Goal: Transaction & Acquisition: Book appointment/travel/reservation

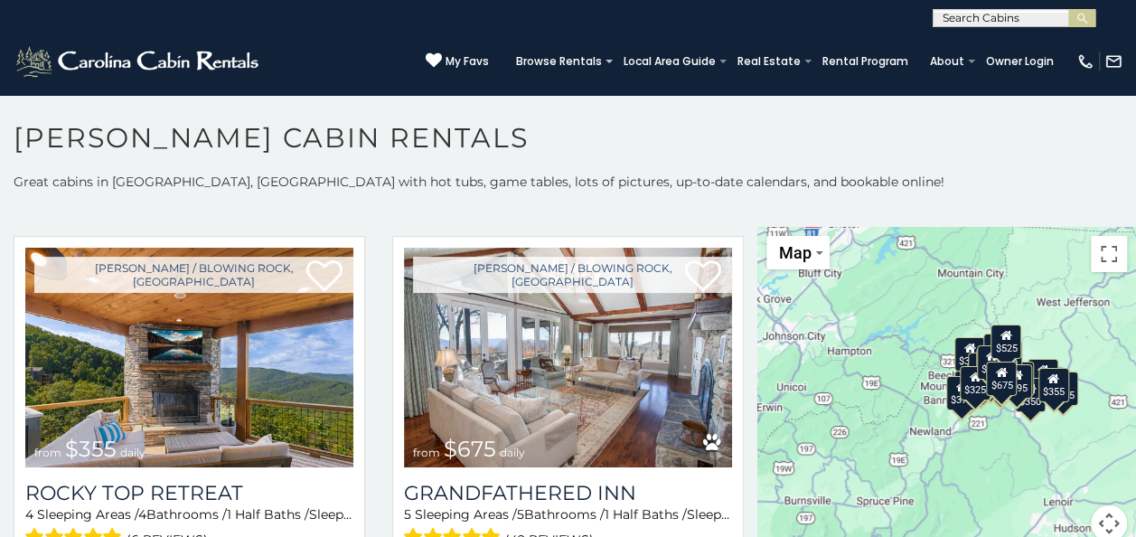
click at [1000, 383] on div "$675" at bounding box center [1001, 379] width 31 height 34
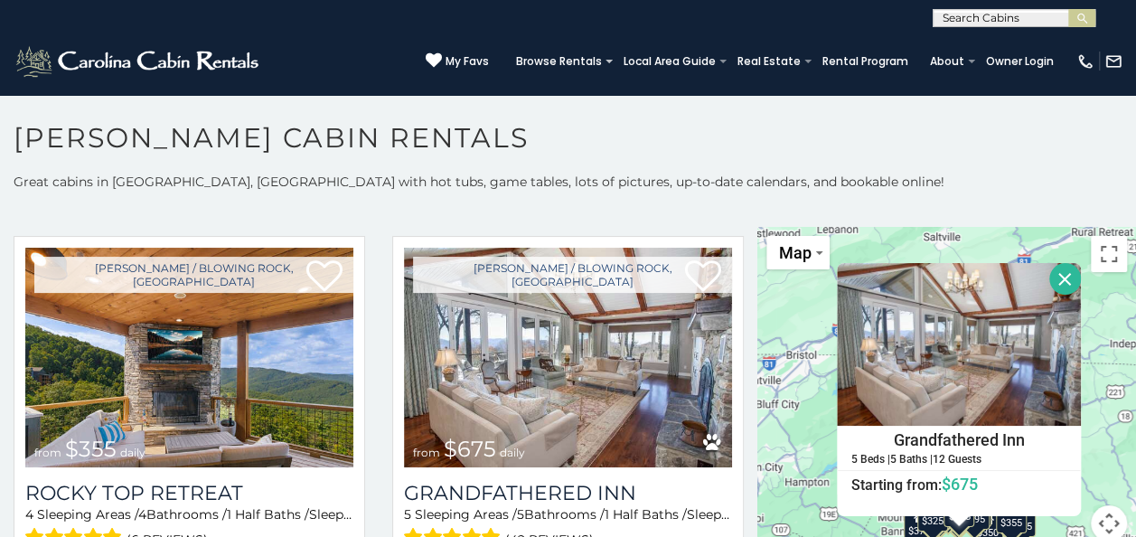
click at [1054, 269] on button "Close" at bounding box center [1065, 279] width 32 height 32
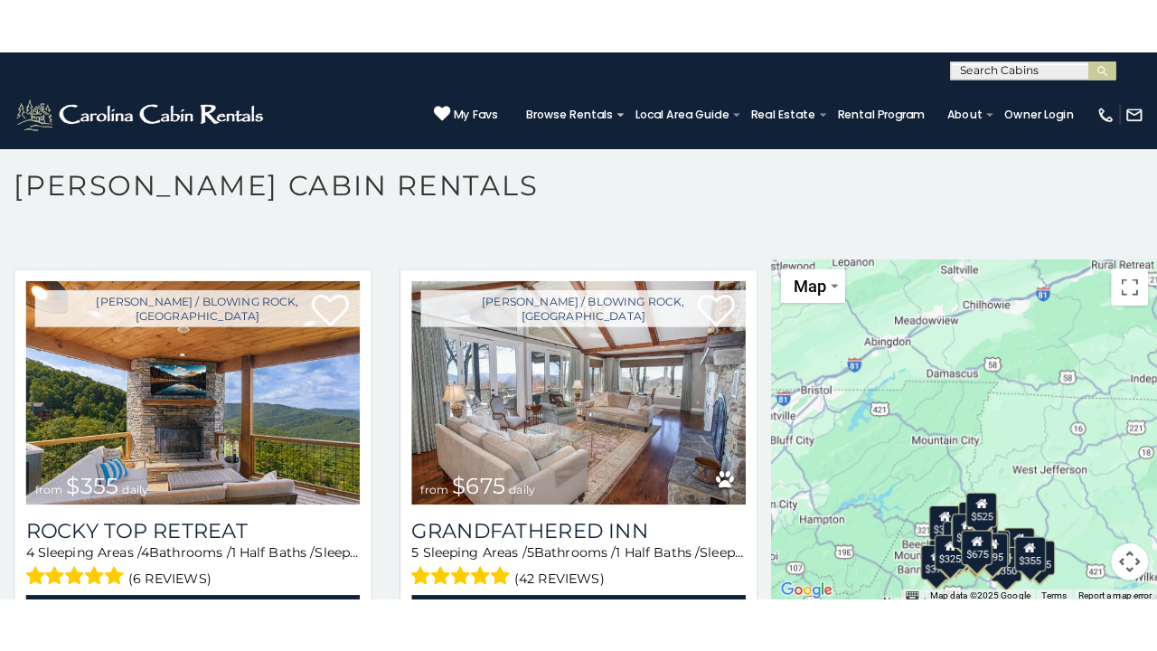
scroll to position [9, 0]
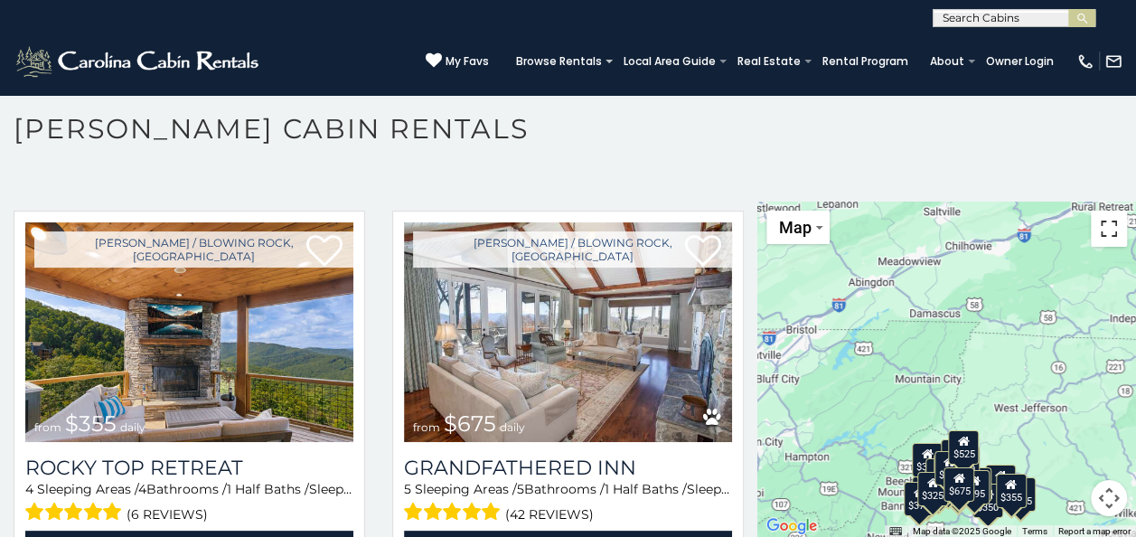
click at [1096, 230] on button "Toggle fullscreen view" at bounding box center [1109, 229] width 36 height 36
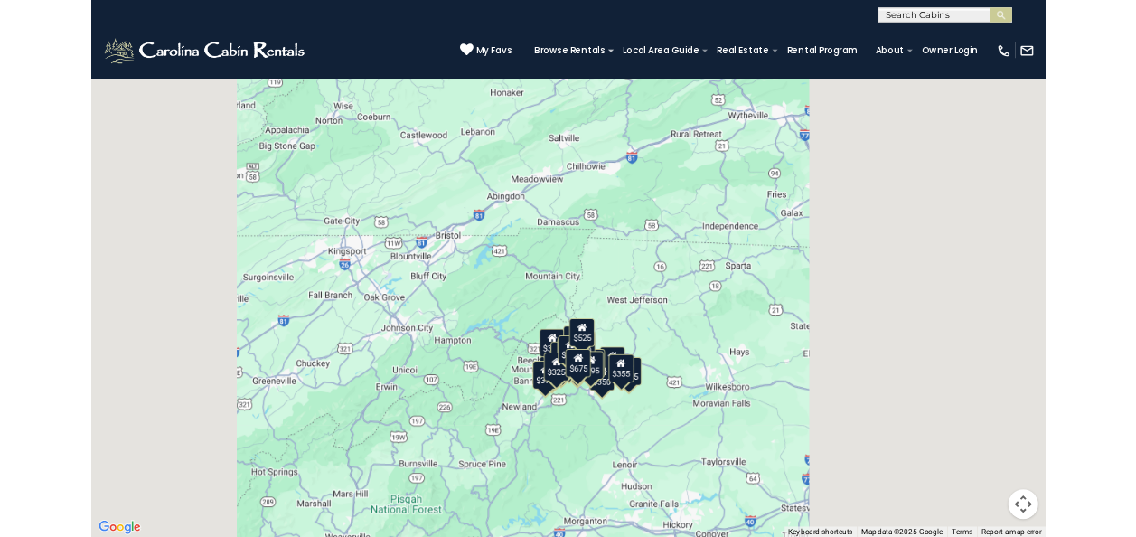
scroll to position [826, 0]
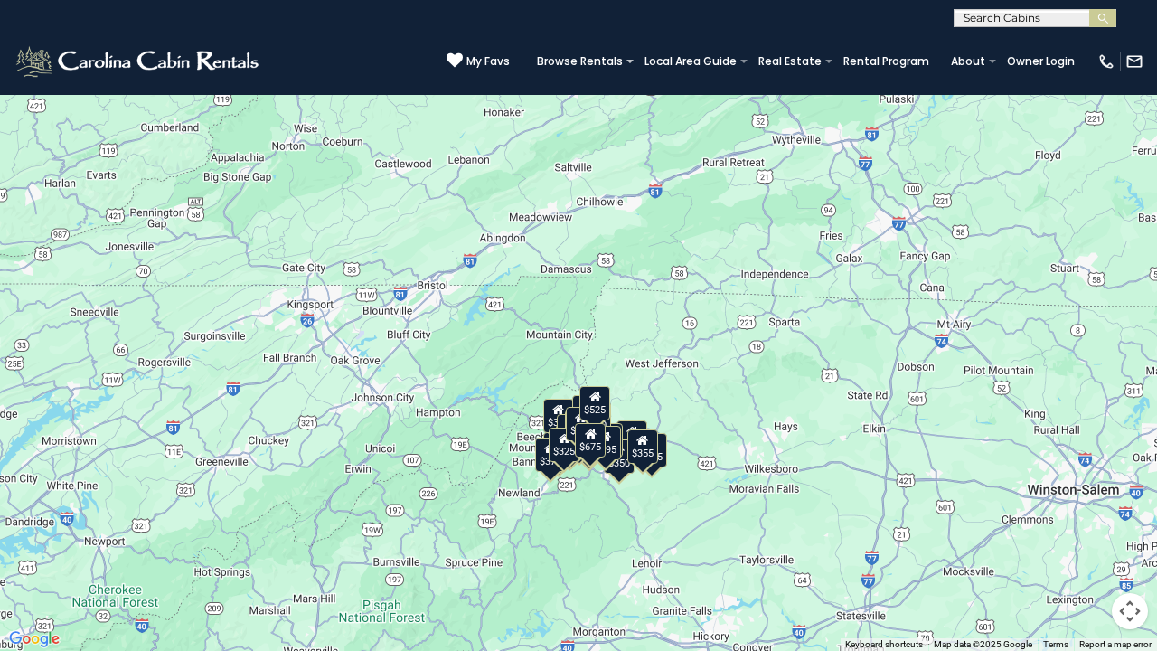
click at [644, 449] on div "$355" at bounding box center [642, 446] width 31 height 34
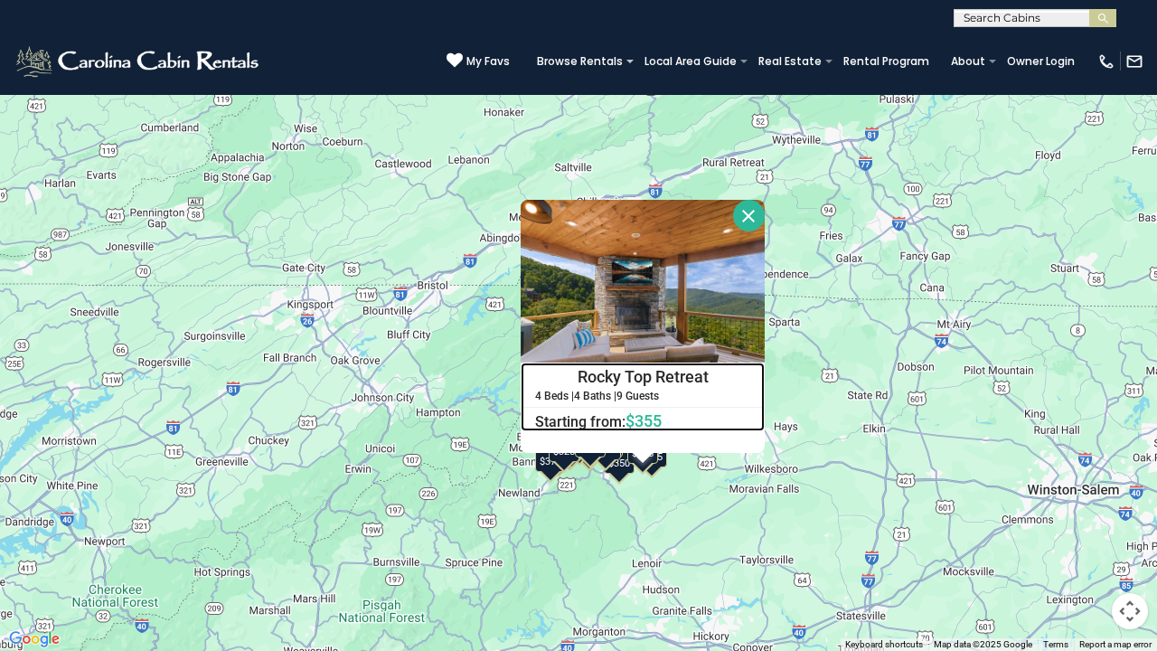
click at [661, 381] on h4 "Rocky Top Retreat" at bounding box center [642, 376] width 242 height 27
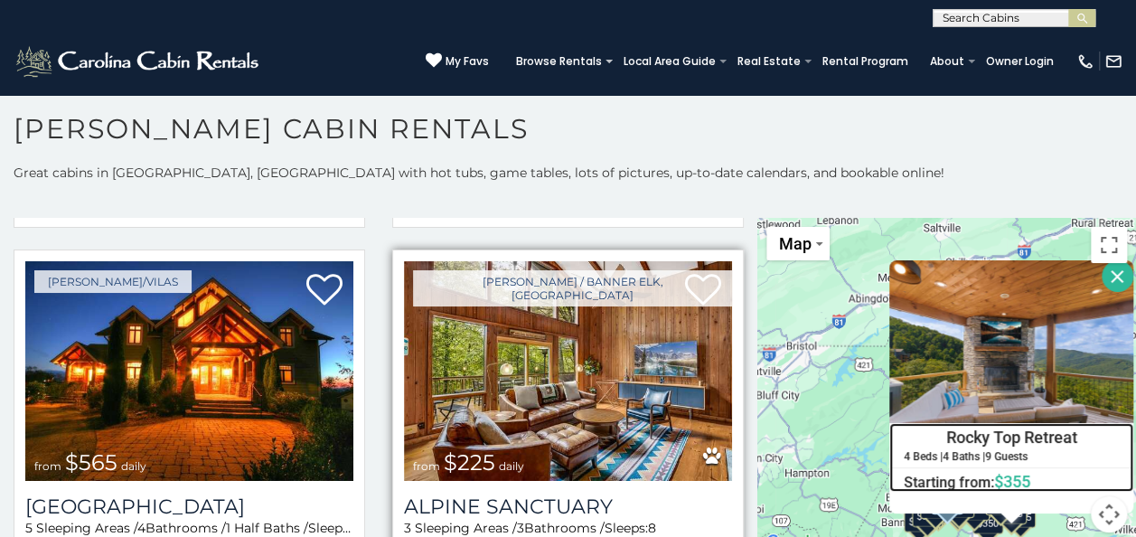
scroll to position [3163, 0]
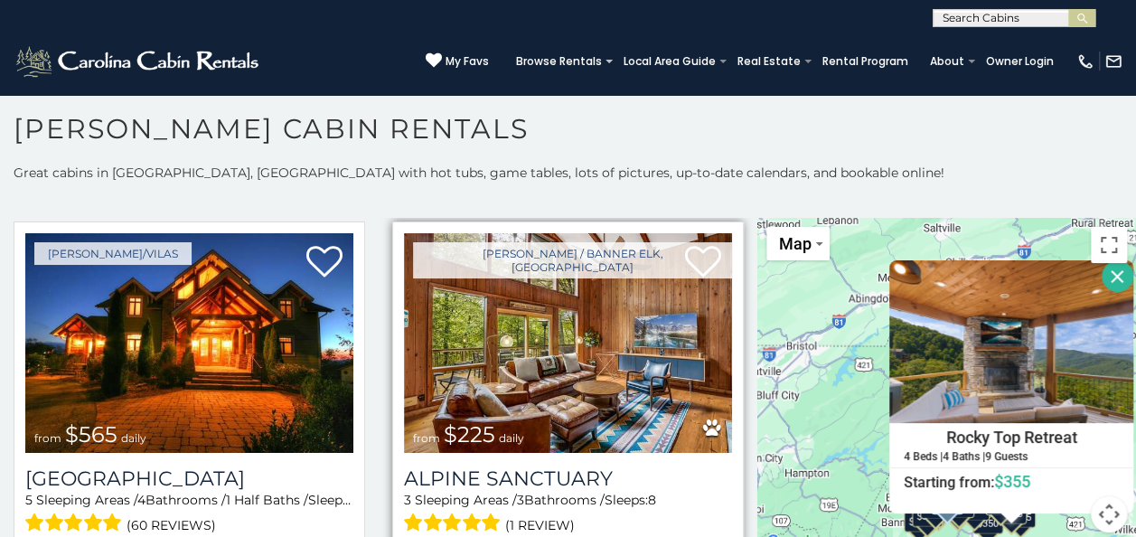
click at [550, 369] on img at bounding box center [568, 343] width 328 height 220
click at [512, 453] on div "Alpine Sanctuary 3 Sleeping Areas / 3 Bathrooms / Sleeps: 8 (1 review) View Pro…" at bounding box center [568, 516] width 328 height 126
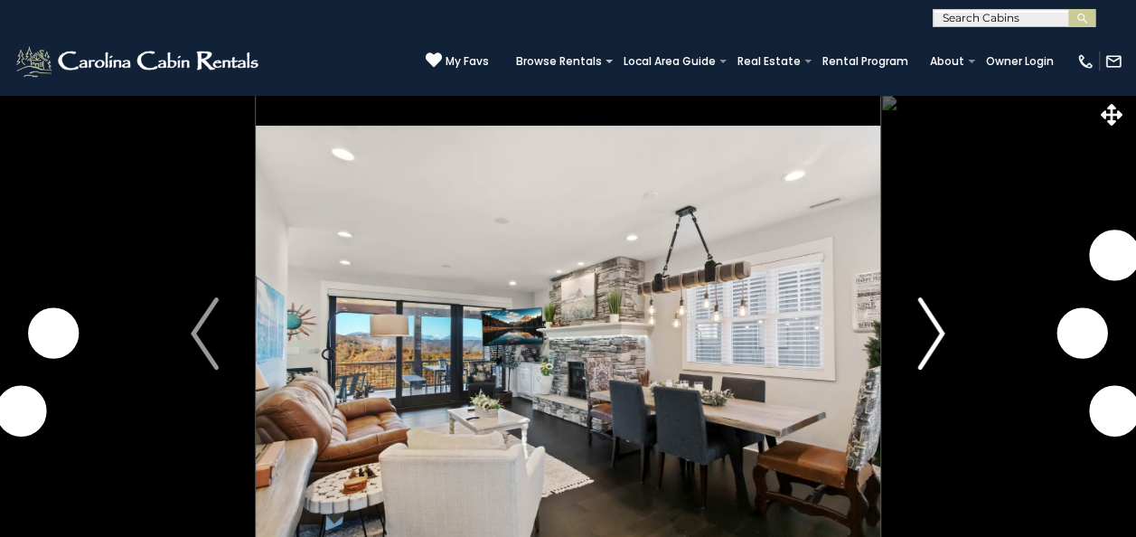
click at [942, 333] on img "Next" at bounding box center [930, 333] width 27 height 72
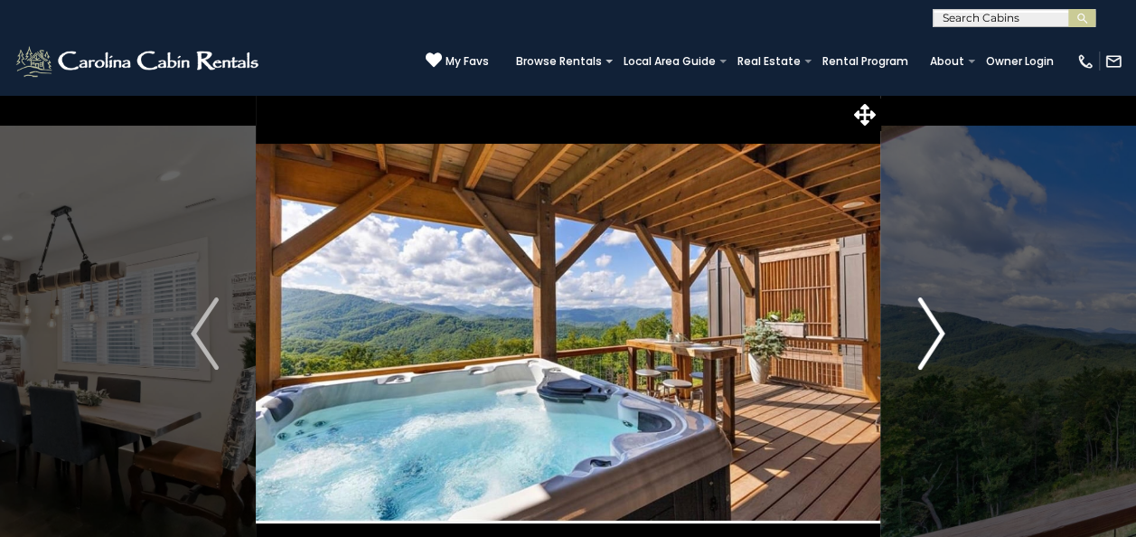
click at [942, 327] on img "Next" at bounding box center [930, 333] width 27 height 72
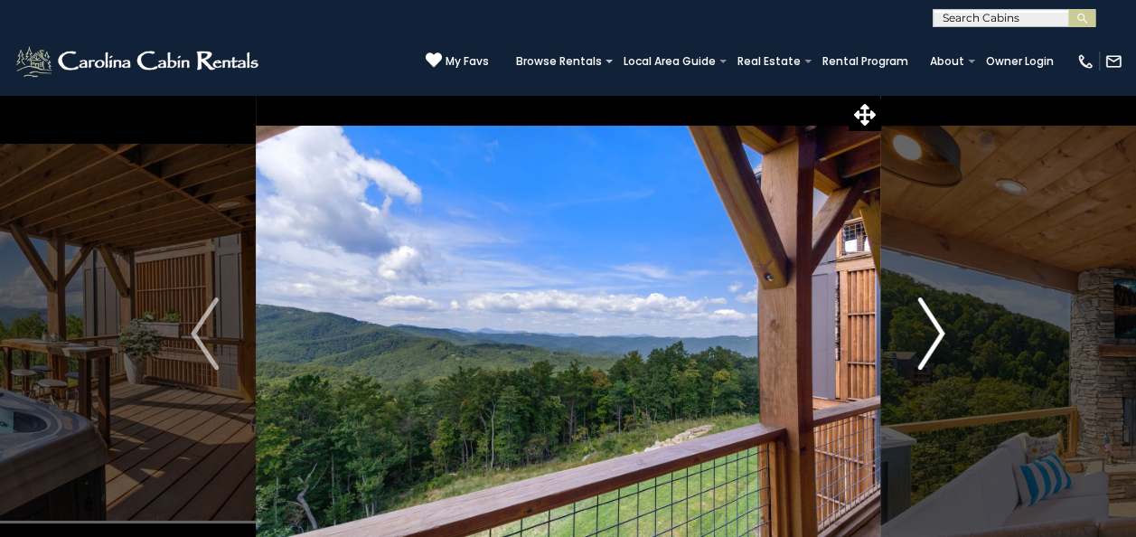
click at [944, 324] on img "Next" at bounding box center [930, 333] width 27 height 72
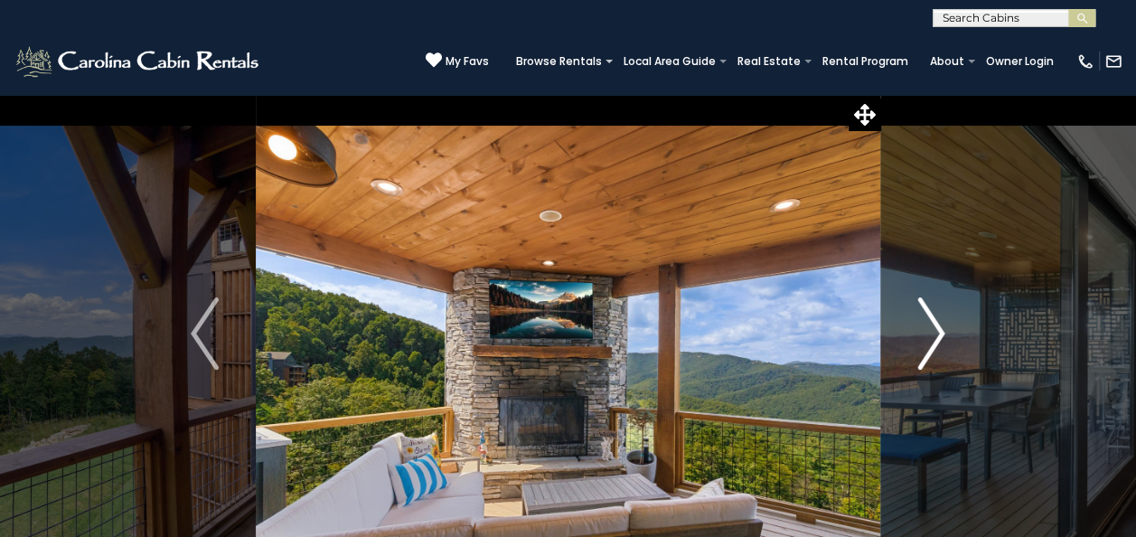
click at [944, 333] on img "Next" at bounding box center [930, 333] width 27 height 72
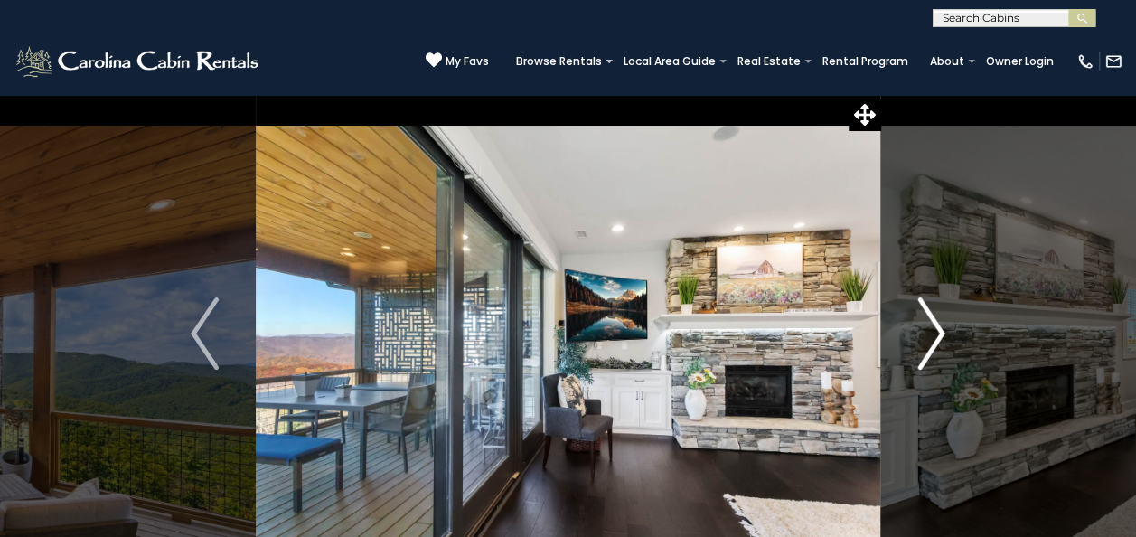
click at [940, 331] on img "Next" at bounding box center [930, 333] width 27 height 72
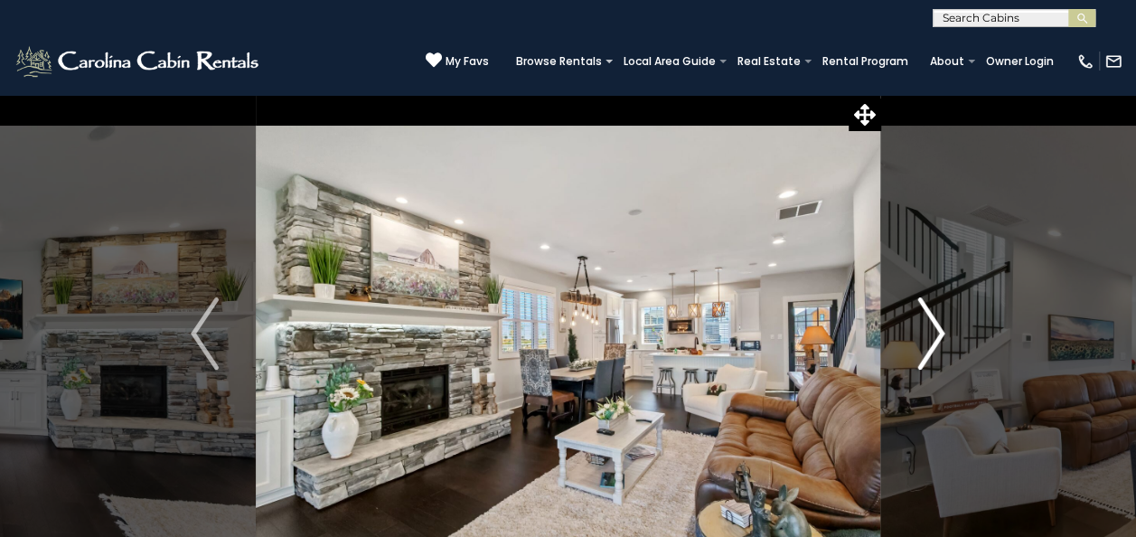
click at [940, 331] on img "Next" at bounding box center [930, 333] width 27 height 72
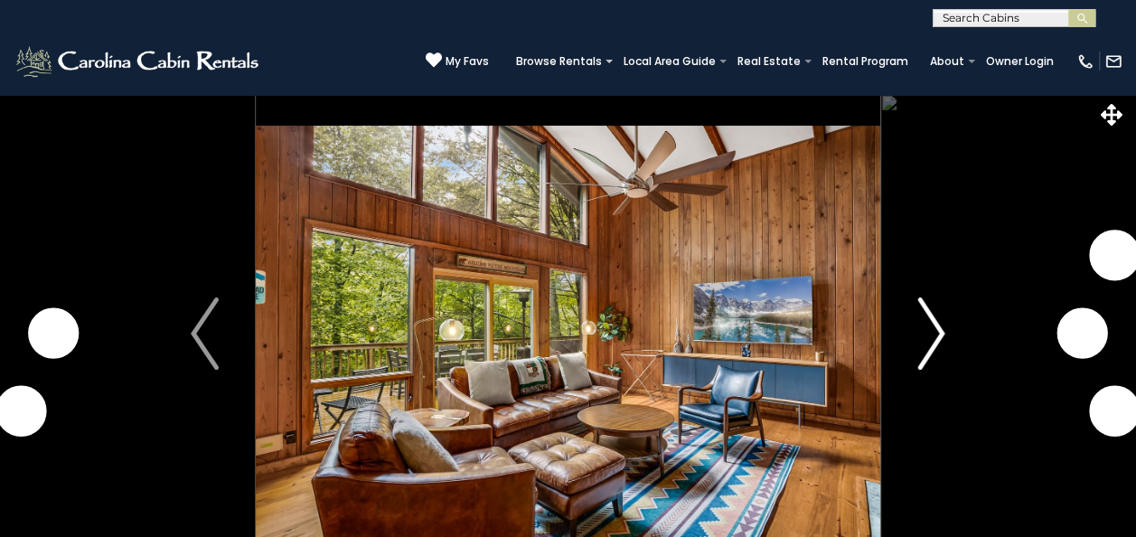
click at [942, 336] on img "Next" at bounding box center [930, 333] width 27 height 72
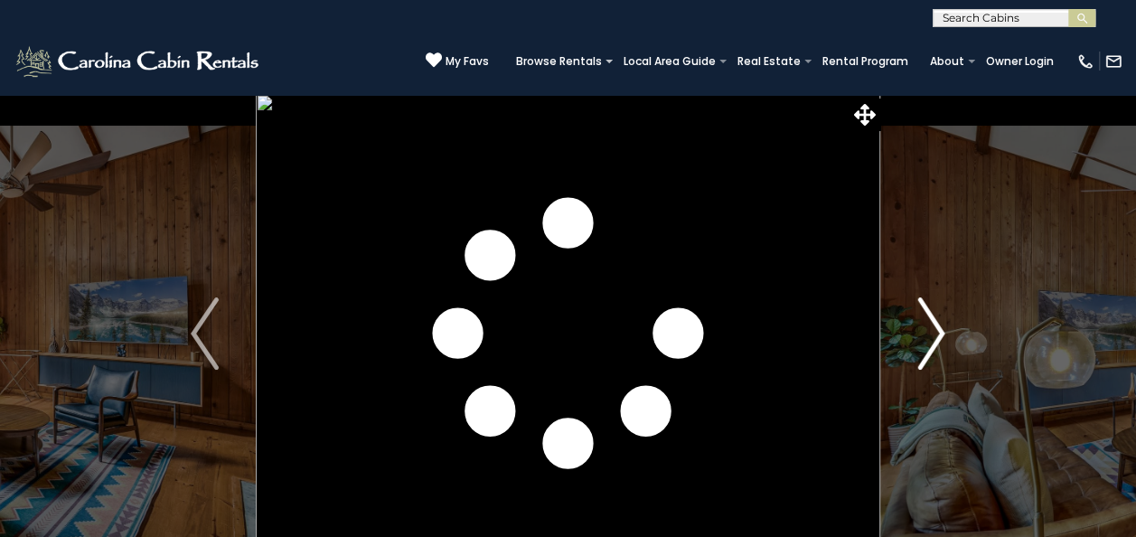
click at [936, 333] on img "Next" at bounding box center [930, 333] width 27 height 72
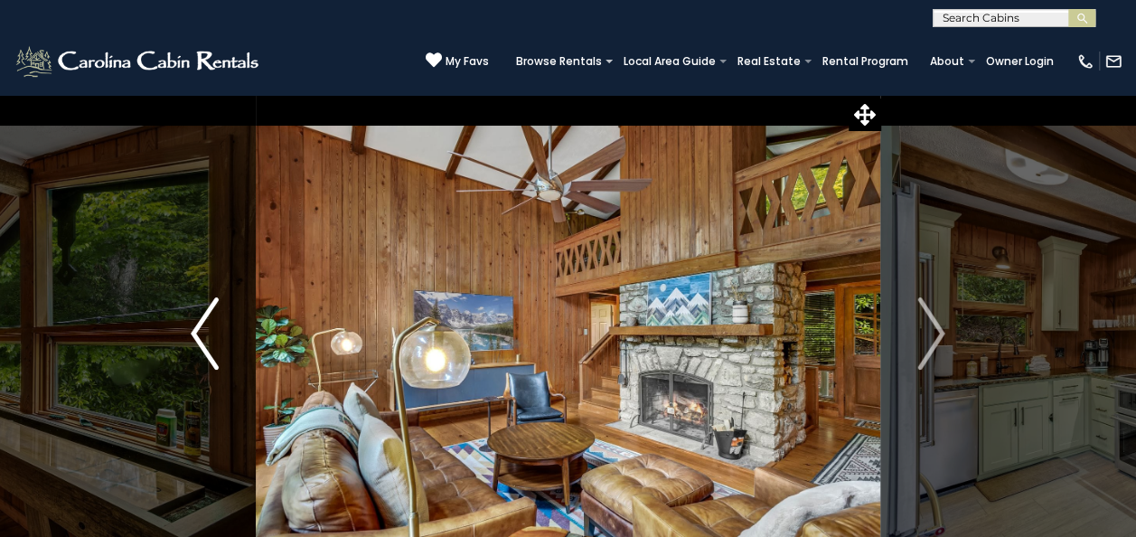
click at [197, 332] on img "Previous" at bounding box center [204, 333] width 27 height 72
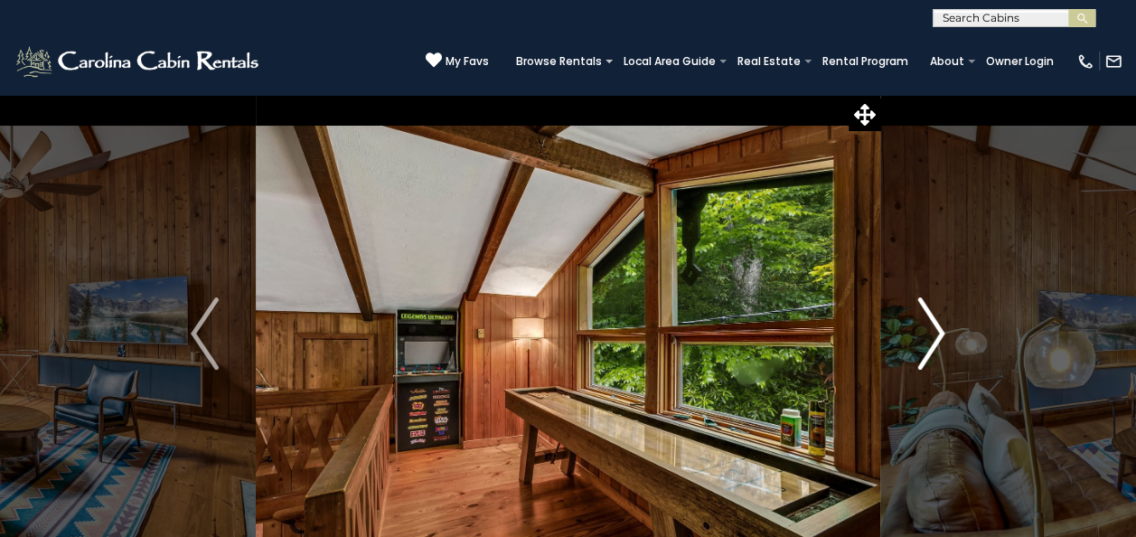
click at [934, 324] on img "Next" at bounding box center [930, 333] width 27 height 72
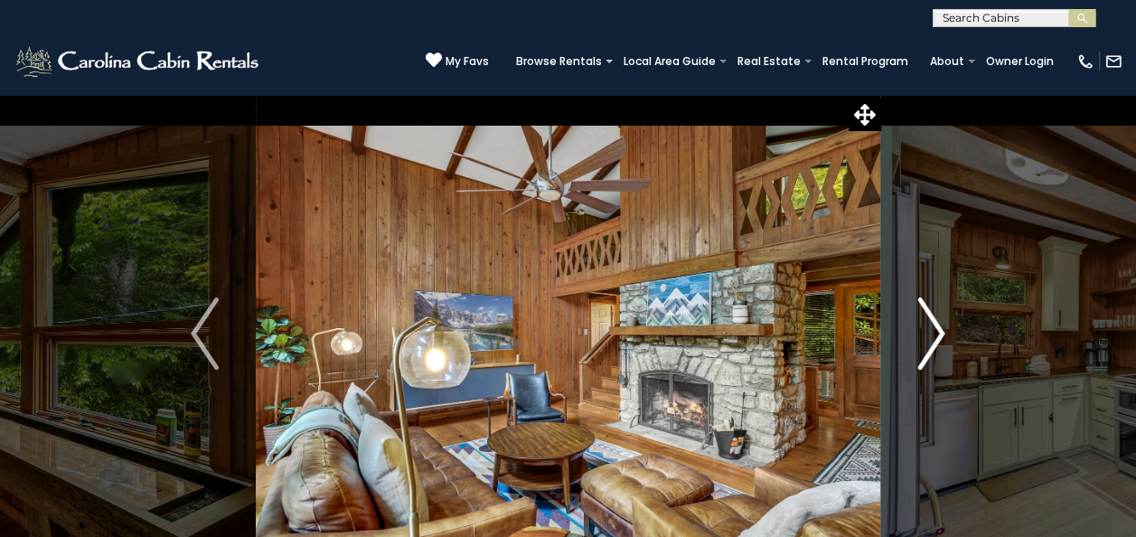
click at [934, 324] on img "Next" at bounding box center [930, 333] width 27 height 72
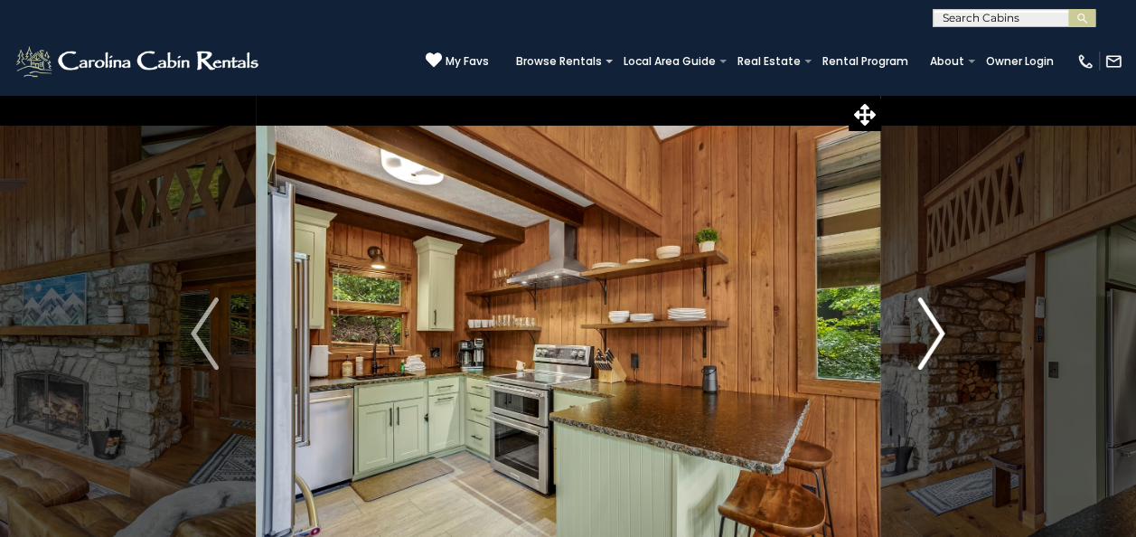
click at [934, 324] on img "Next" at bounding box center [930, 333] width 27 height 72
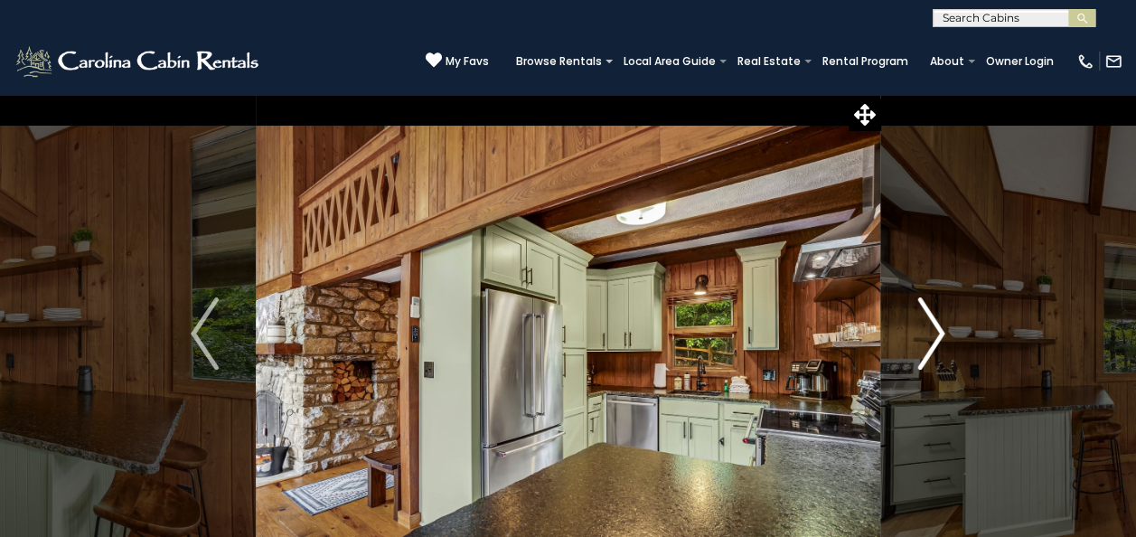
click at [936, 325] on img "Next" at bounding box center [930, 333] width 27 height 72
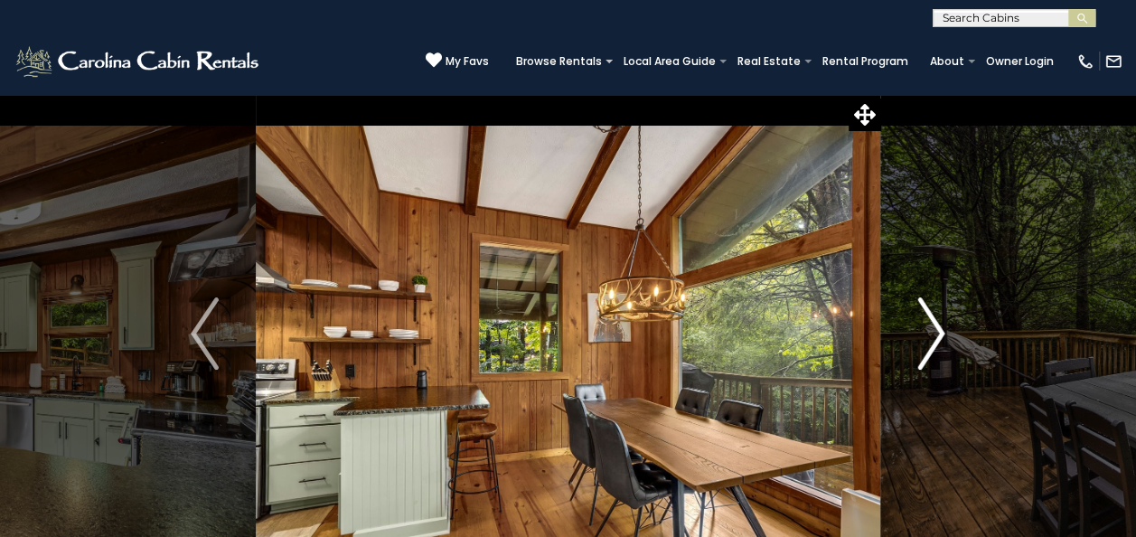
click at [937, 327] on img "Next" at bounding box center [930, 333] width 27 height 72
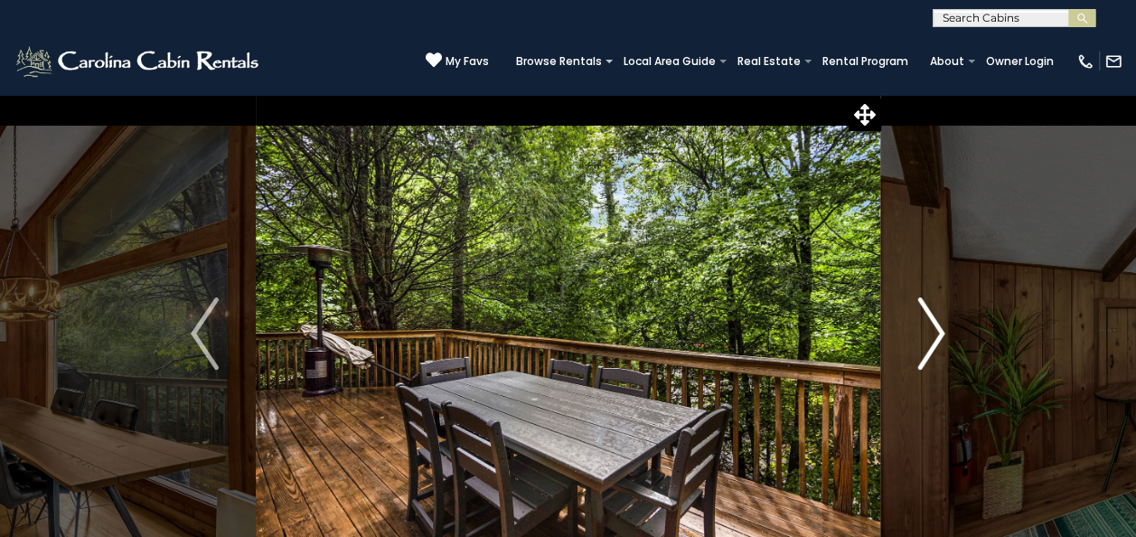
click at [933, 325] on img "Next" at bounding box center [930, 333] width 27 height 72
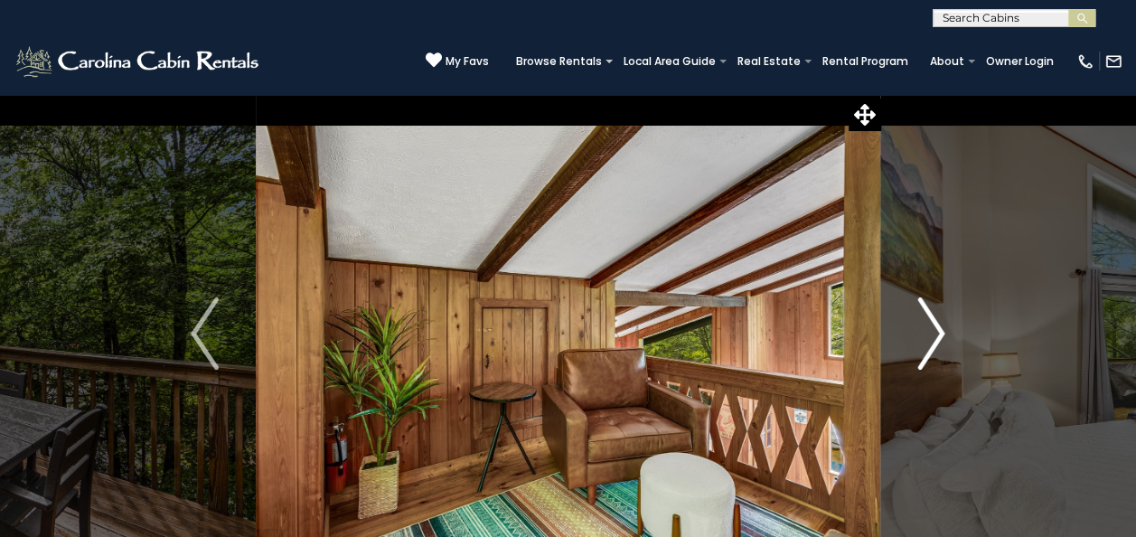
click at [933, 325] on img "Next" at bounding box center [930, 333] width 27 height 72
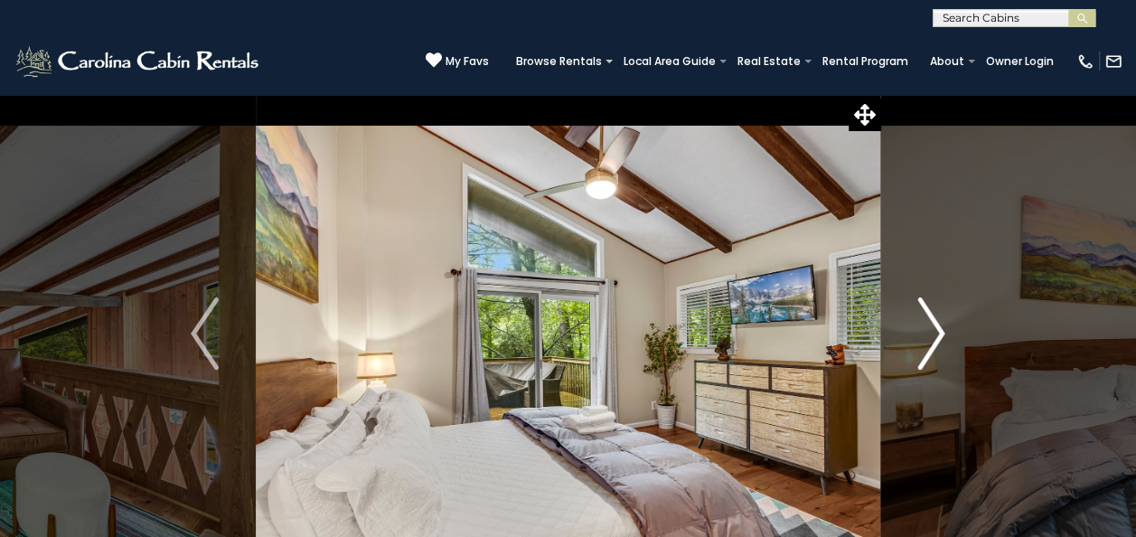
click at [933, 325] on img "Next" at bounding box center [930, 333] width 27 height 72
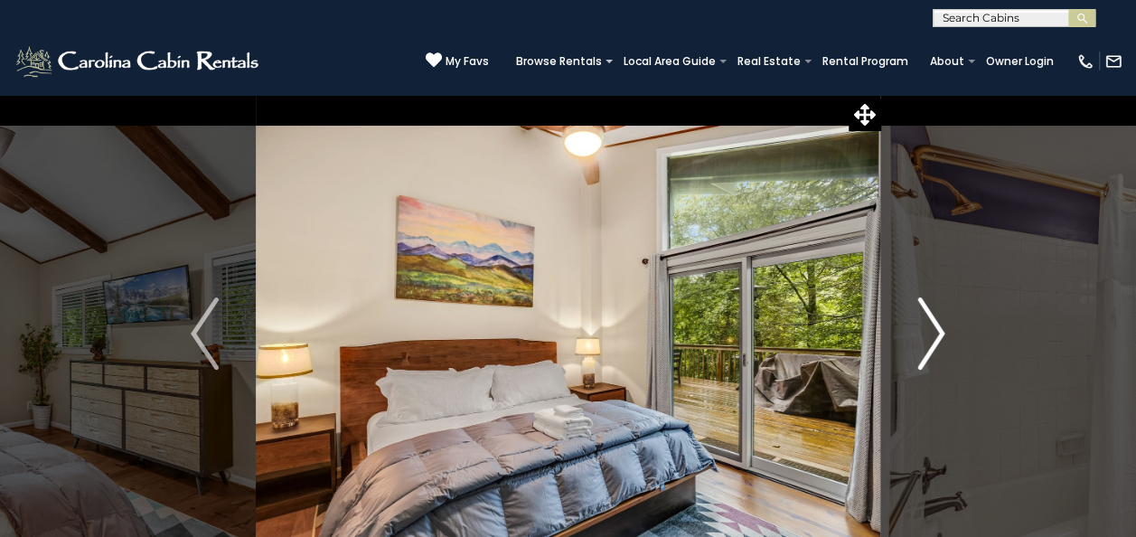
click at [932, 325] on img "Next" at bounding box center [930, 333] width 27 height 72
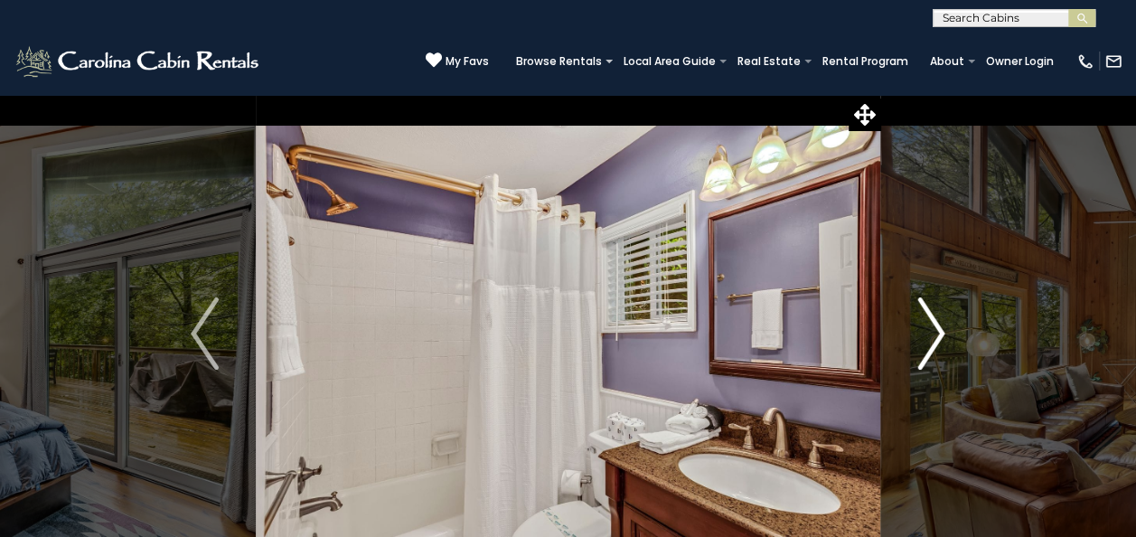
click at [934, 324] on img "Next" at bounding box center [930, 333] width 27 height 72
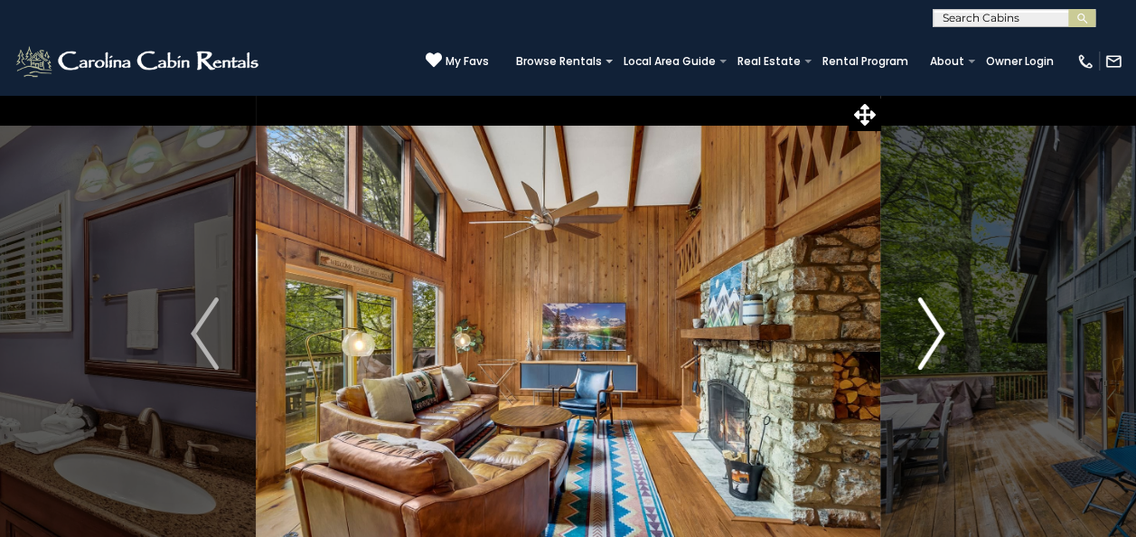
click at [934, 324] on img "Next" at bounding box center [930, 333] width 27 height 72
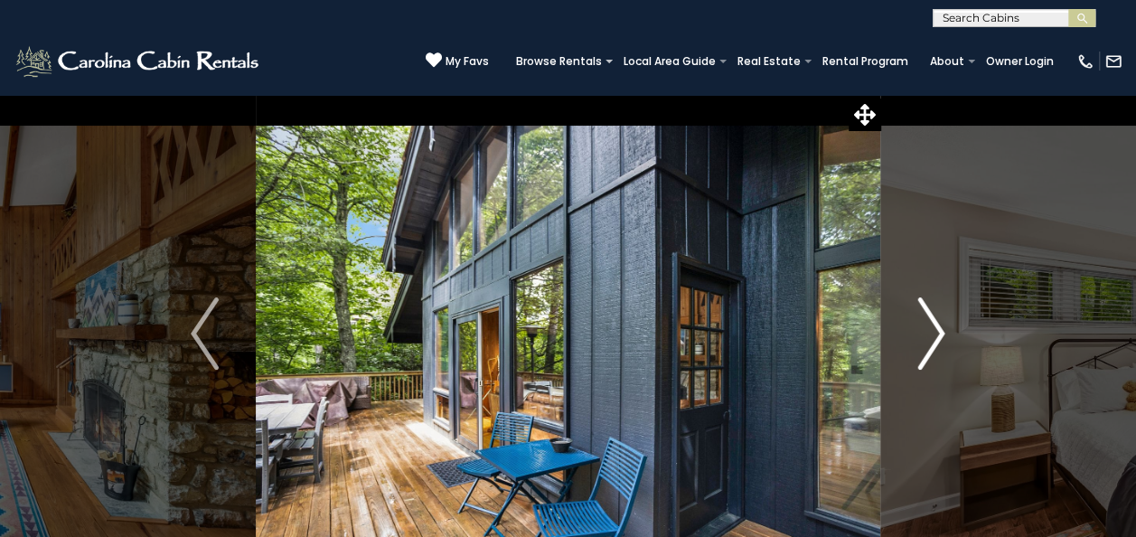
click at [934, 324] on img "Next" at bounding box center [930, 333] width 27 height 72
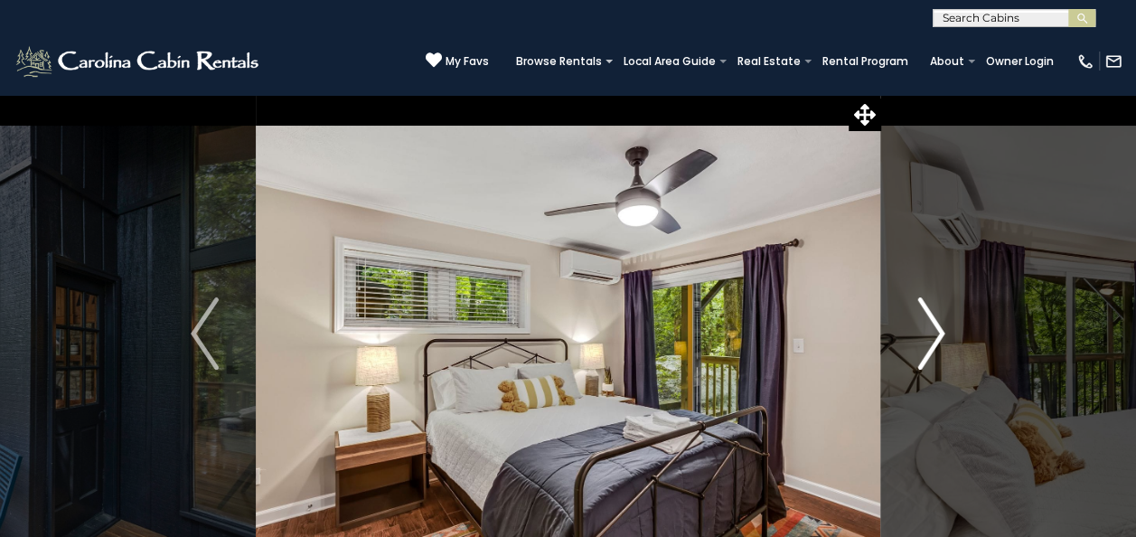
click at [934, 324] on img "Next" at bounding box center [930, 333] width 27 height 72
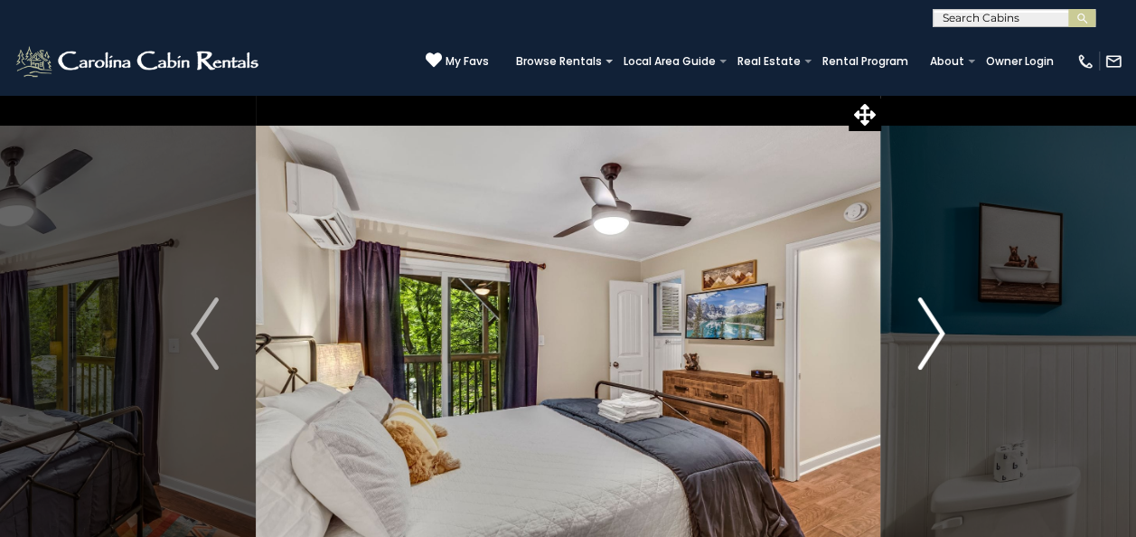
click at [934, 324] on img "Next" at bounding box center [930, 333] width 27 height 72
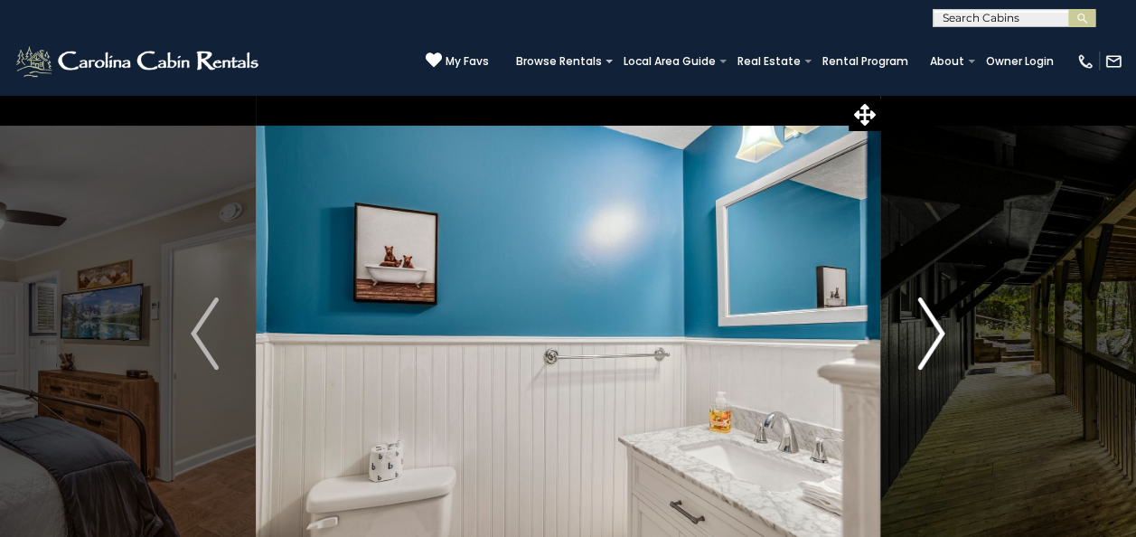
click at [934, 324] on img "Next" at bounding box center [930, 333] width 27 height 72
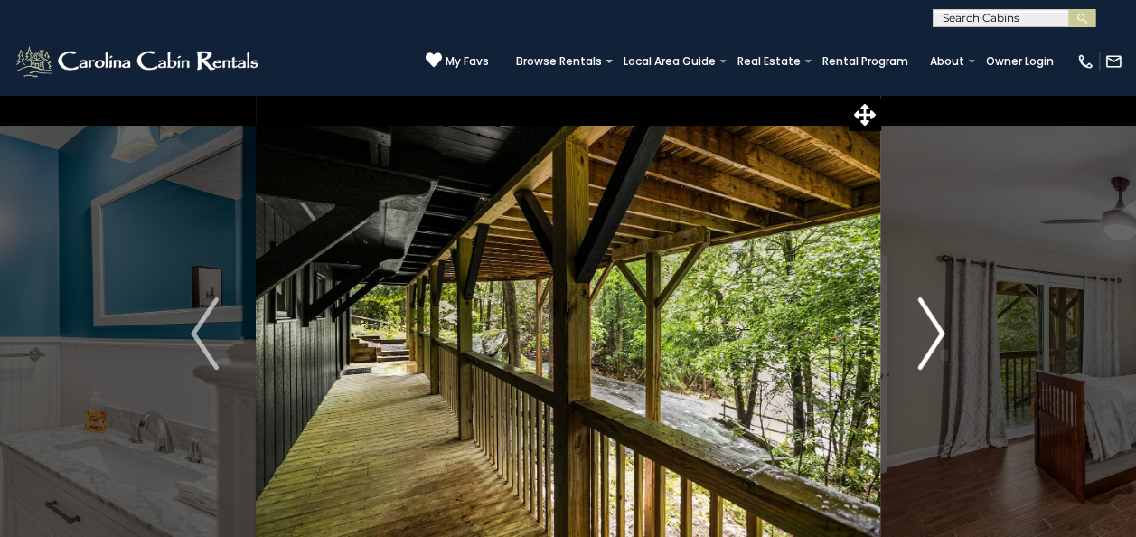
click at [934, 324] on img "Next" at bounding box center [930, 333] width 27 height 72
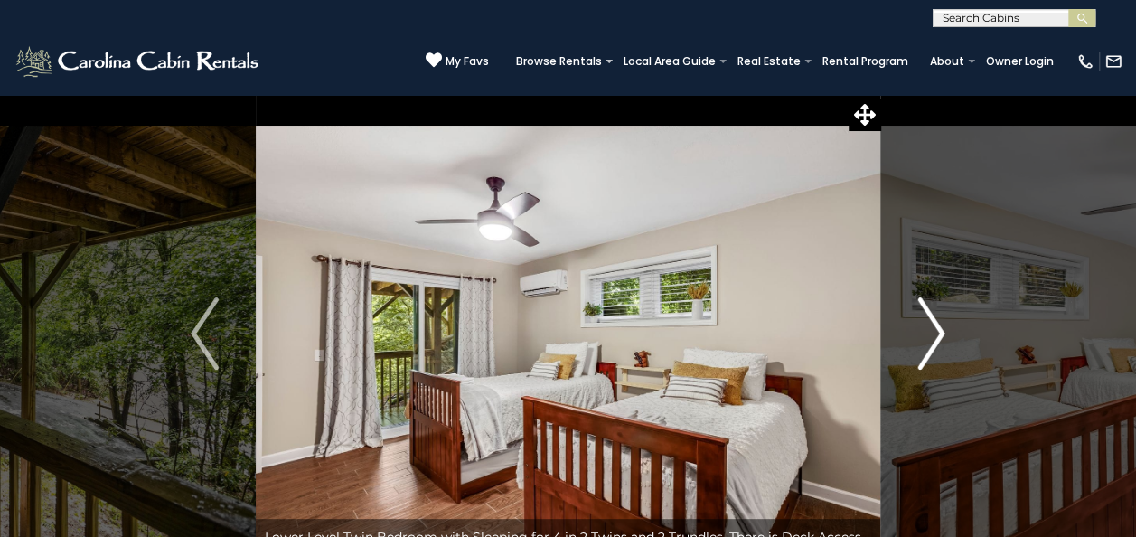
click at [934, 324] on img "Next" at bounding box center [930, 333] width 27 height 72
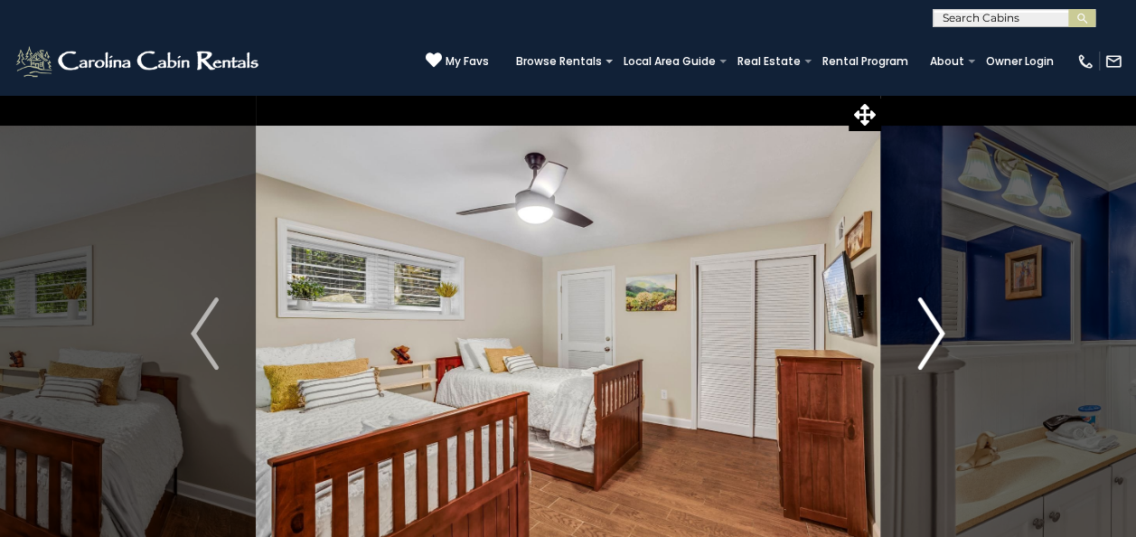
click at [934, 324] on img "Next" at bounding box center [930, 333] width 27 height 72
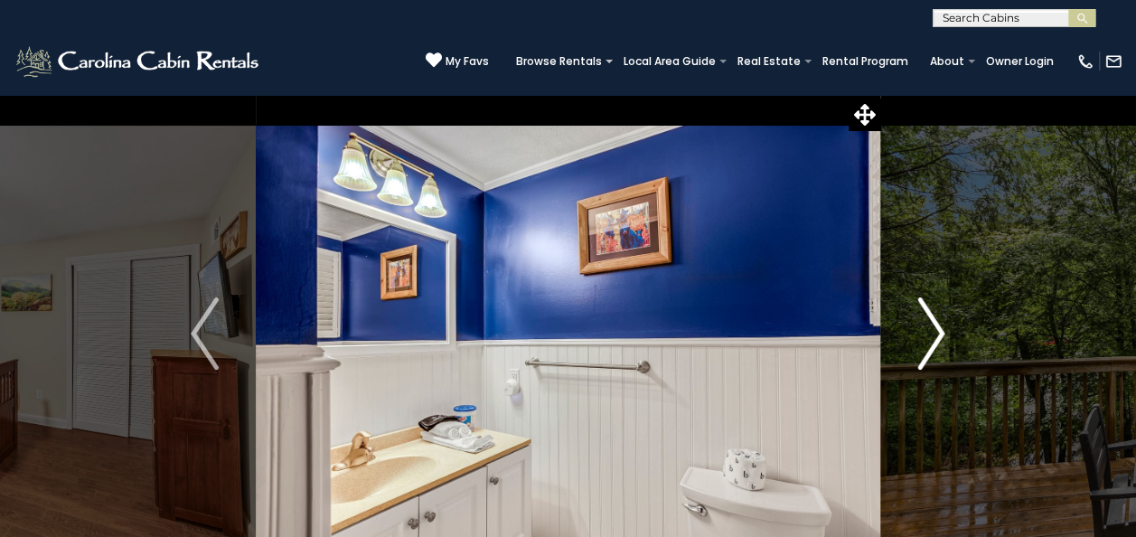
click at [934, 324] on img "Next" at bounding box center [930, 333] width 27 height 72
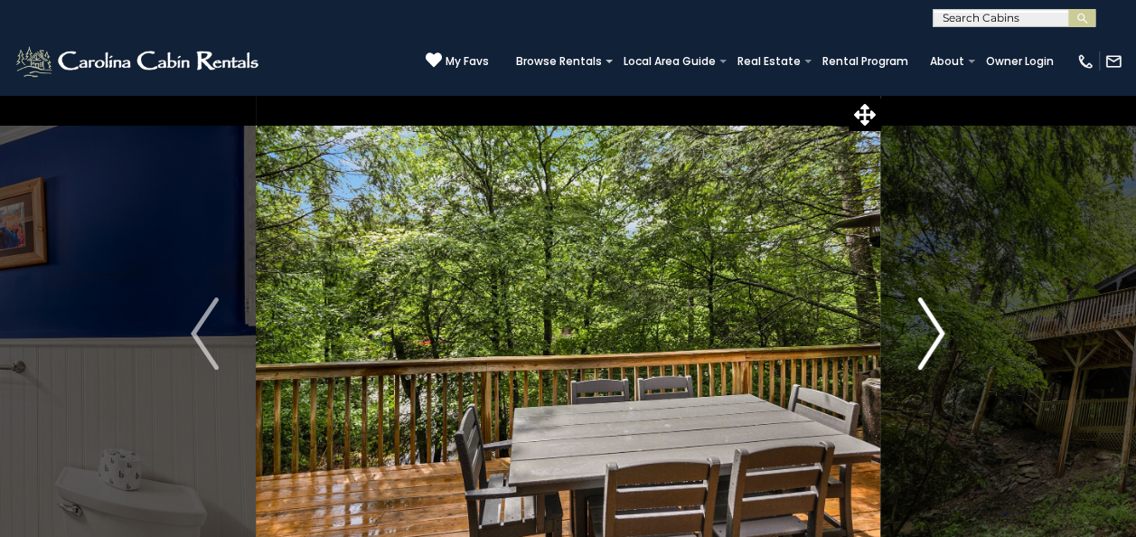
click at [934, 324] on img "Next" at bounding box center [930, 333] width 27 height 72
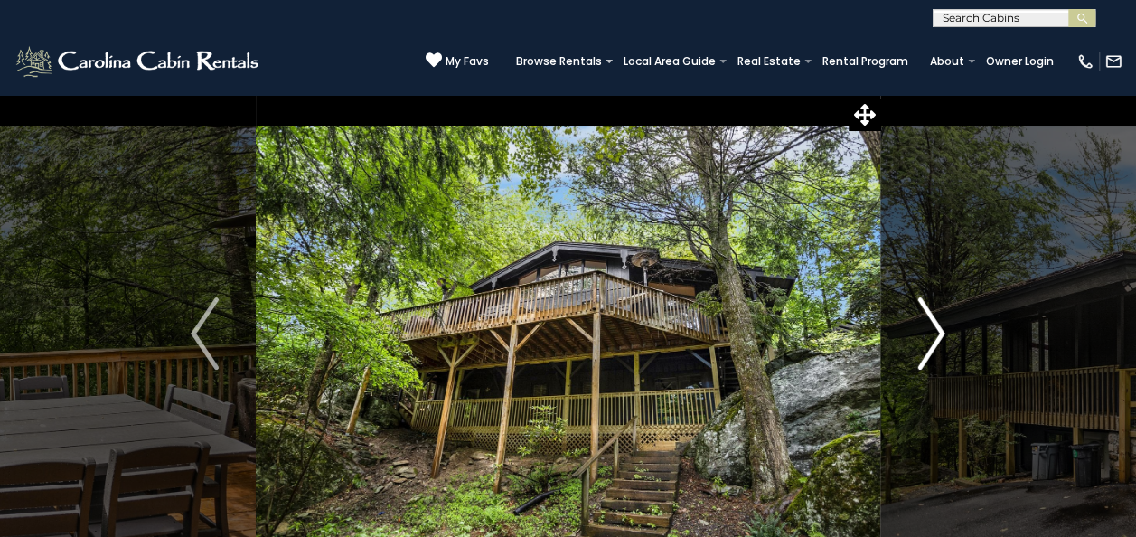
click at [934, 324] on img "Next" at bounding box center [930, 333] width 27 height 72
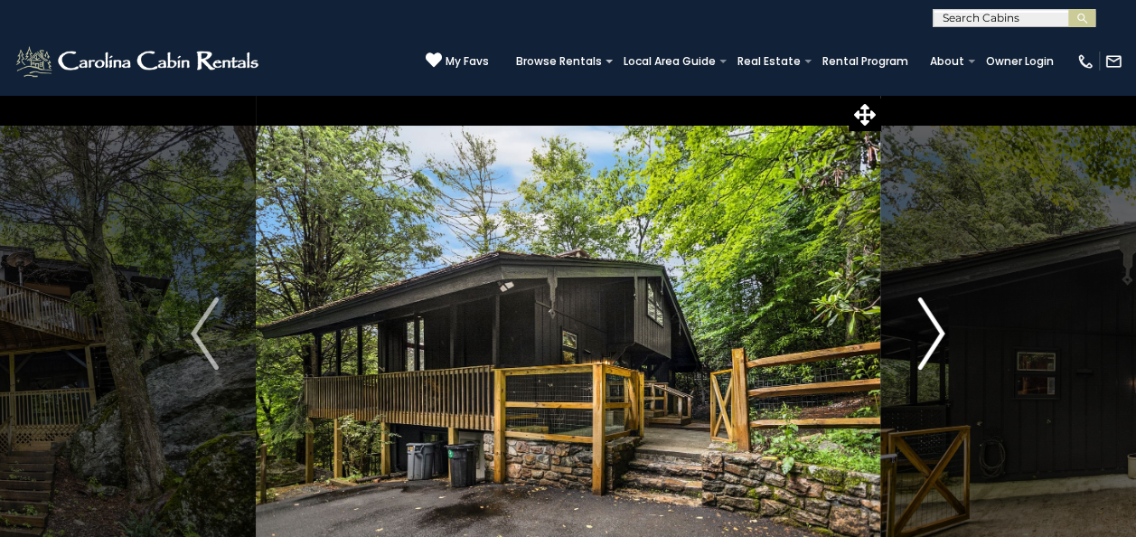
click at [934, 324] on img "Next" at bounding box center [930, 333] width 27 height 72
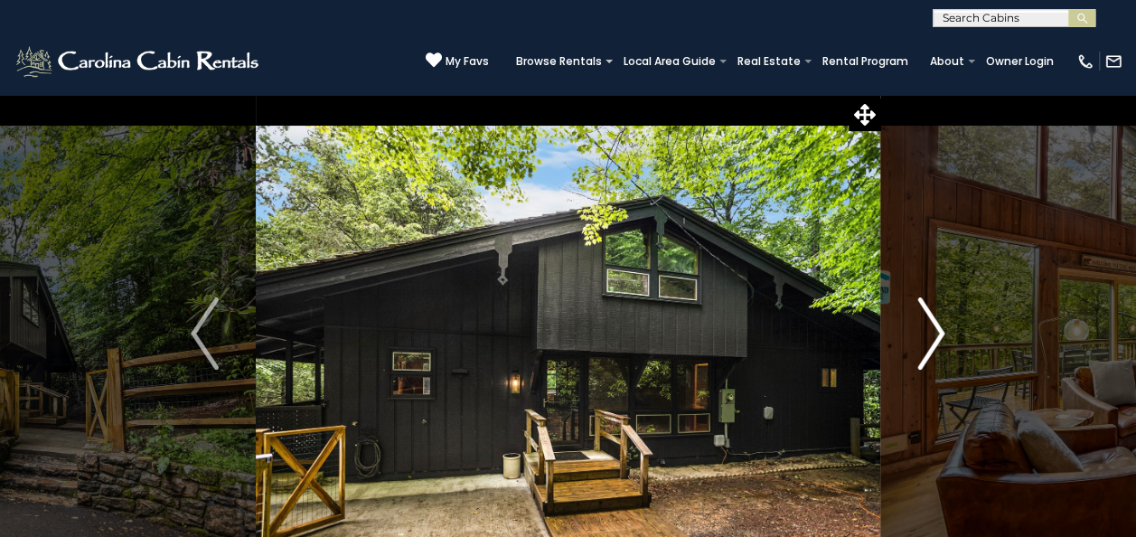
click at [934, 324] on img "Next" at bounding box center [930, 333] width 27 height 72
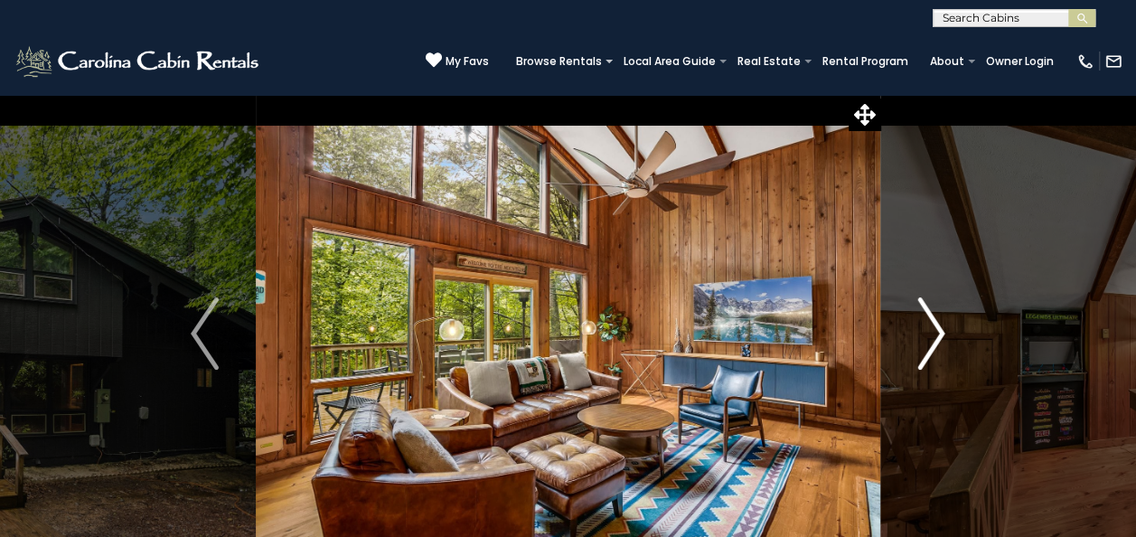
click at [934, 324] on img "Next" at bounding box center [930, 333] width 27 height 72
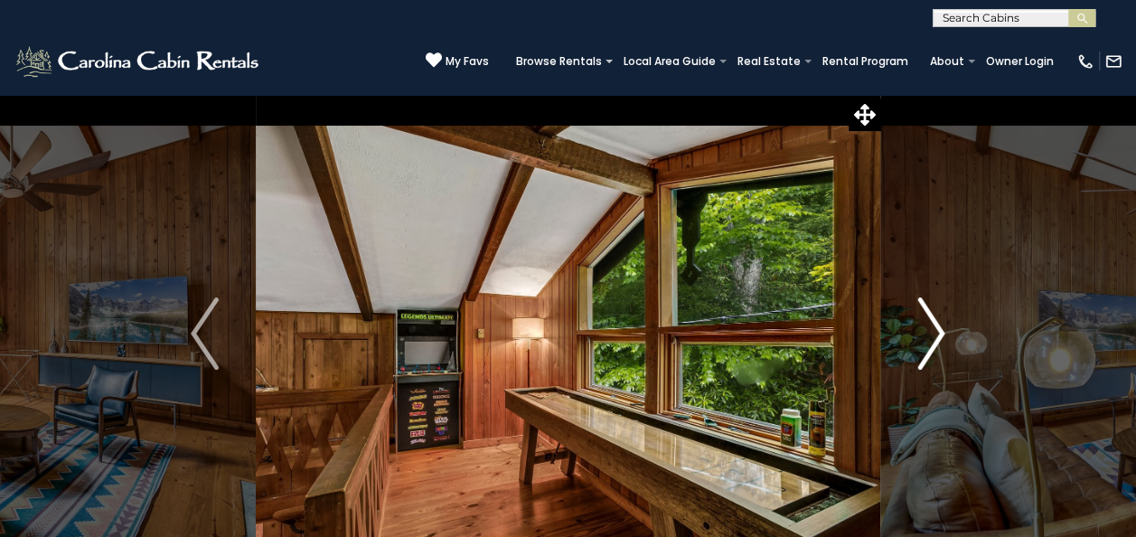
click at [934, 324] on img "Next" at bounding box center [930, 333] width 27 height 72
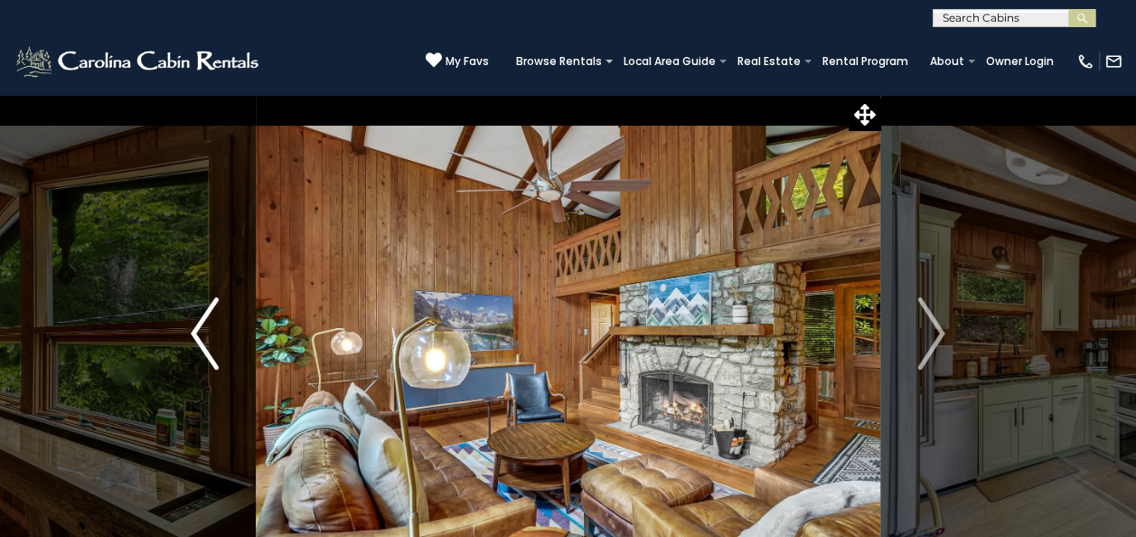
click at [199, 330] on img "Previous" at bounding box center [204, 333] width 27 height 72
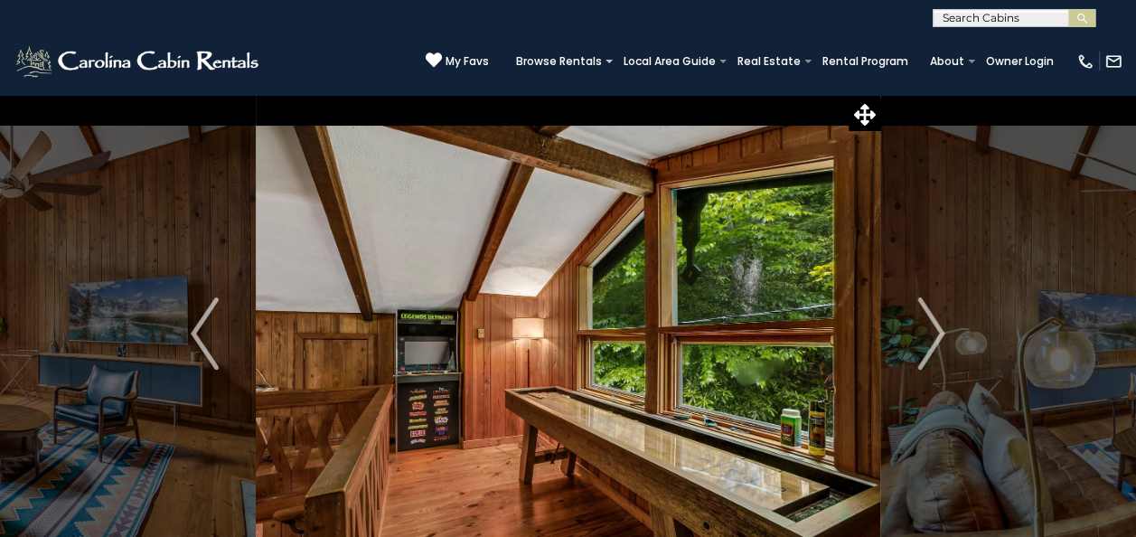
click at [424, 362] on img at bounding box center [568, 333] width 625 height 479
click at [942, 327] on img "Next" at bounding box center [930, 333] width 27 height 72
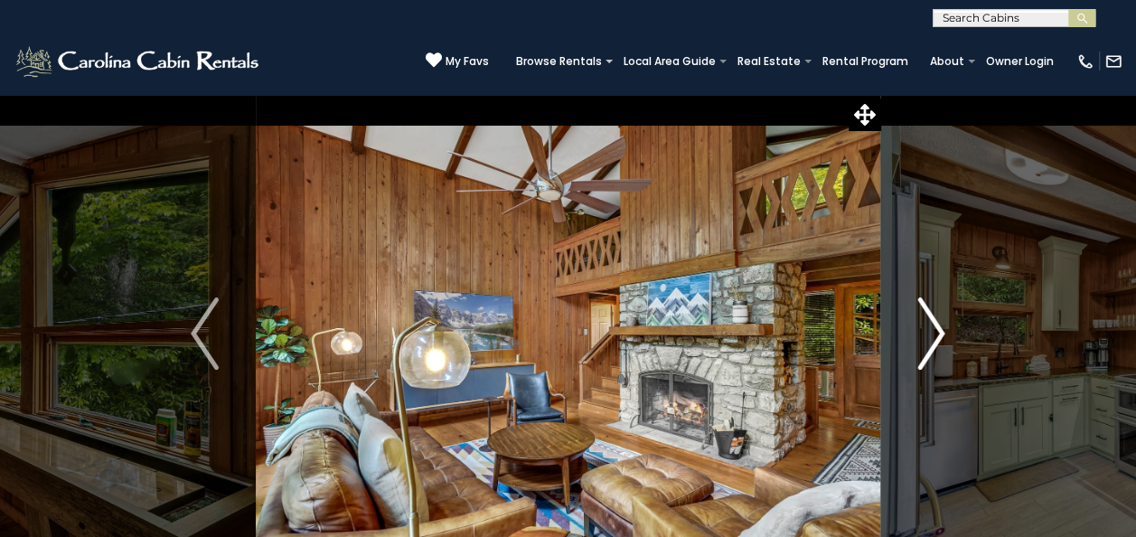
click at [942, 327] on img "Next" at bounding box center [930, 333] width 27 height 72
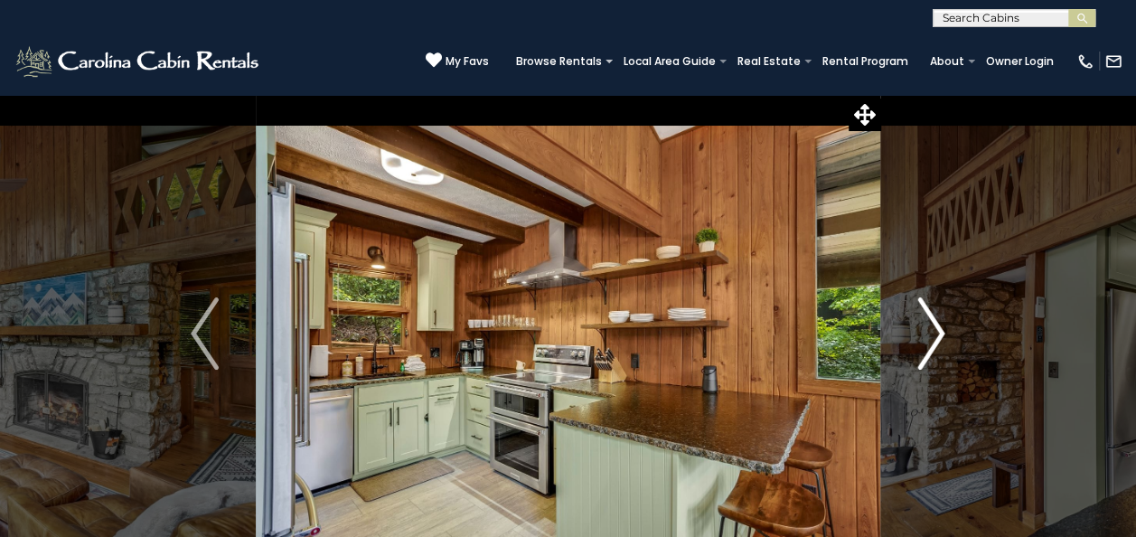
click at [942, 327] on img "Next" at bounding box center [930, 333] width 27 height 72
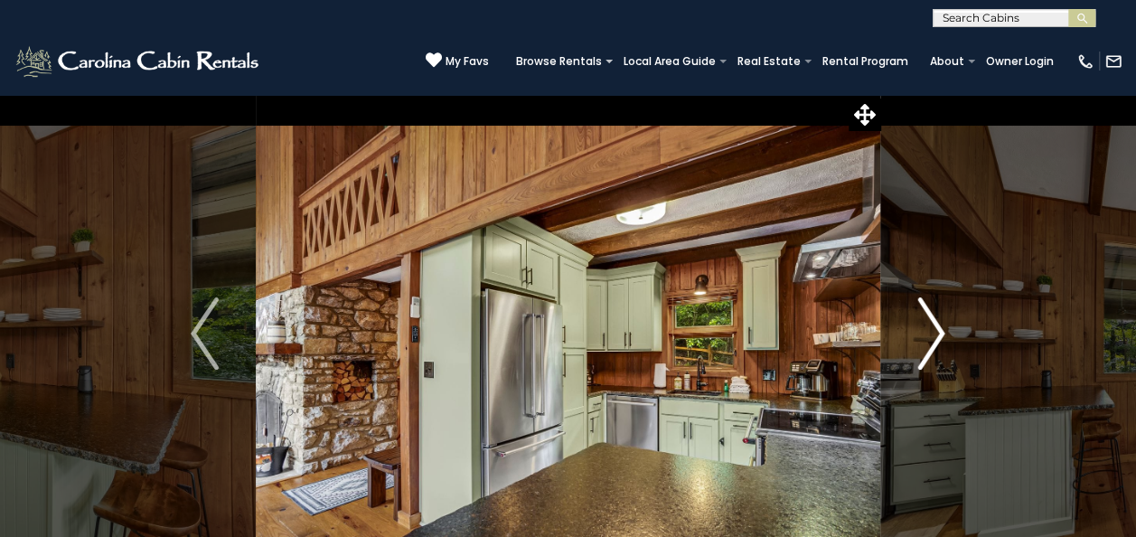
click at [942, 327] on img "Next" at bounding box center [930, 333] width 27 height 72
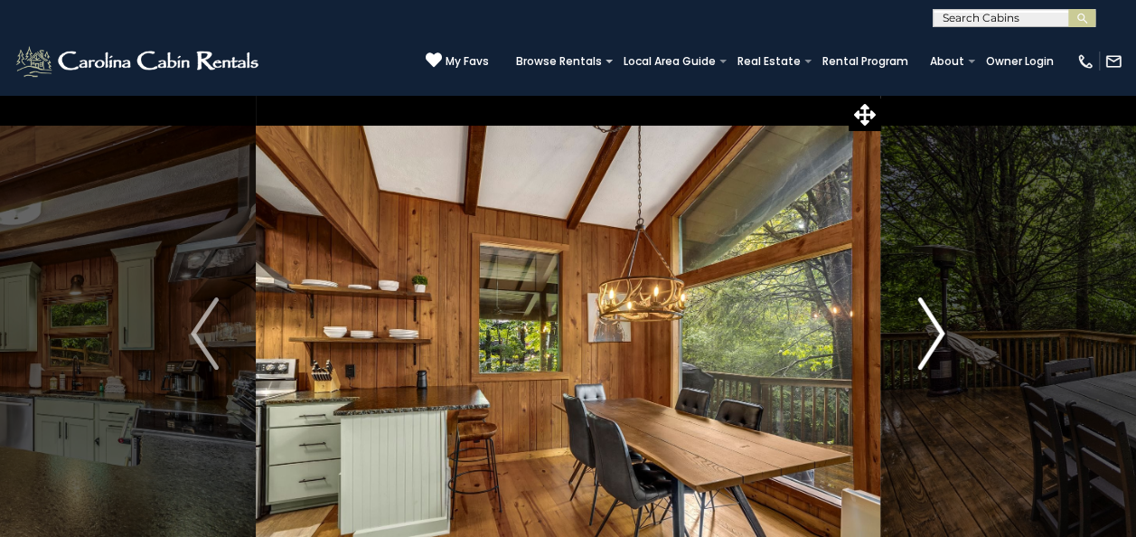
click at [942, 327] on img "Next" at bounding box center [930, 333] width 27 height 72
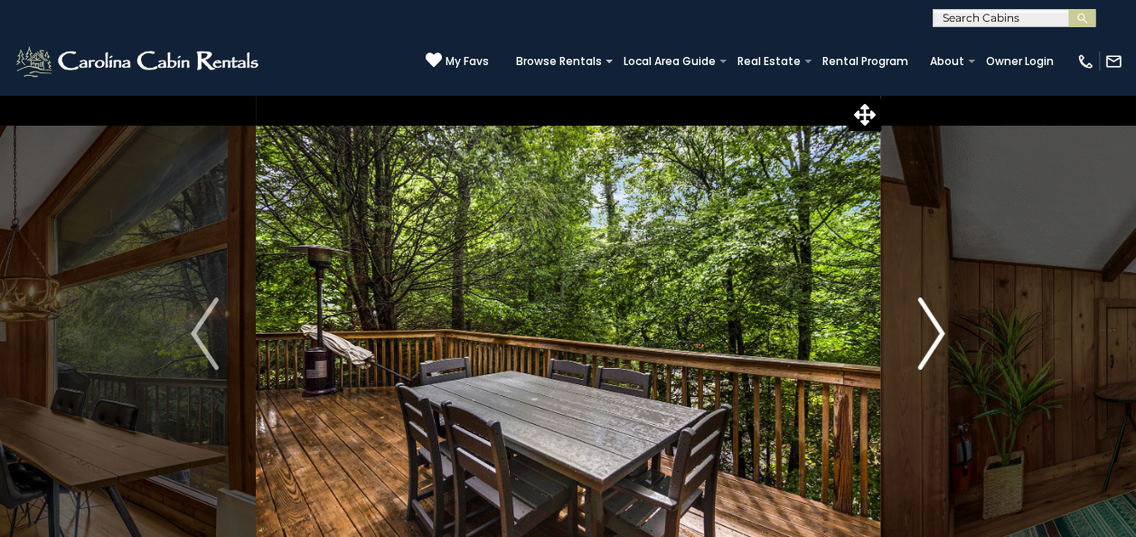
click at [942, 327] on img "Next" at bounding box center [930, 333] width 27 height 72
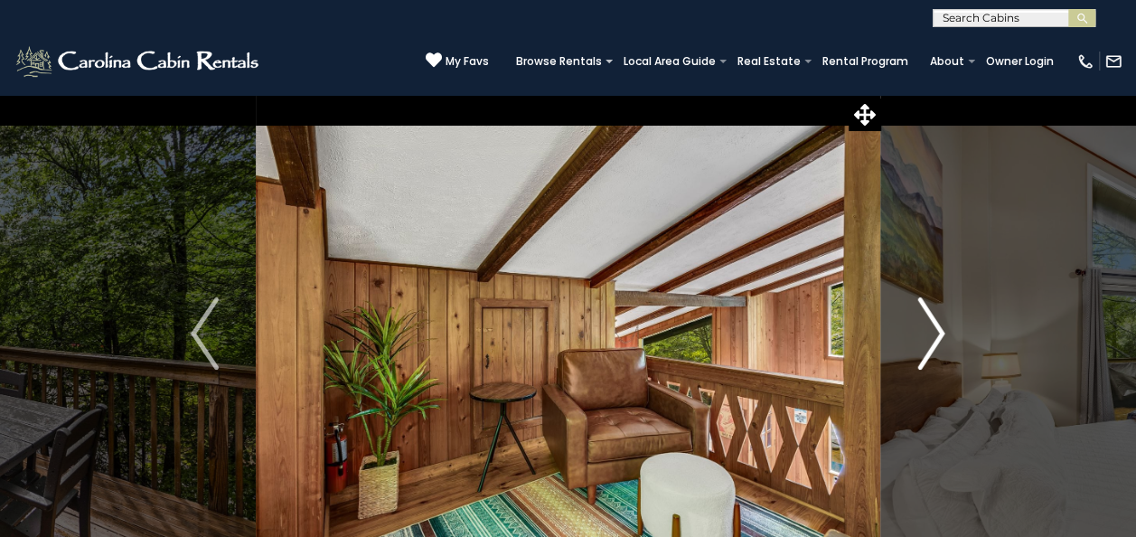
click at [942, 327] on img "Next" at bounding box center [930, 333] width 27 height 72
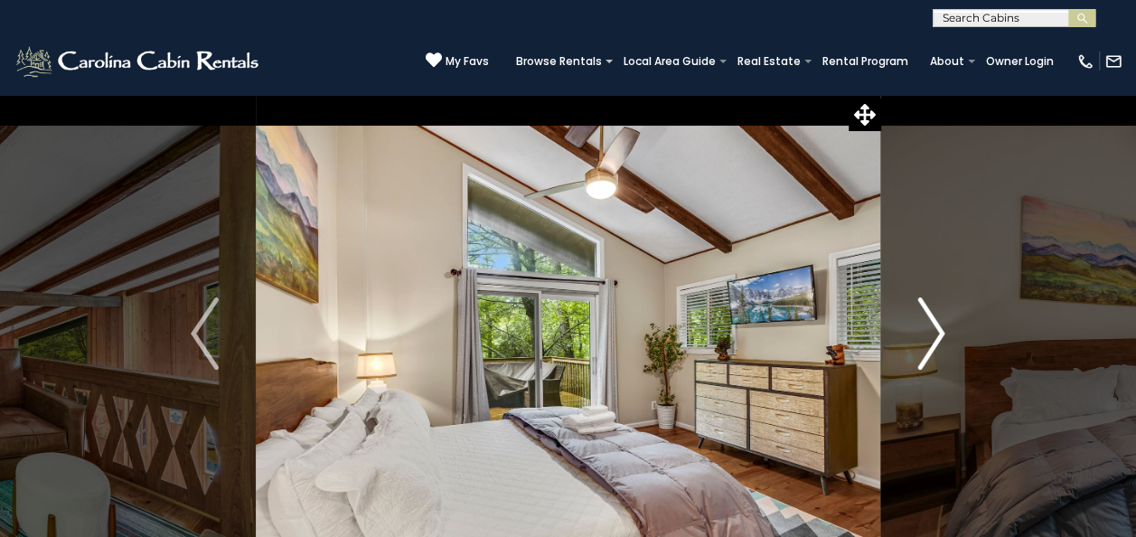
click at [942, 327] on img "Next" at bounding box center [930, 333] width 27 height 72
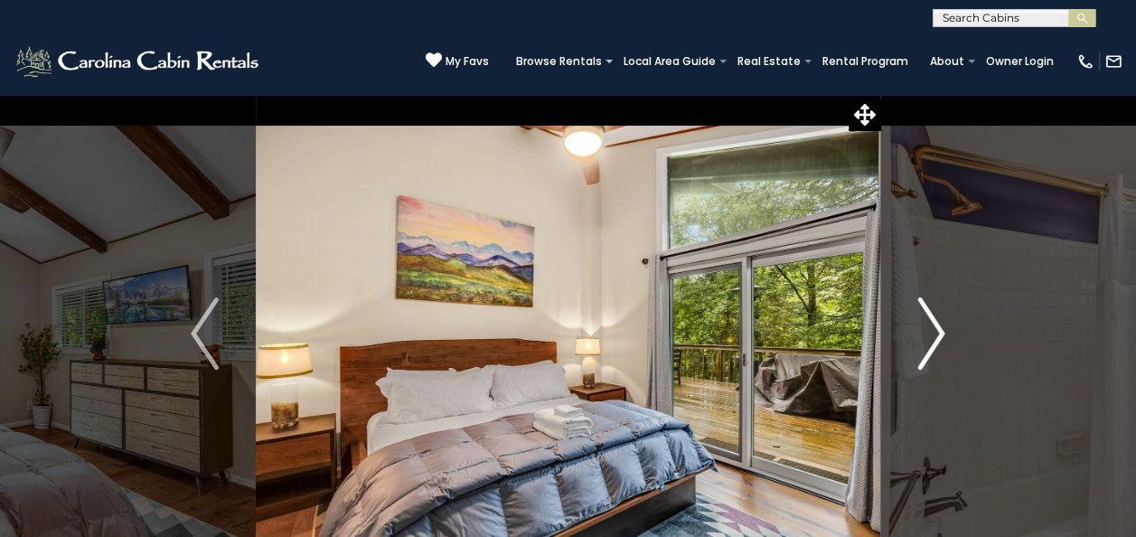
click at [942, 327] on img "Next" at bounding box center [930, 333] width 27 height 72
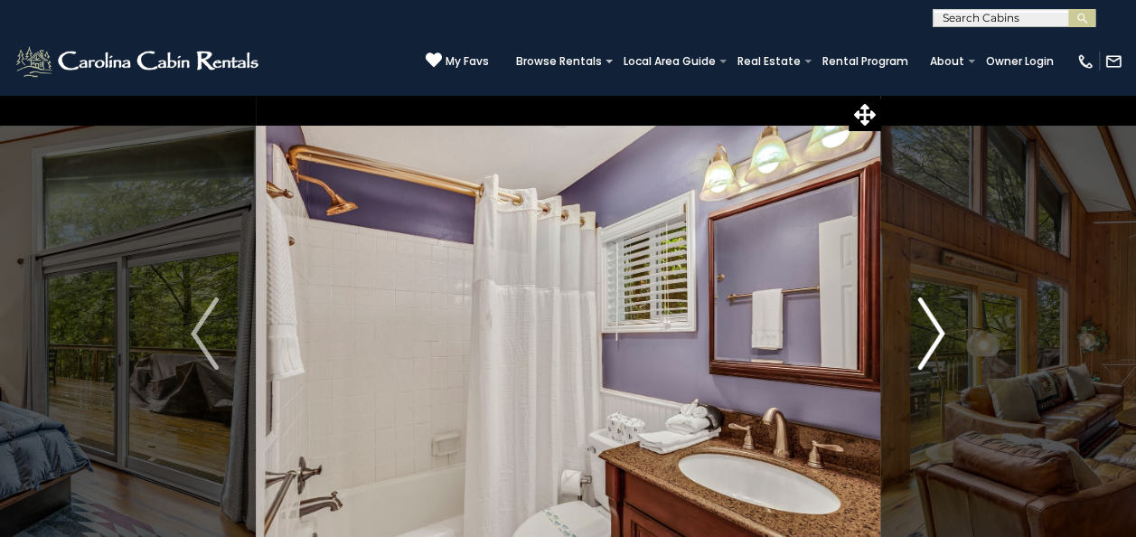
click at [942, 327] on img "Next" at bounding box center [930, 333] width 27 height 72
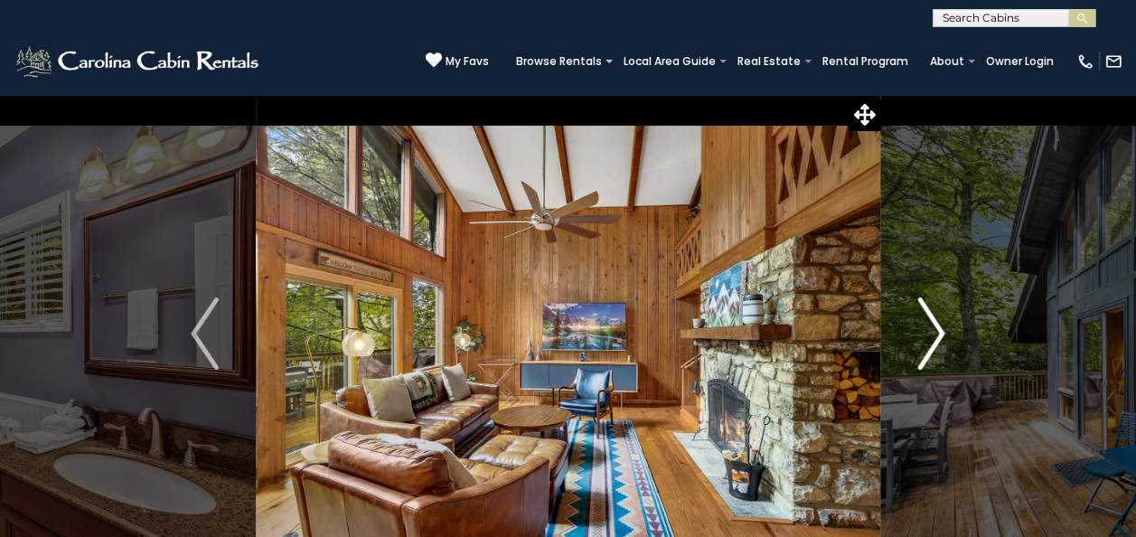
click at [942, 327] on img "Next" at bounding box center [930, 333] width 27 height 72
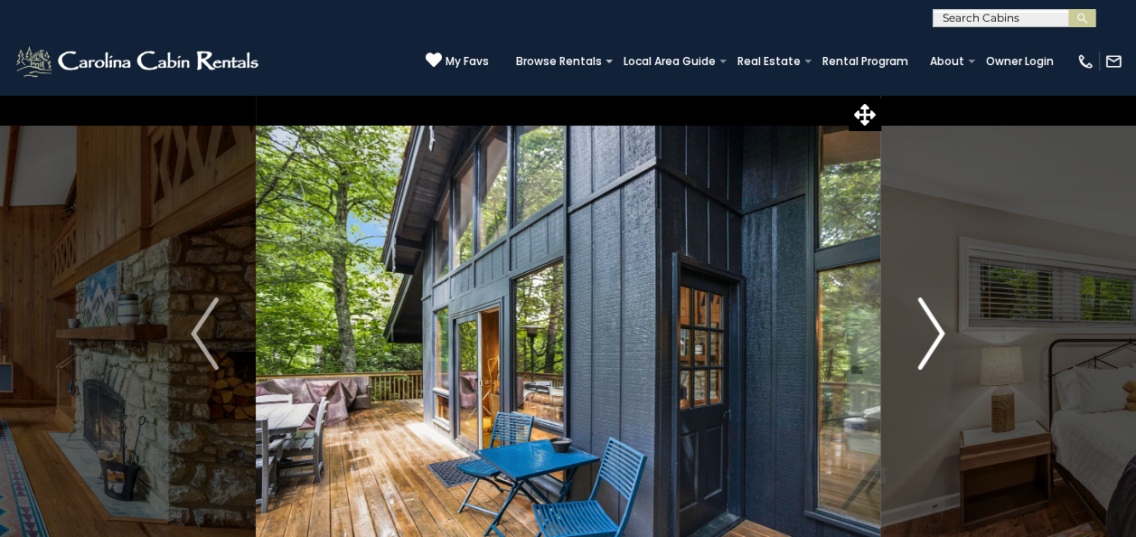
click at [942, 327] on img "Next" at bounding box center [930, 333] width 27 height 72
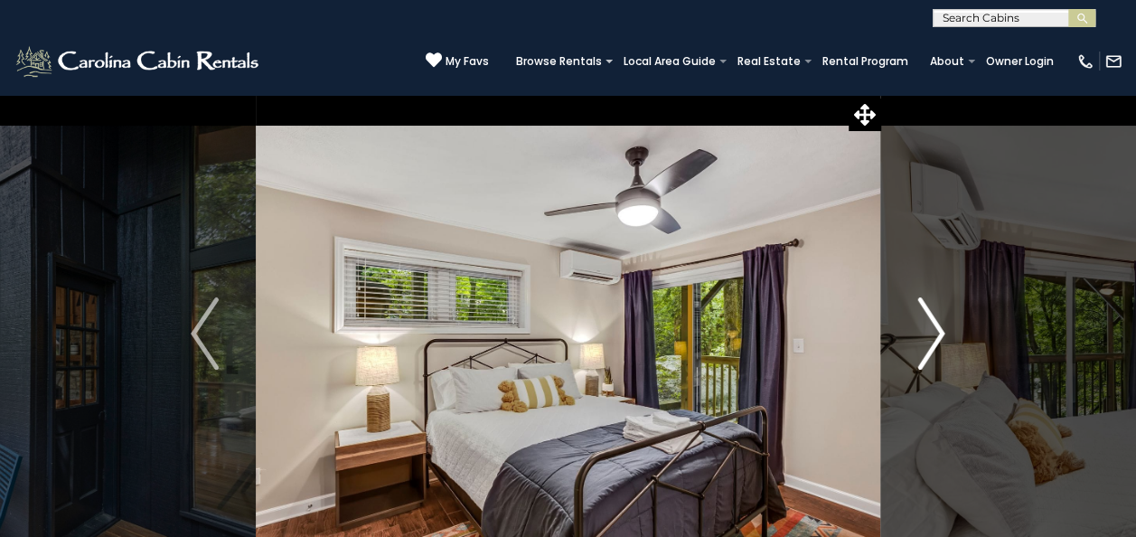
click at [935, 328] on img "Next" at bounding box center [930, 333] width 27 height 72
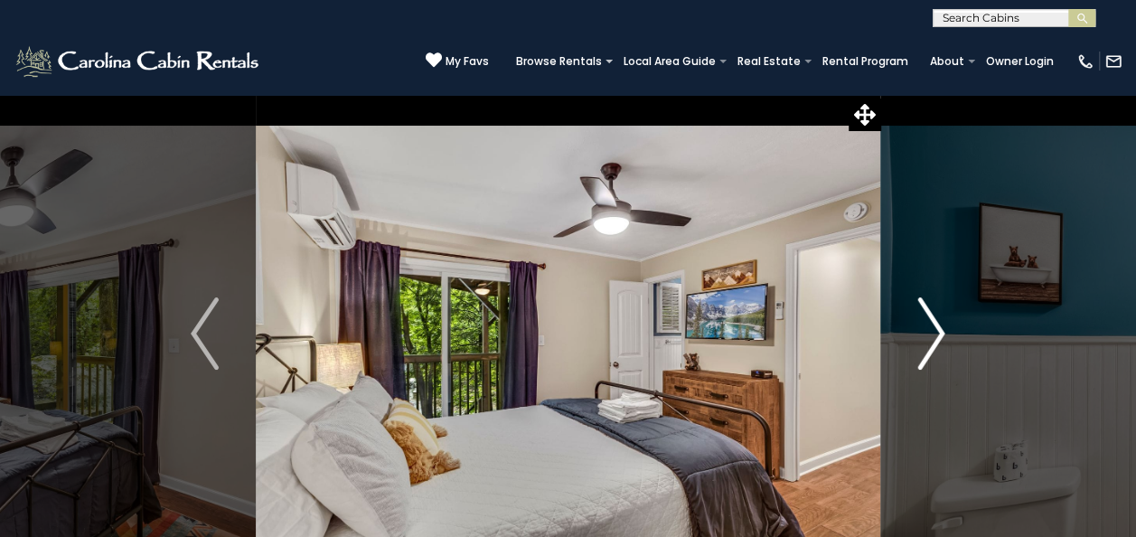
click at [935, 328] on img "Next" at bounding box center [930, 333] width 27 height 72
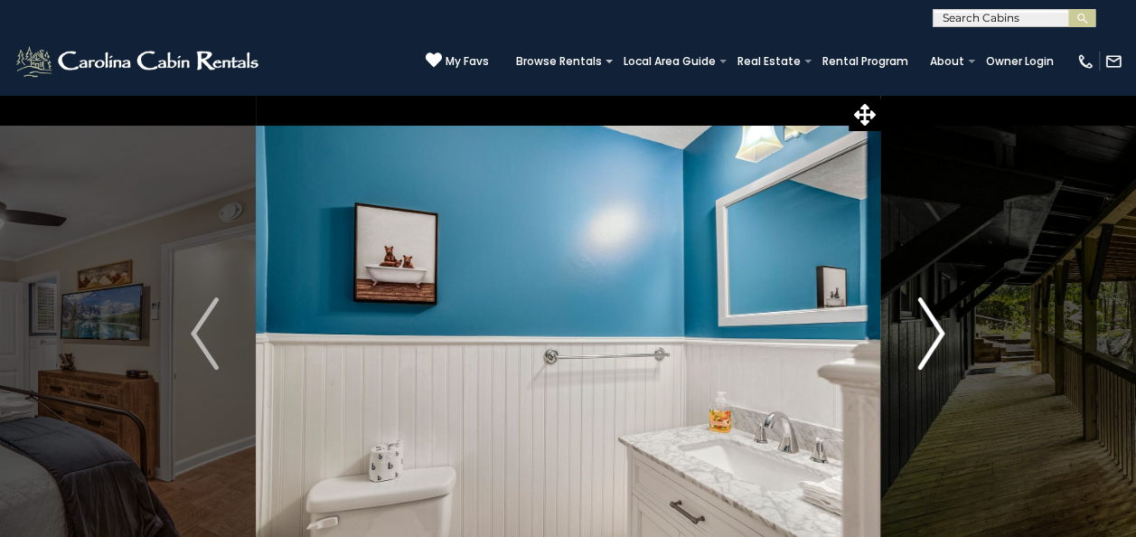
click at [935, 328] on img "Next" at bounding box center [930, 333] width 27 height 72
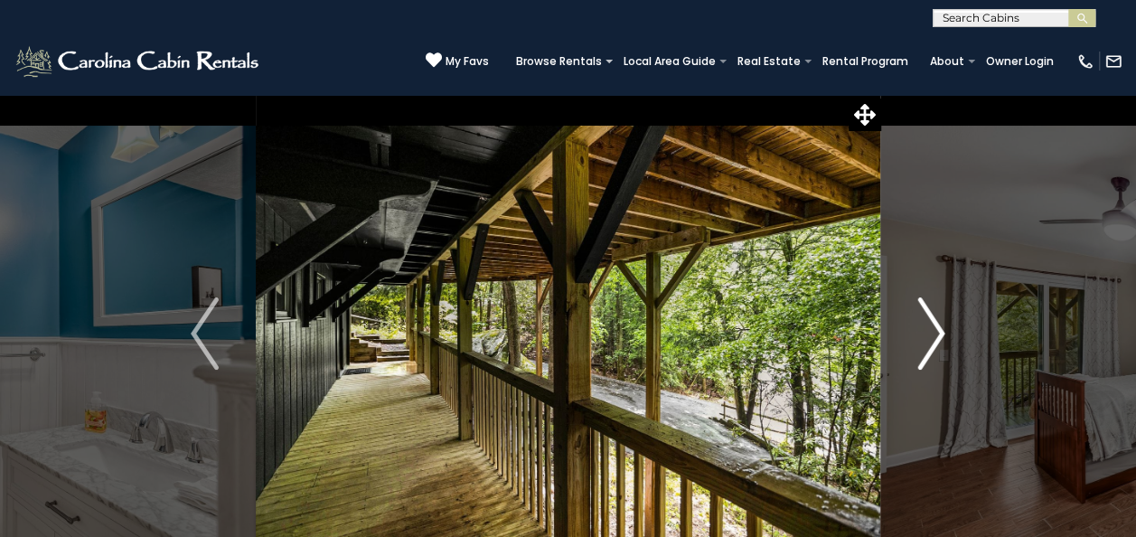
click at [935, 328] on img "Next" at bounding box center [930, 333] width 27 height 72
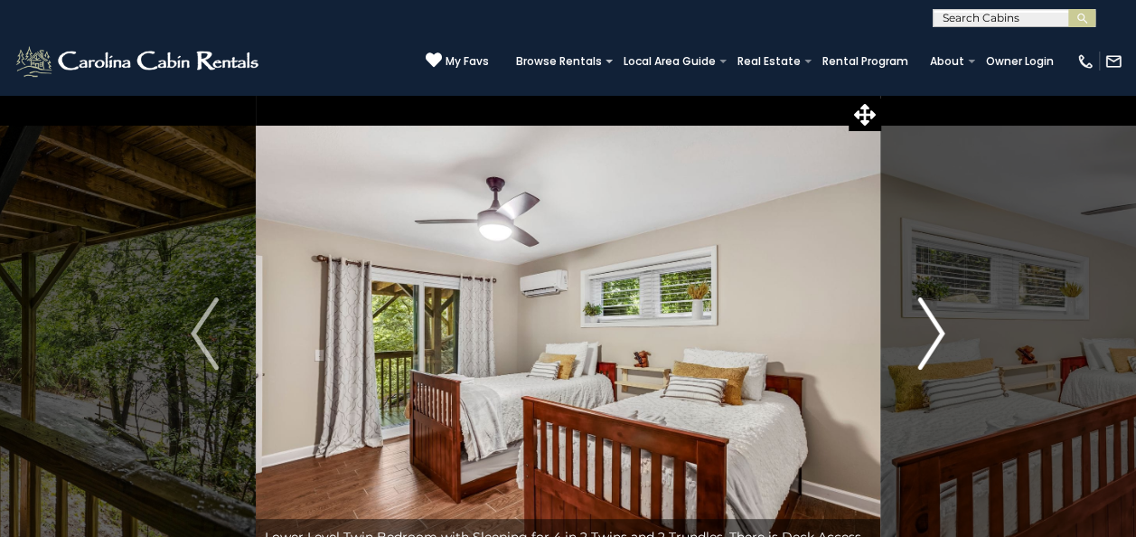
click at [935, 328] on img "Next" at bounding box center [930, 333] width 27 height 72
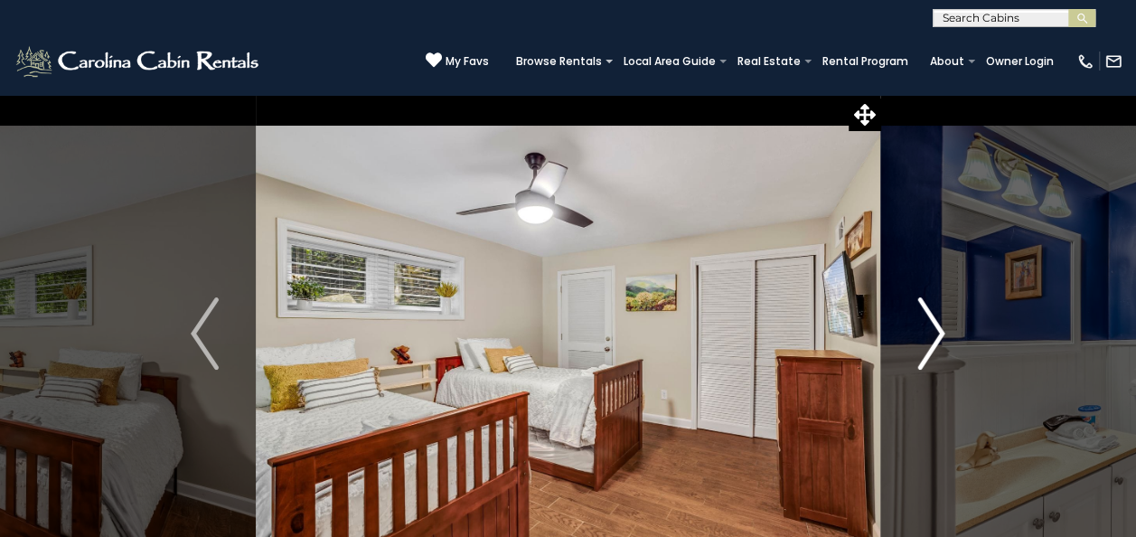
click at [935, 328] on img "Next" at bounding box center [930, 333] width 27 height 72
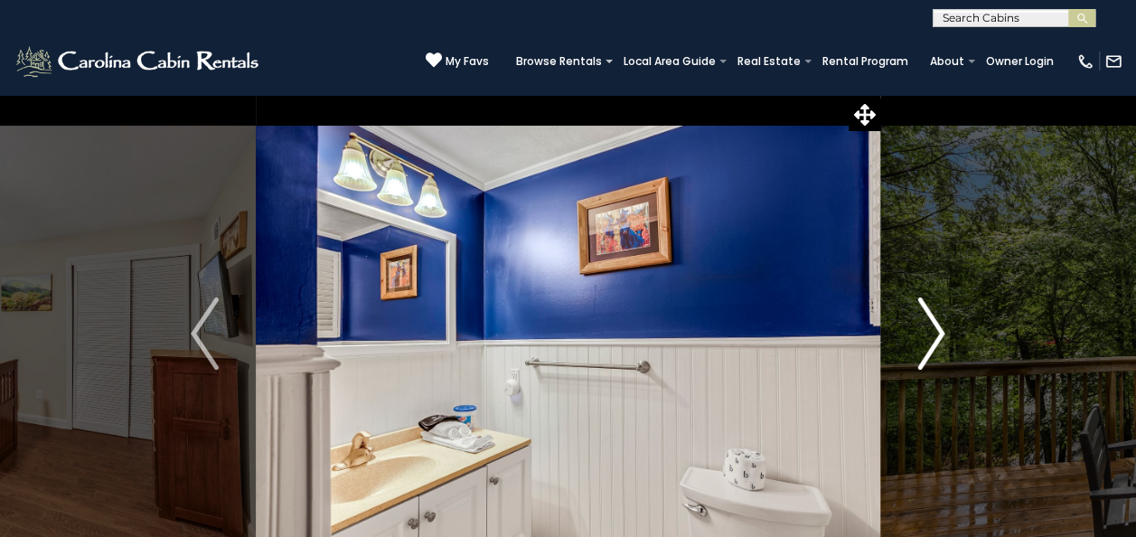
click at [935, 328] on img "Next" at bounding box center [930, 333] width 27 height 72
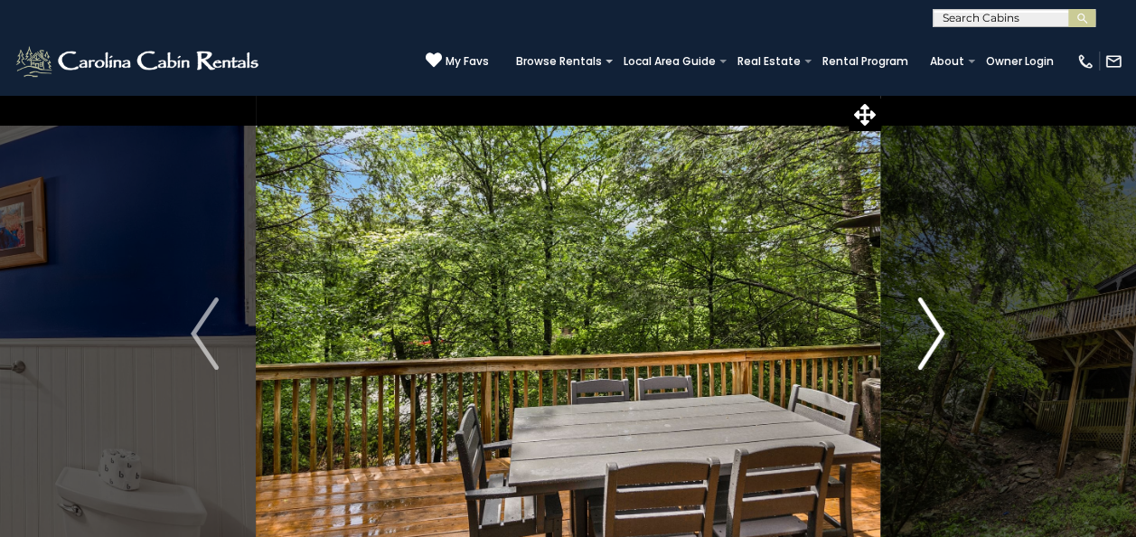
click at [935, 328] on img "Next" at bounding box center [930, 333] width 27 height 72
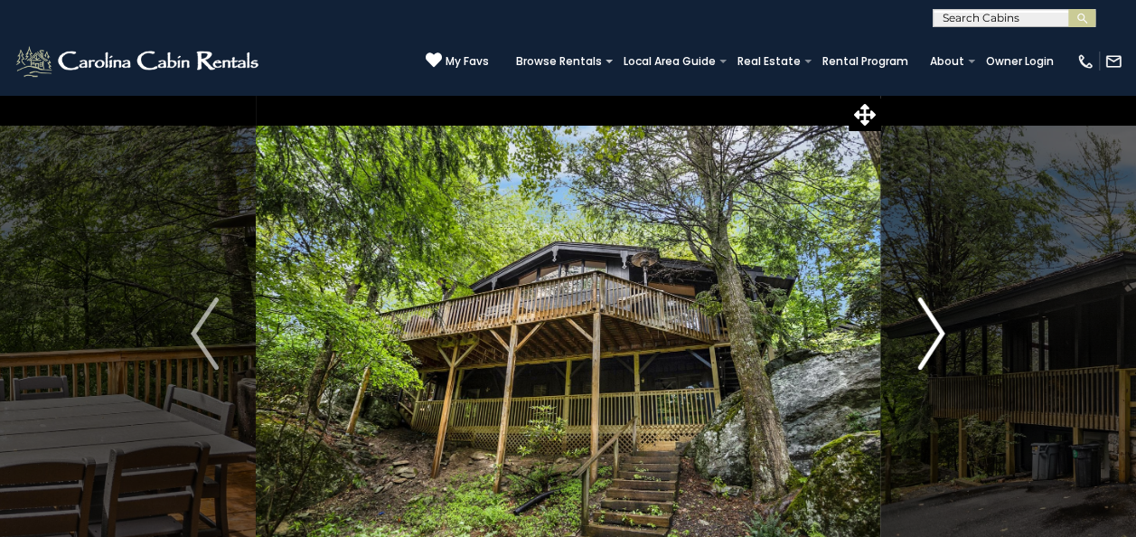
click at [935, 328] on img "Next" at bounding box center [930, 333] width 27 height 72
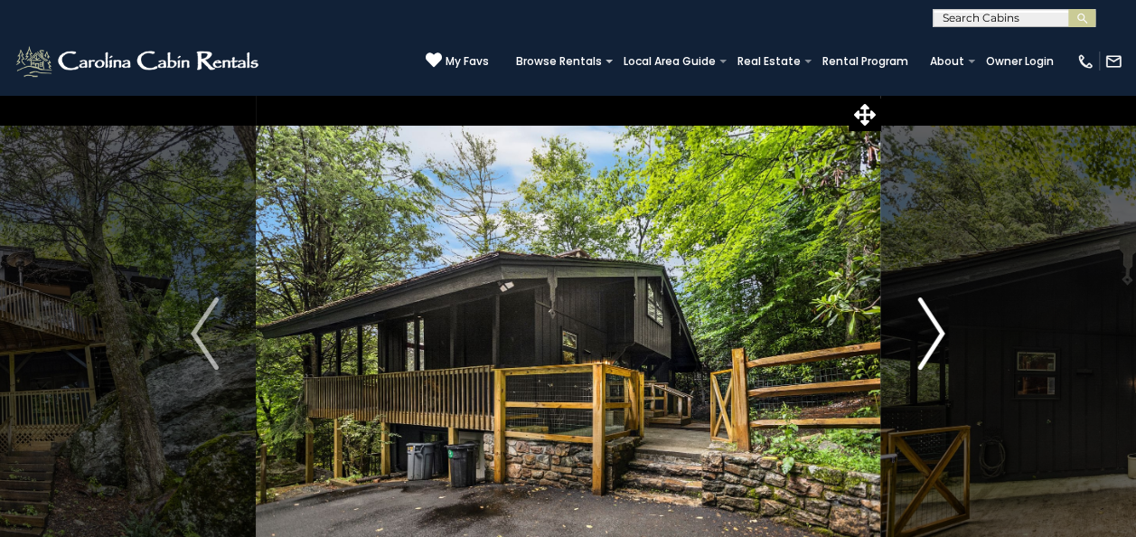
click at [935, 328] on img "Next" at bounding box center [930, 333] width 27 height 72
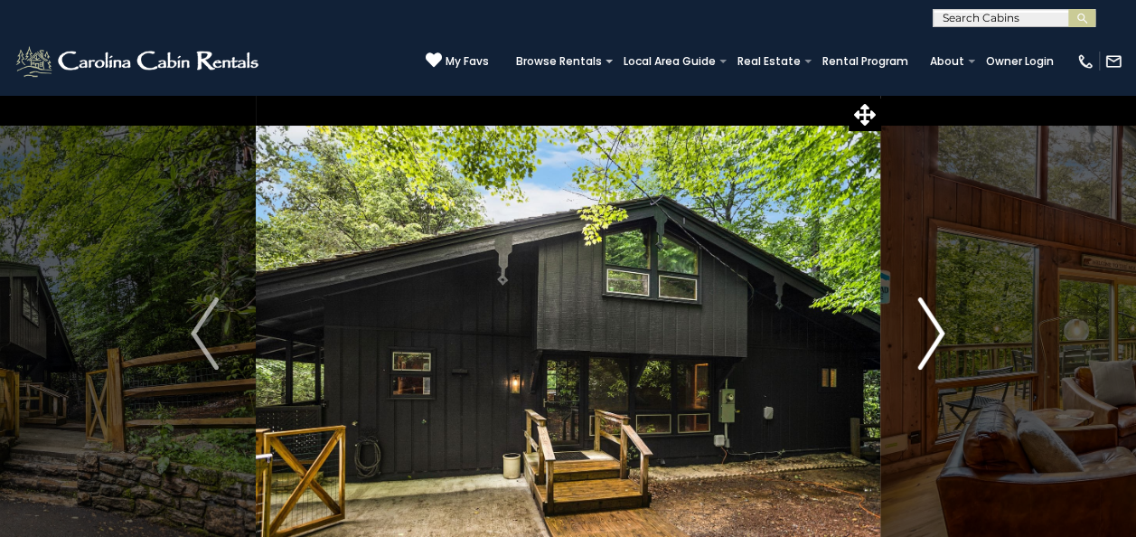
click at [935, 328] on img "Next" at bounding box center [930, 333] width 27 height 72
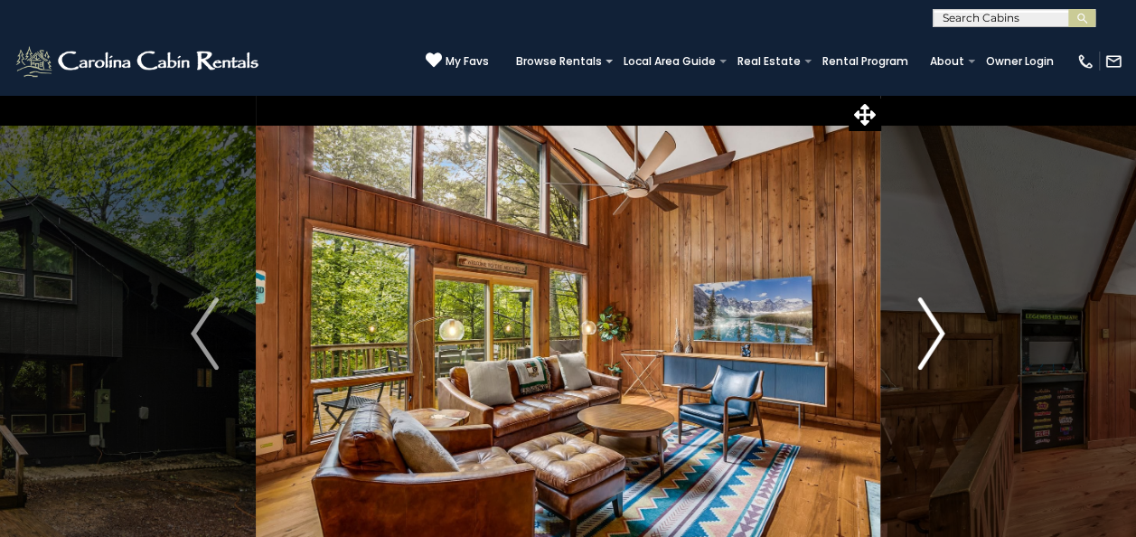
click at [935, 328] on img "Next" at bounding box center [930, 333] width 27 height 72
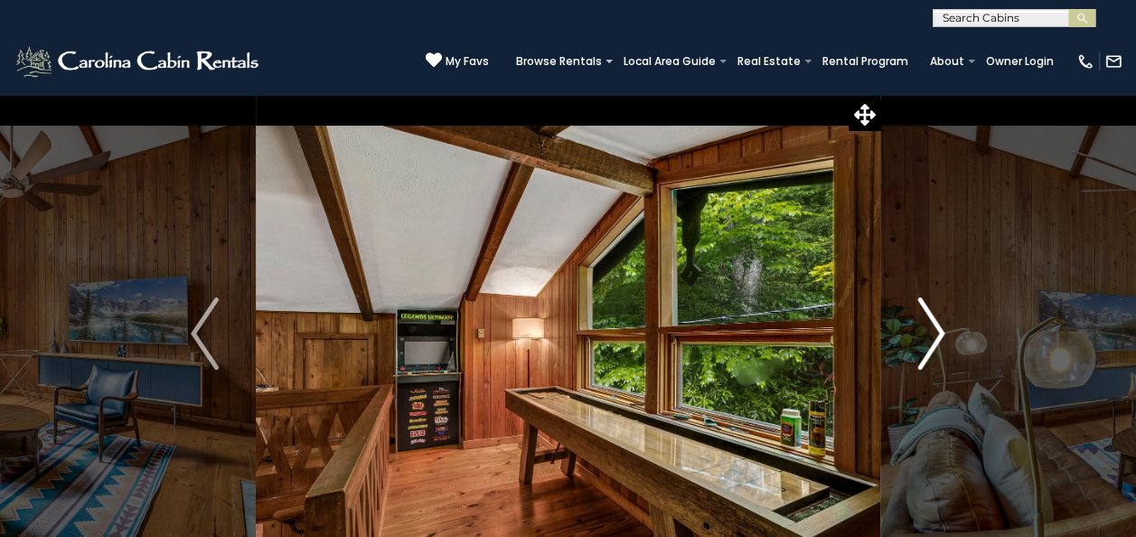
click at [935, 328] on img "Next" at bounding box center [930, 333] width 27 height 72
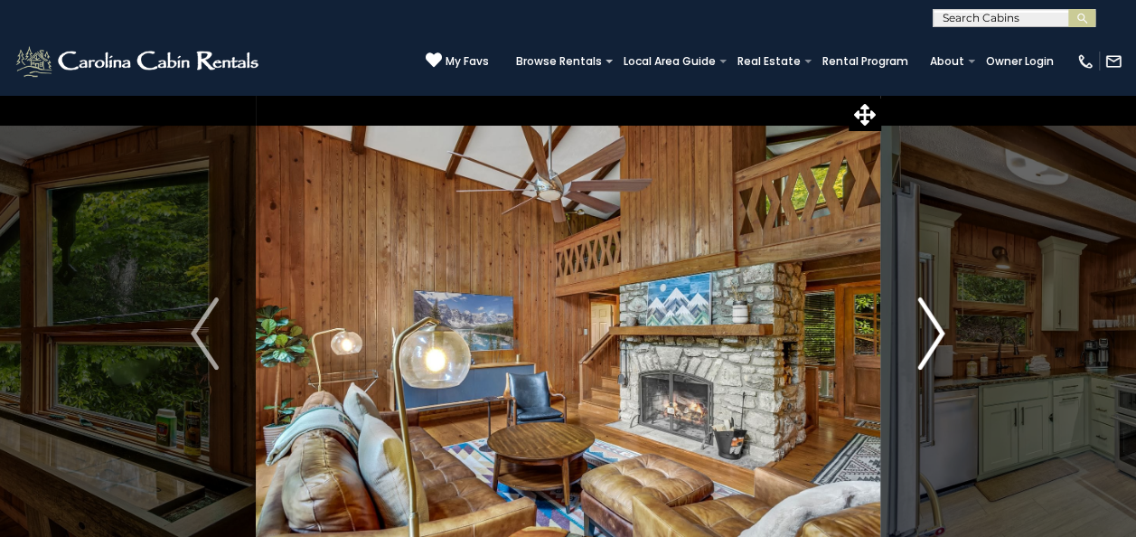
click at [935, 328] on img "Next" at bounding box center [930, 333] width 27 height 72
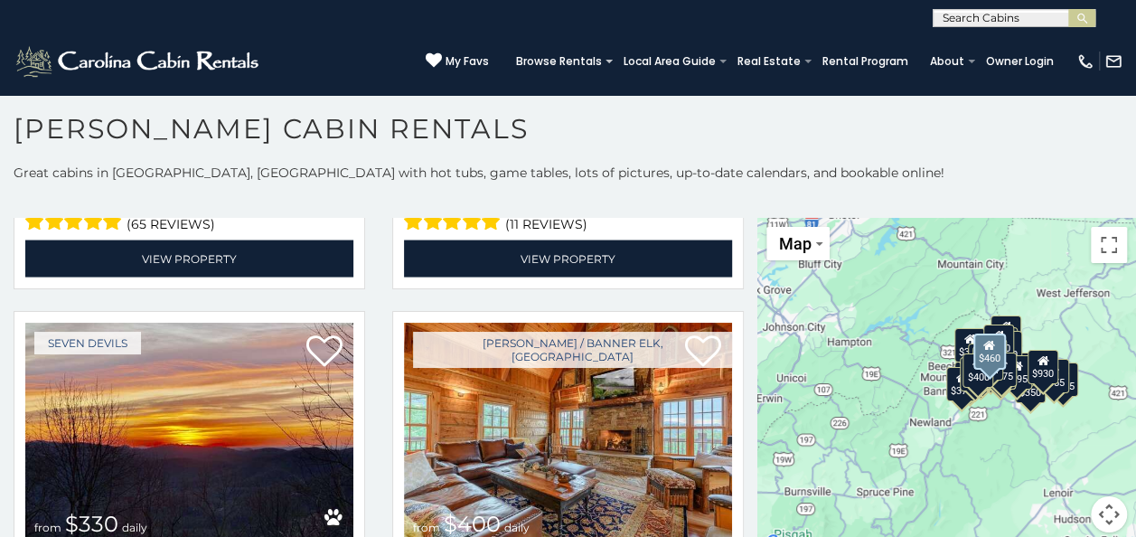
scroll to position [1898, 0]
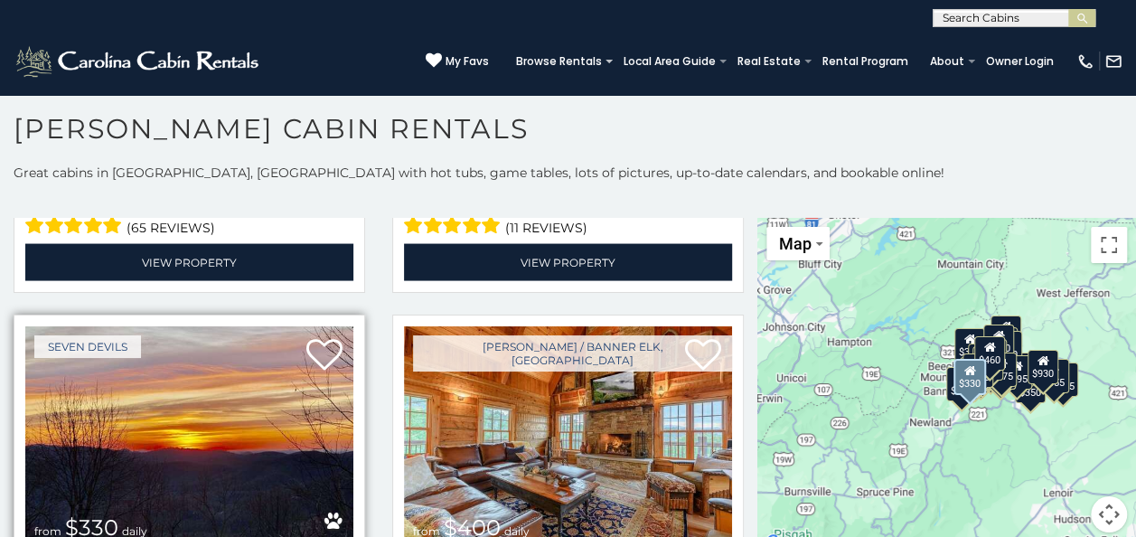
click at [217, 403] on img at bounding box center [189, 436] width 328 height 220
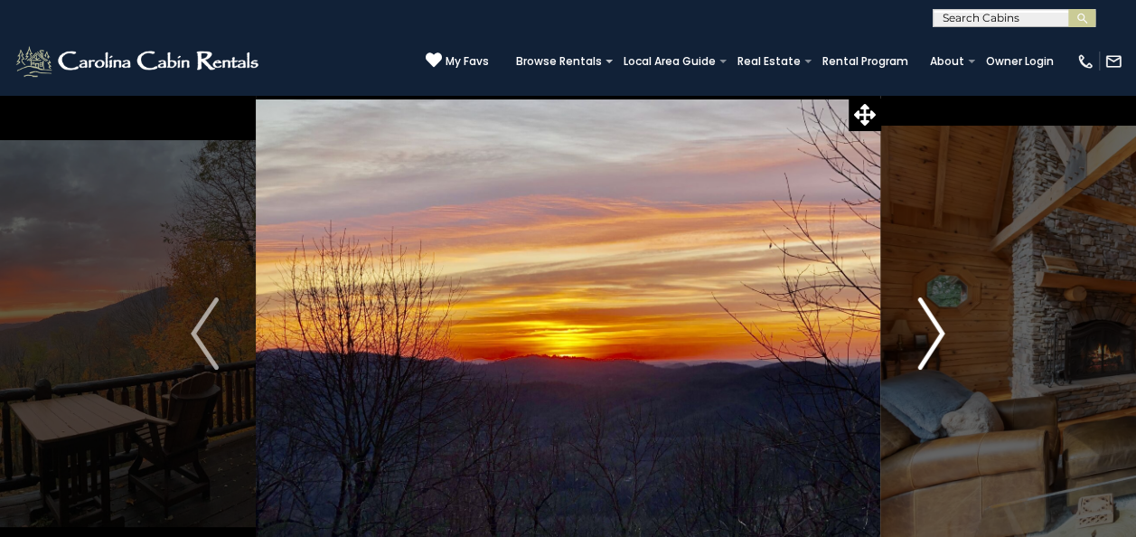
click at [943, 325] on img "Next" at bounding box center [930, 333] width 27 height 72
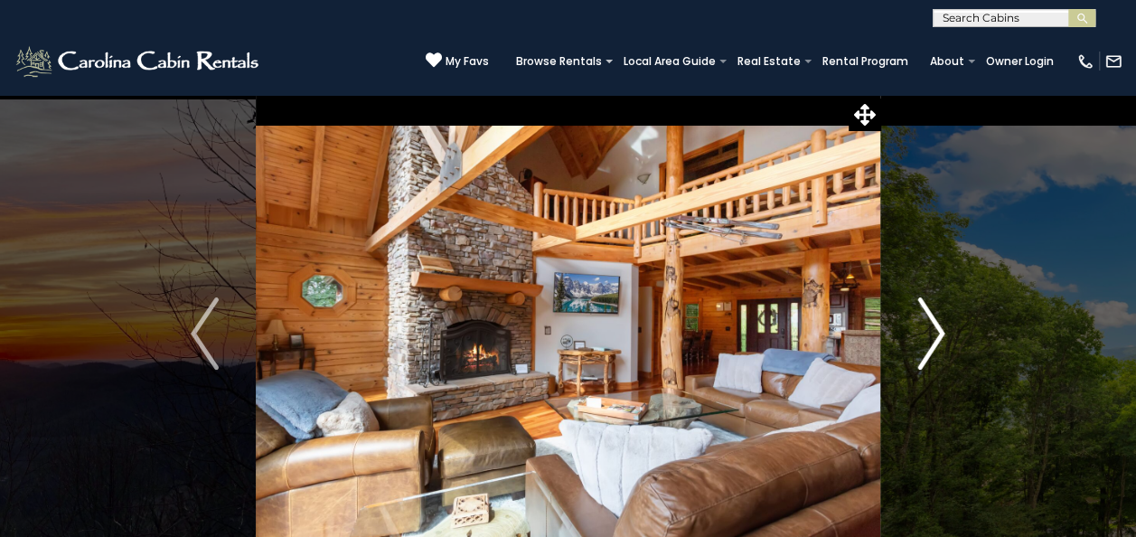
click at [936, 331] on img "Next" at bounding box center [930, 333] width 27 height 72
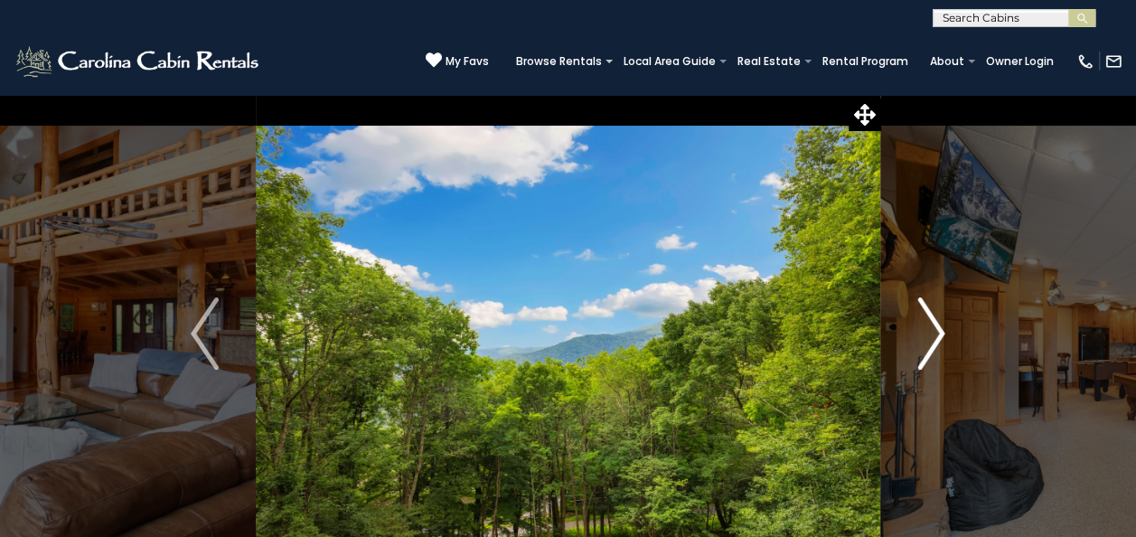
click at [936, 331] on img "Next" at bounding box center [930, 333] width 27 height 72
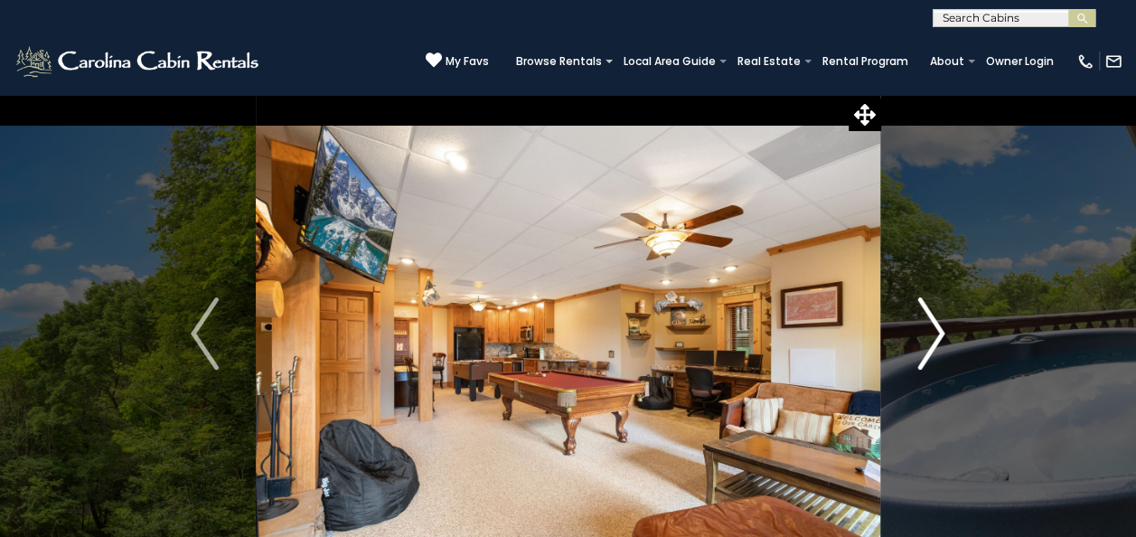
click at [938, 328] on img "Next" at bounding box center [930, 333] width 27 height 72
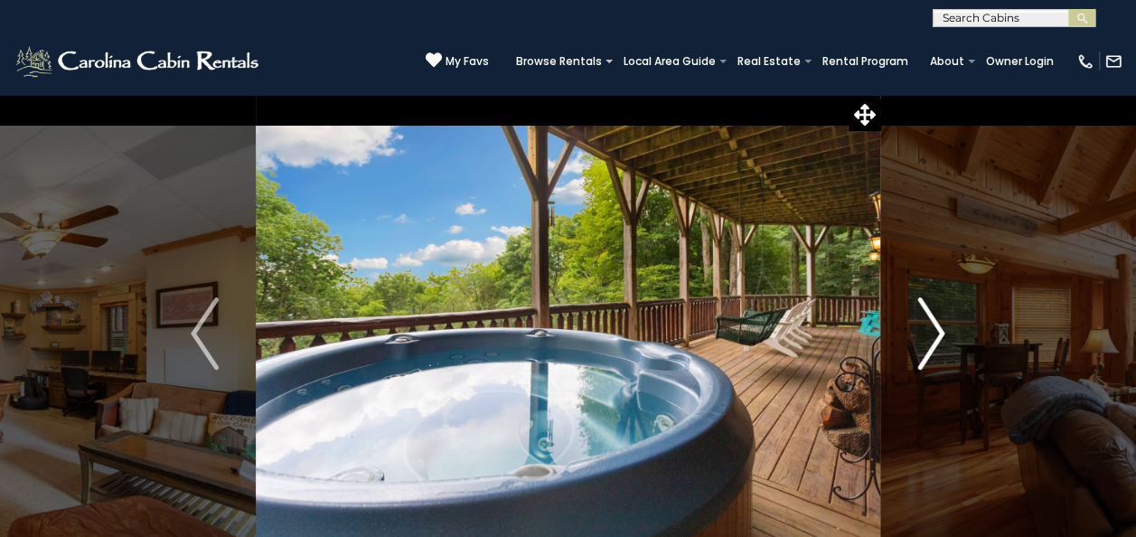
click at [938, 327] on img "Next" at bounding box center [930, 333] width 27 height 72
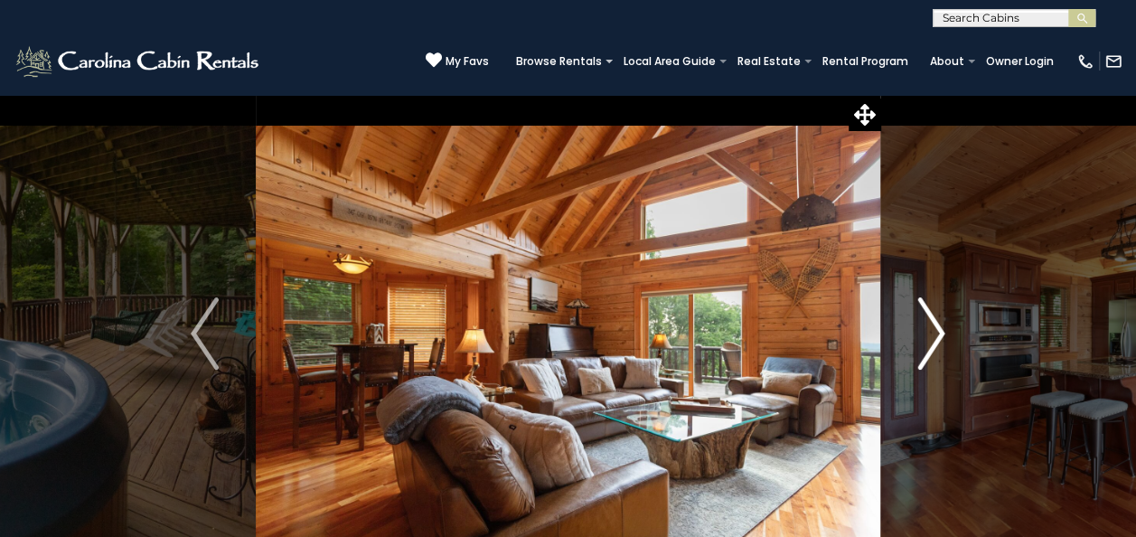
click at [937, 328] on img "Next" at bounding box center [930, 333] width 27 height 72
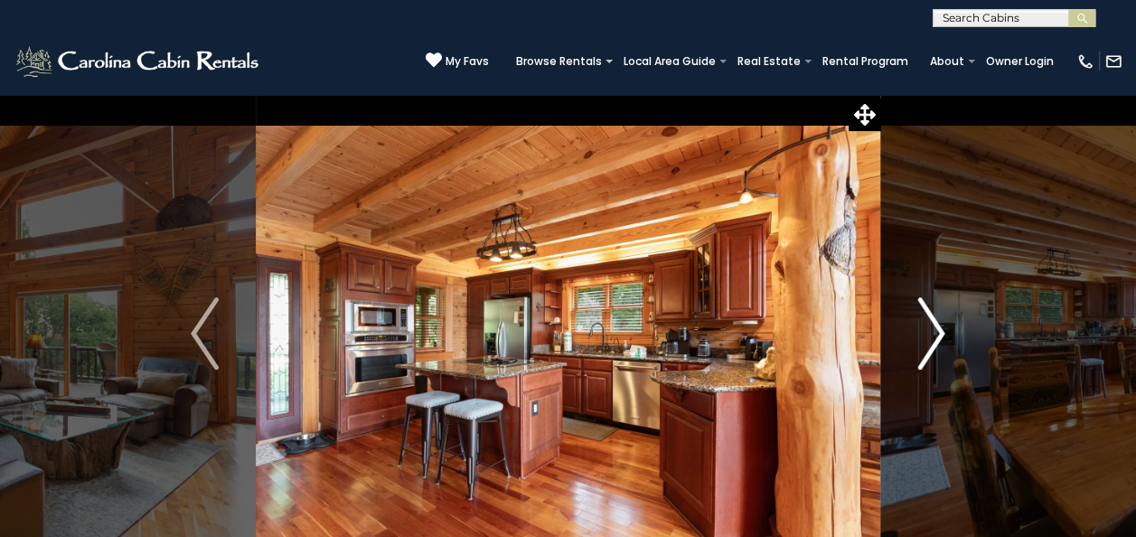
click at [940, 327] on img "Next" at bounding box center [930, 333] width 27 height 72
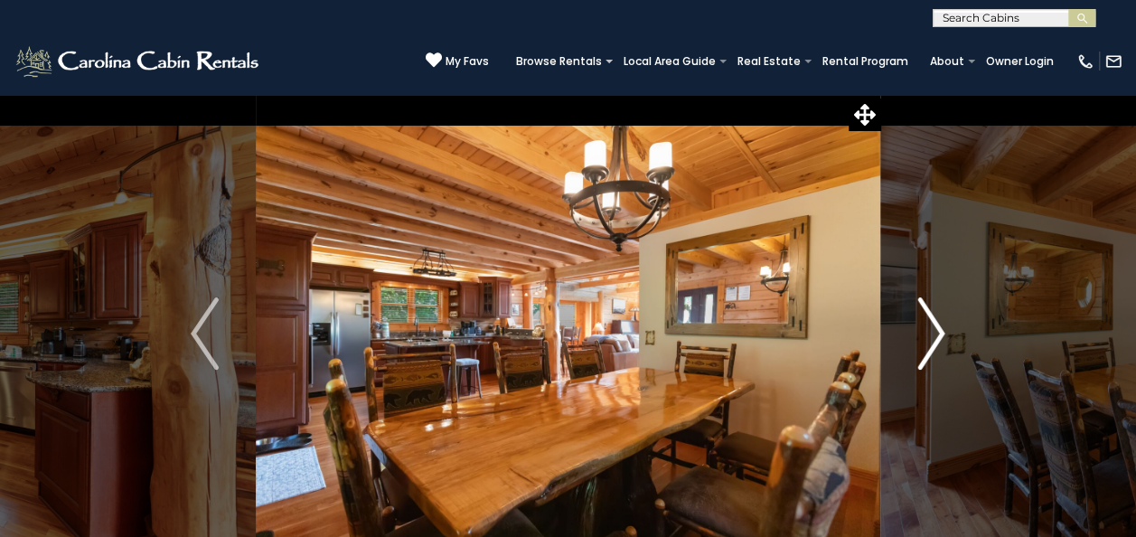
click at [935, 333] on img "Next" at bounding box center [930, 333] width 27 height 72
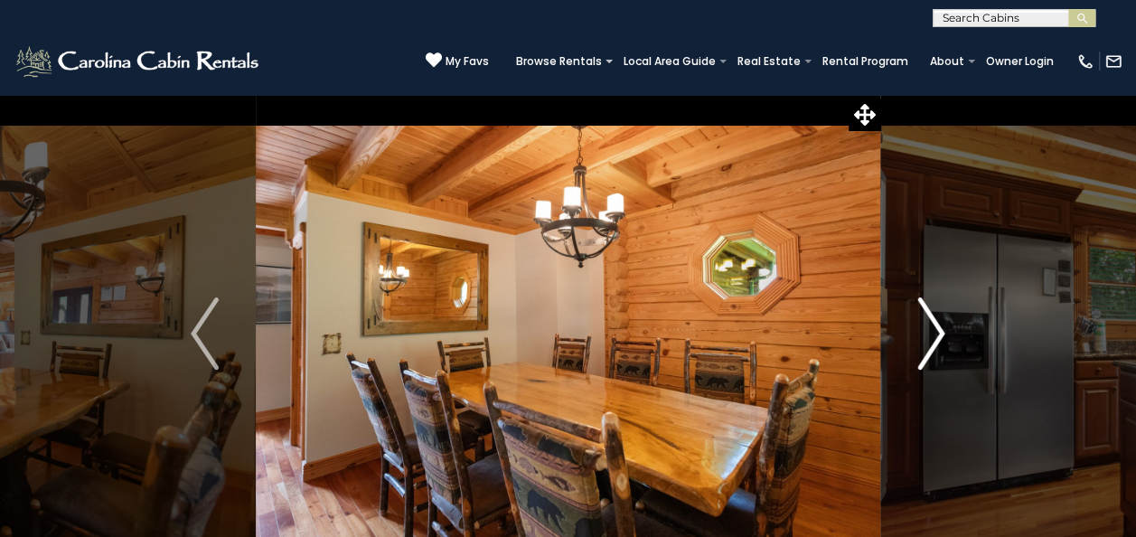
click at [945, 325] on button "Next" at bounding box center [930, 333] width 101 height 479
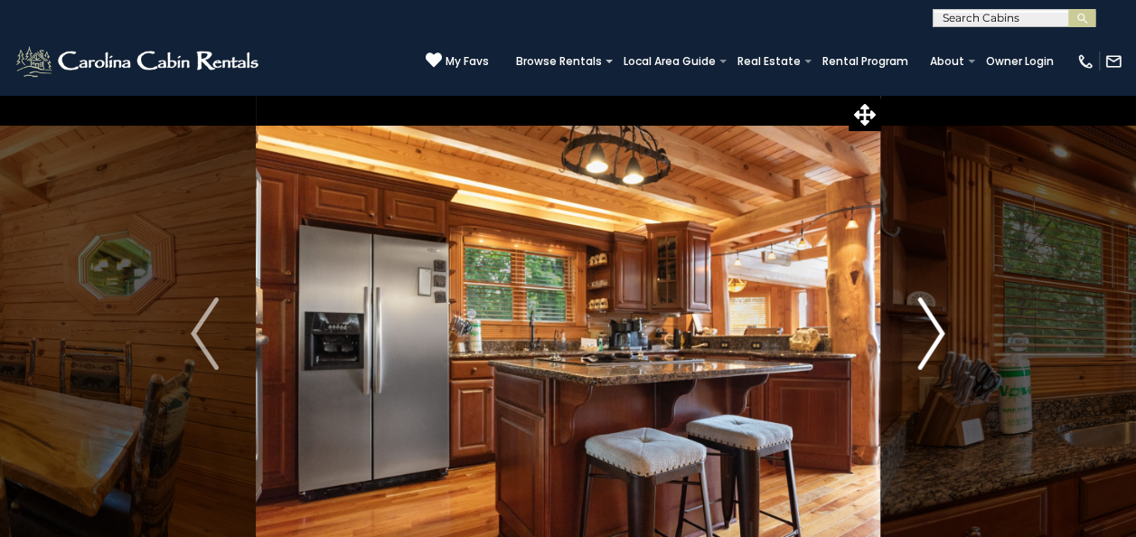
click at [943, 327] on img "Next" at bounding box center [930, 333] width 27 height 72
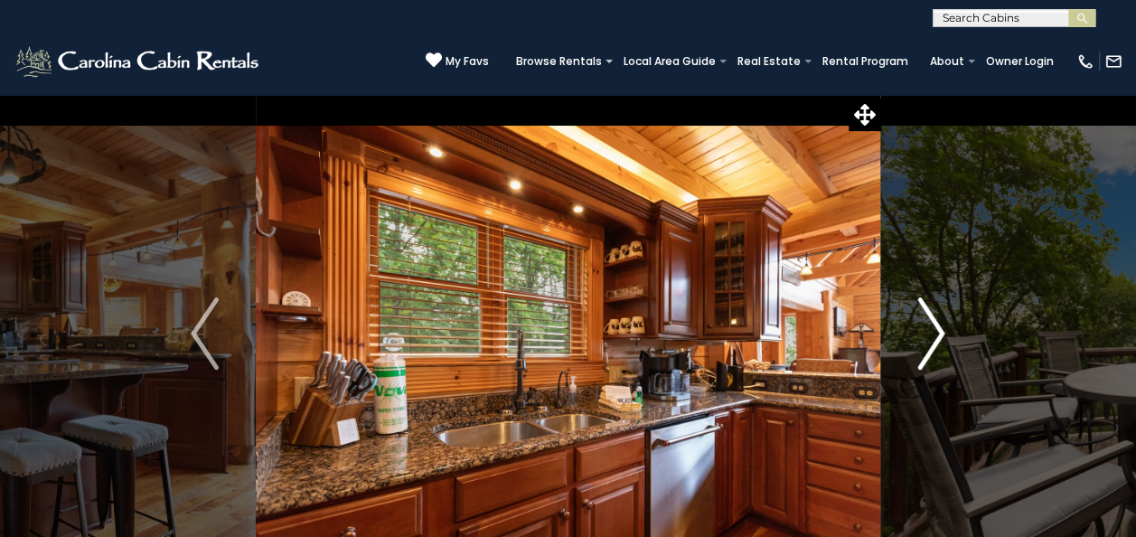
click at [943, 327] on img "Next" at bounding box center [930, 333] width 27 height 72
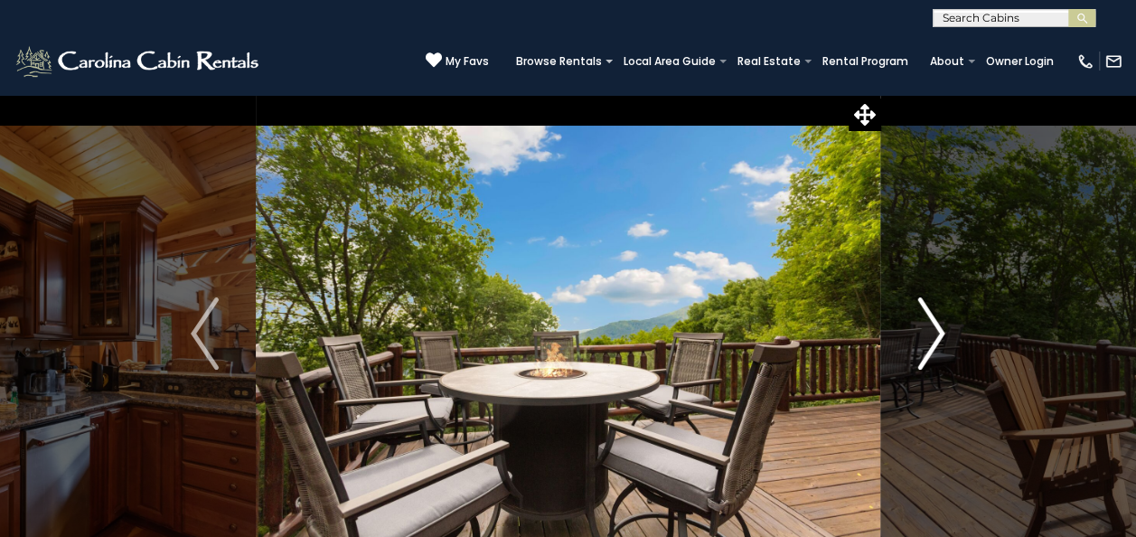
click at [943, 327] on img "Next" at bounding box center [930, 333] width 27 height 72
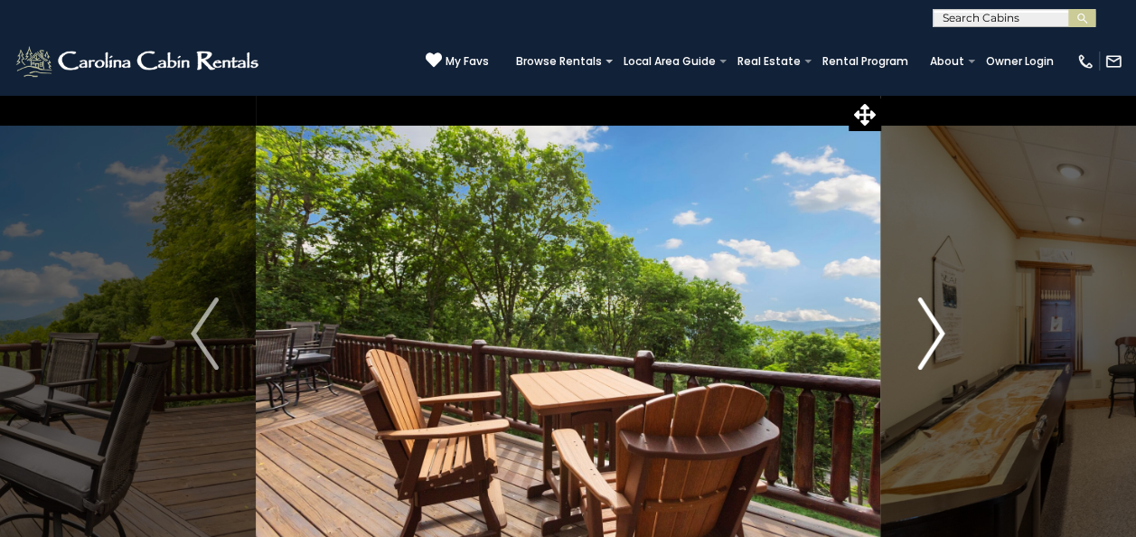
click at [943, 327] on img "Next" at bounding box center [930, 333] width 27 height 72
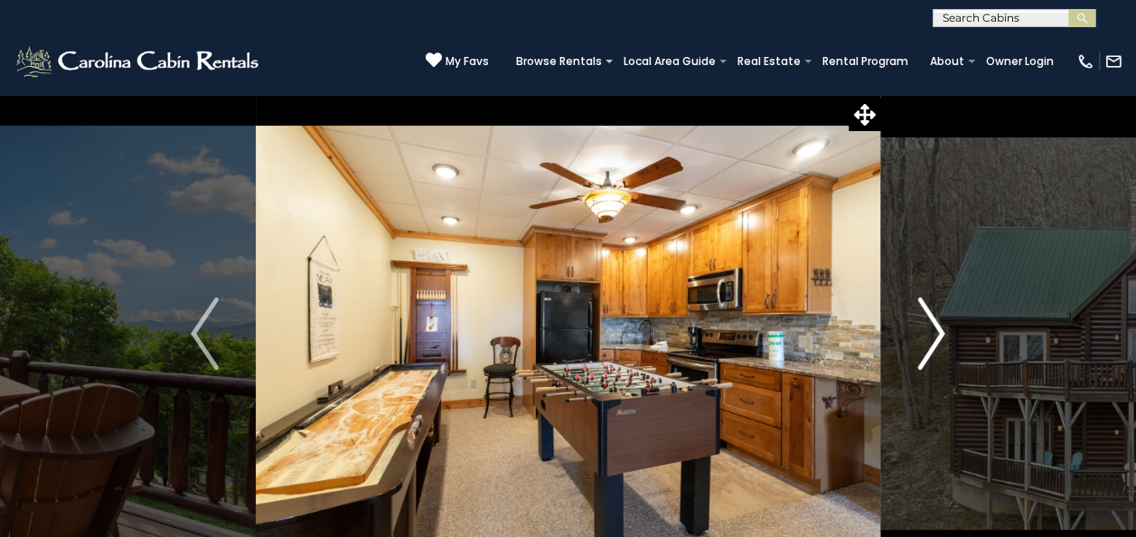
click at [943, 327] on img "Next" at bounding box center [930, 333] width 27 height 72
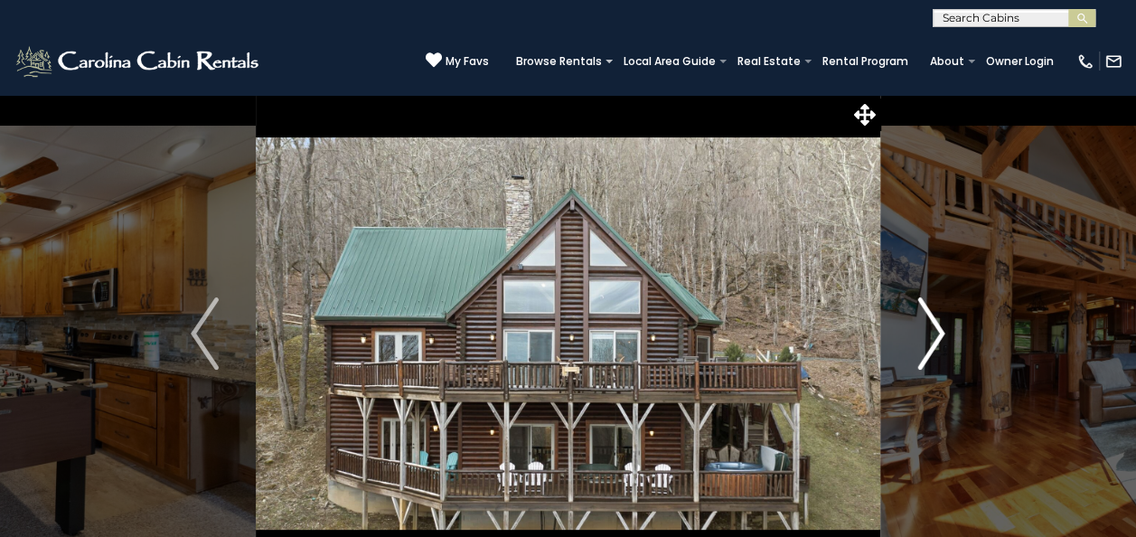
click at [933, 331] on img "Next" at bounding box center [930, 333] width 27 height 72
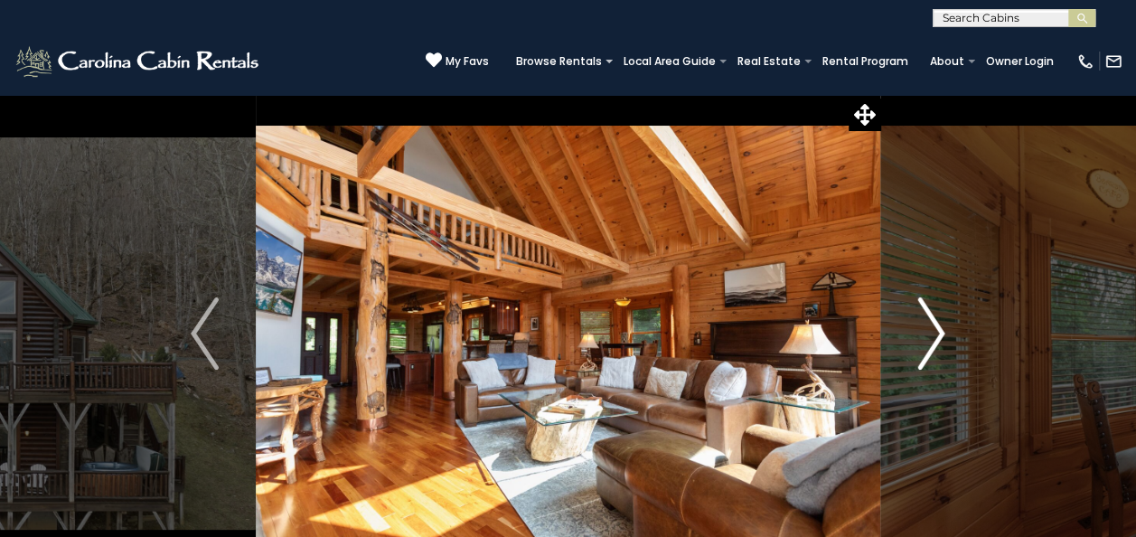
click at [944, 325] on img "Next" at bounding box center [930, 333] width 27 height 72
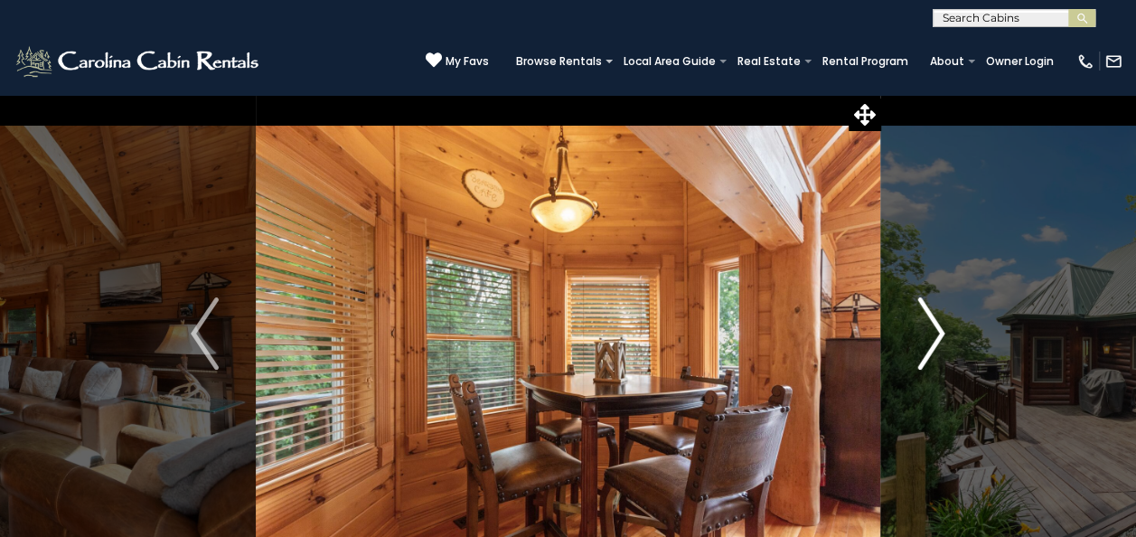
click at [936, 326] on img "Next" at bounding box center [930, 333] width 27 height 72
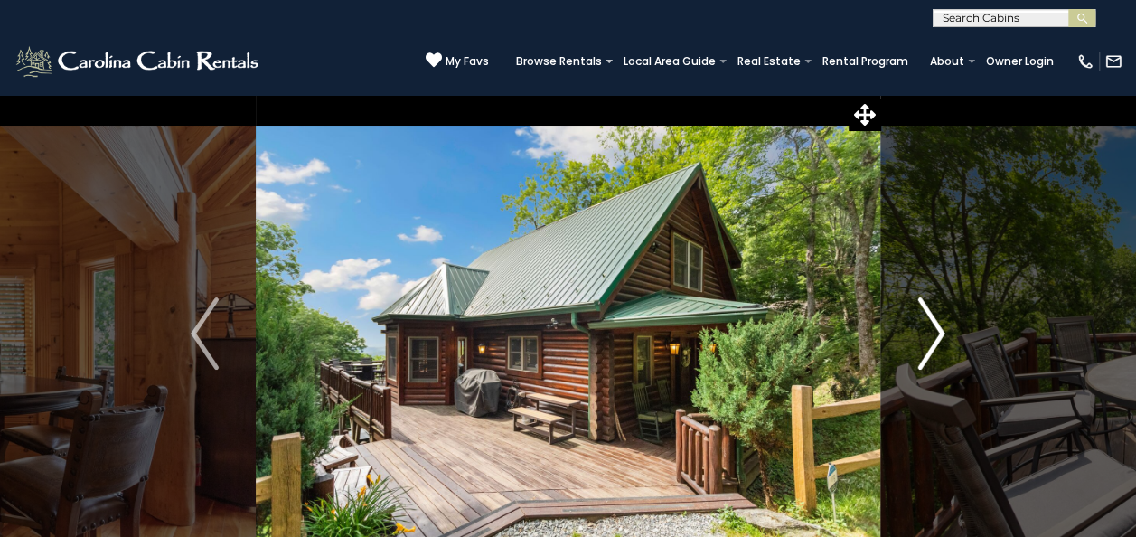
click at [944, 330] on img "Next" at bounding box center [930, 333] width 27 height 72
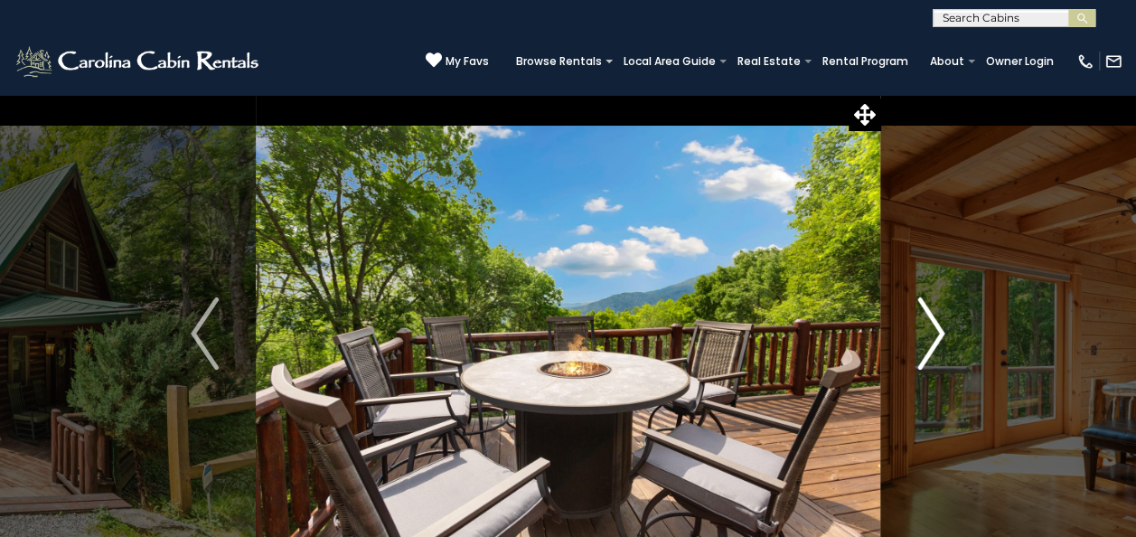
click at [943, 331] on img "Next" at bounding box center [930, 333] width 27 height 72
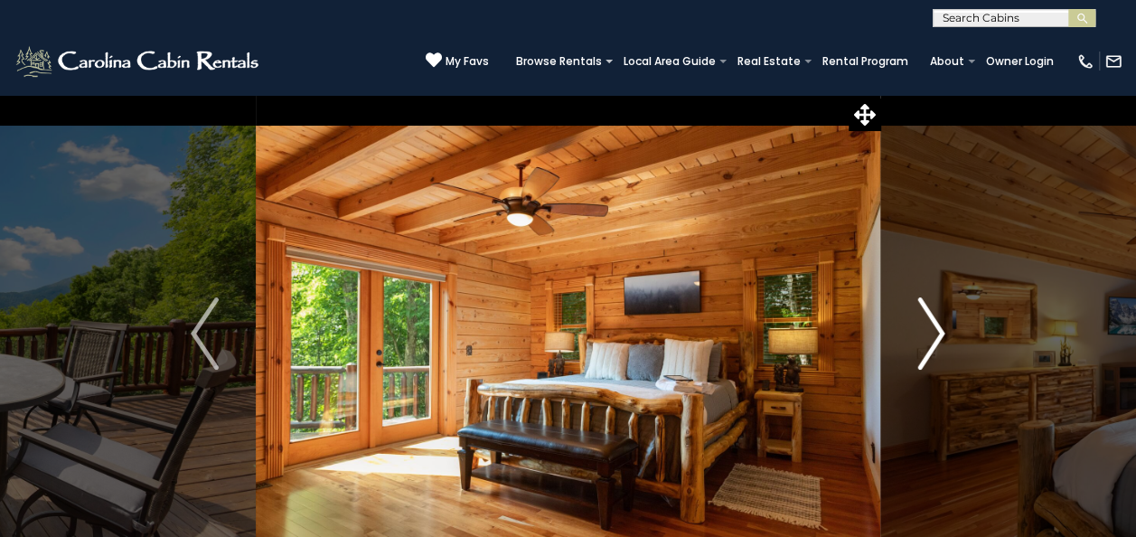
click at [941, 331] on img "Next" at bounding box center [930, 333] width 27 height 72
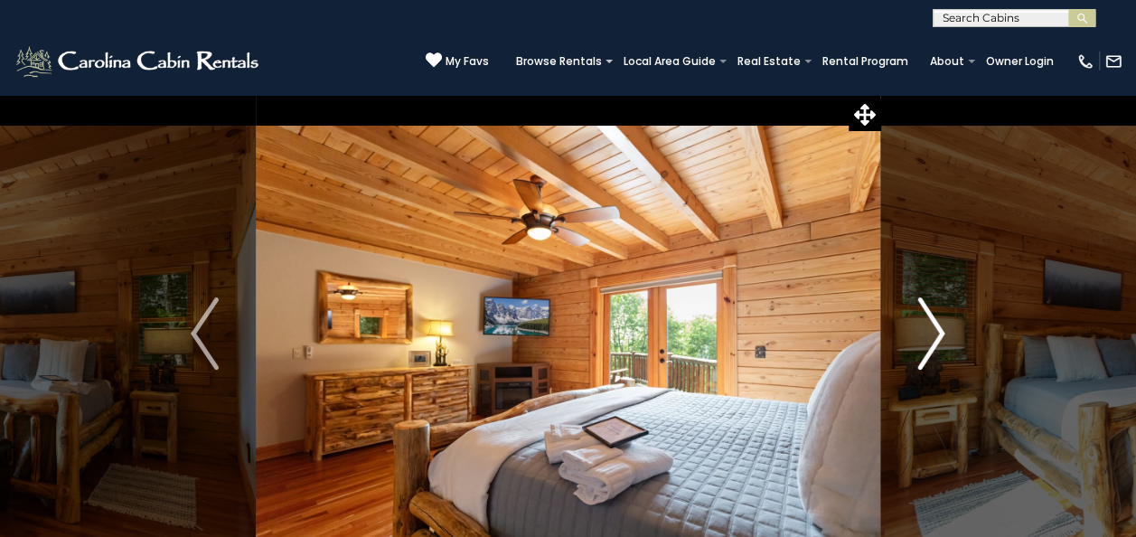
click at [938, 327] on img "Next" at bounding box center [930, 333] width 27 height 72
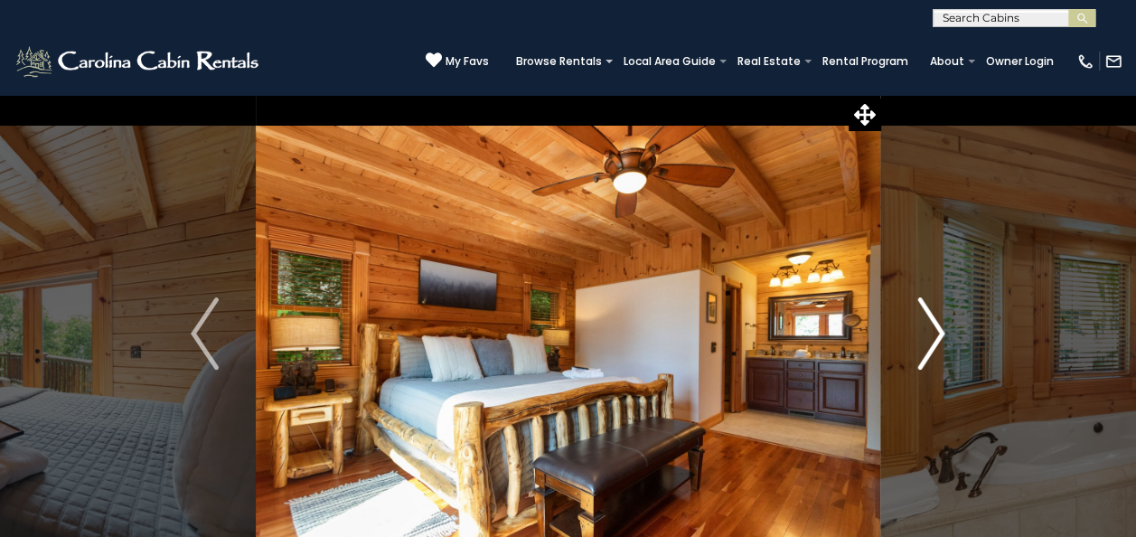
click at [944, 324] on img "Next" at bounding box center [930, 333] width 27 height 72
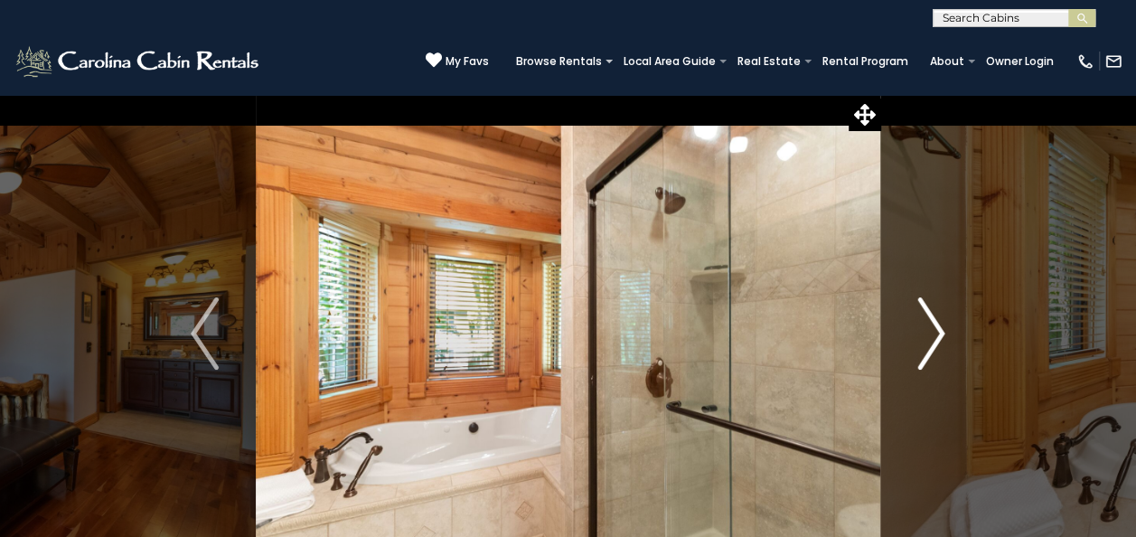
click at [936, 333] on img "Next" at bounding box center [930, 333] width 27 height 72
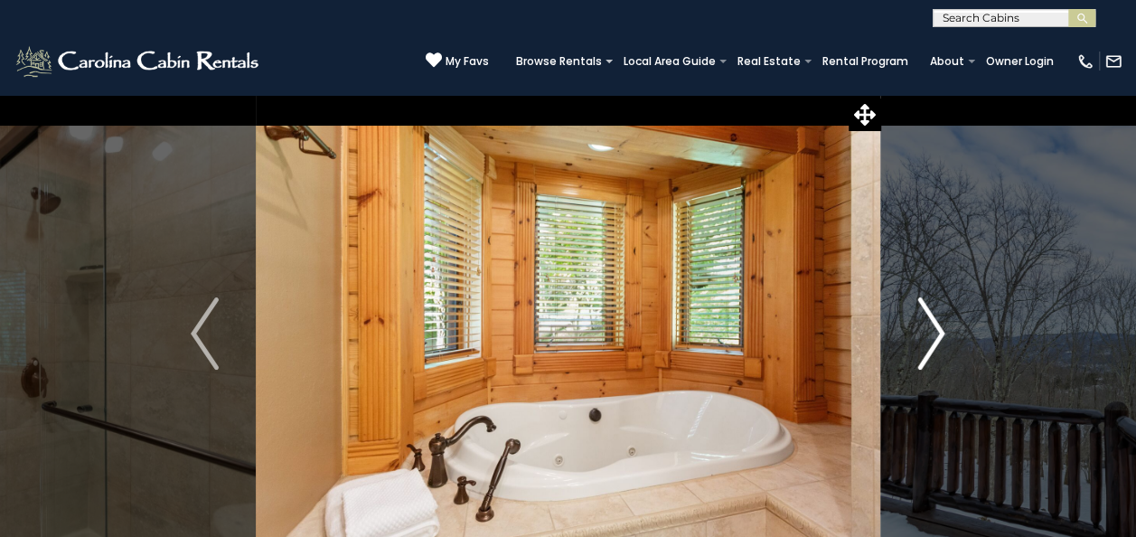
click at [943, 331] on img "Next" at bounding box center [930, 333] width 27 height 72
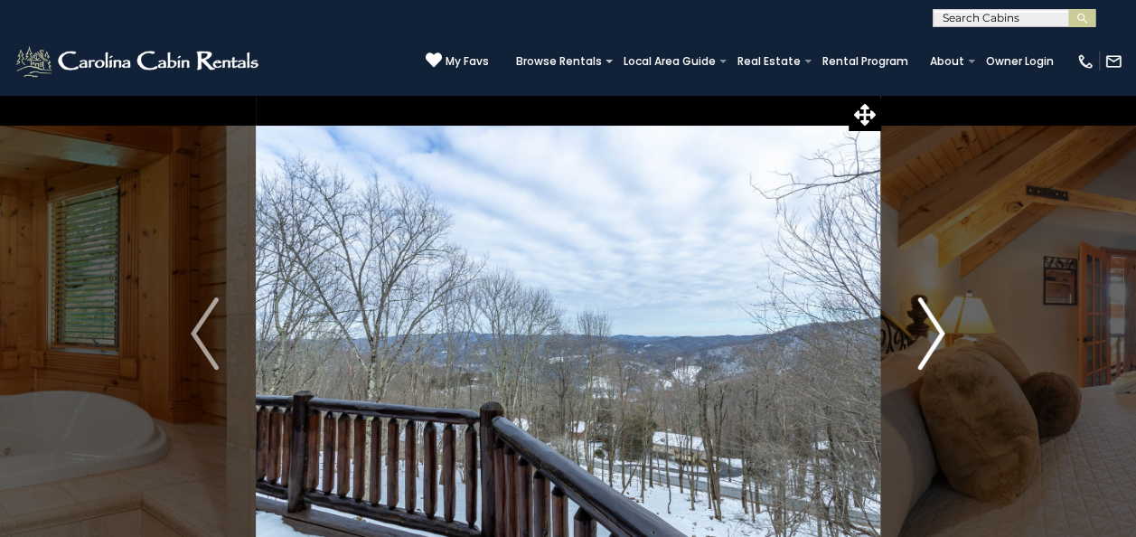
click at [943, 331] on img "Next" at bounding box center [930, 333] width 27 height 72
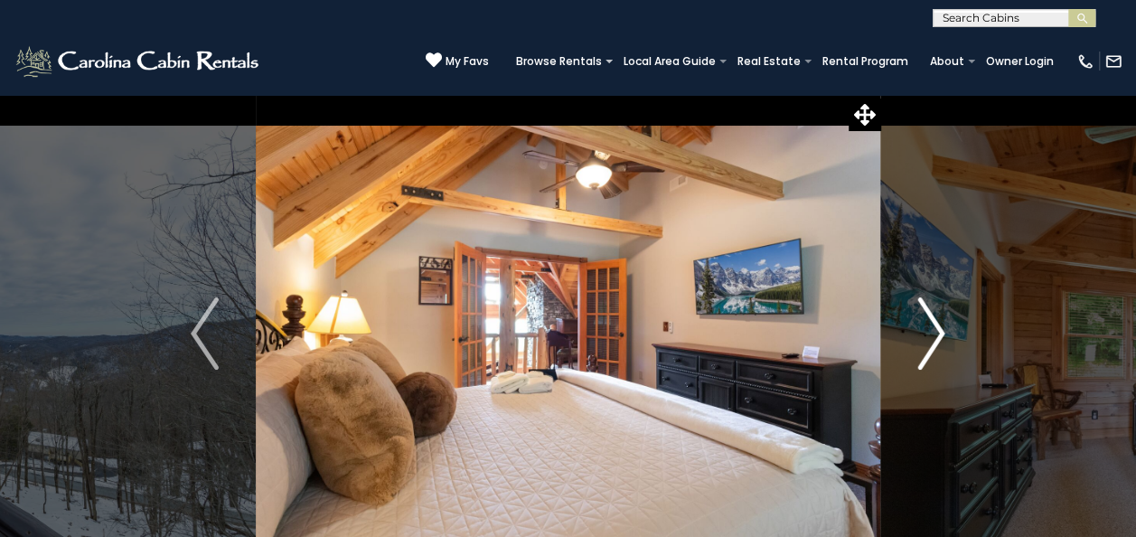
click at [943, 331] on img "Next" at bounding box center [930, 333] width 27 height 72
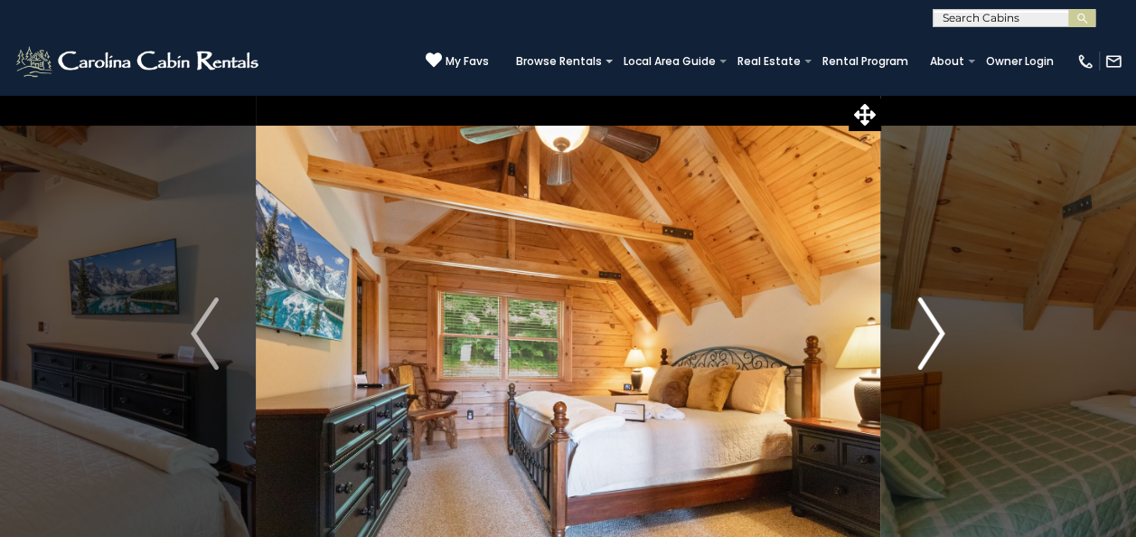
click at [942, 331] on img "Next" at bounding box center [930, 333] width 27 height 72
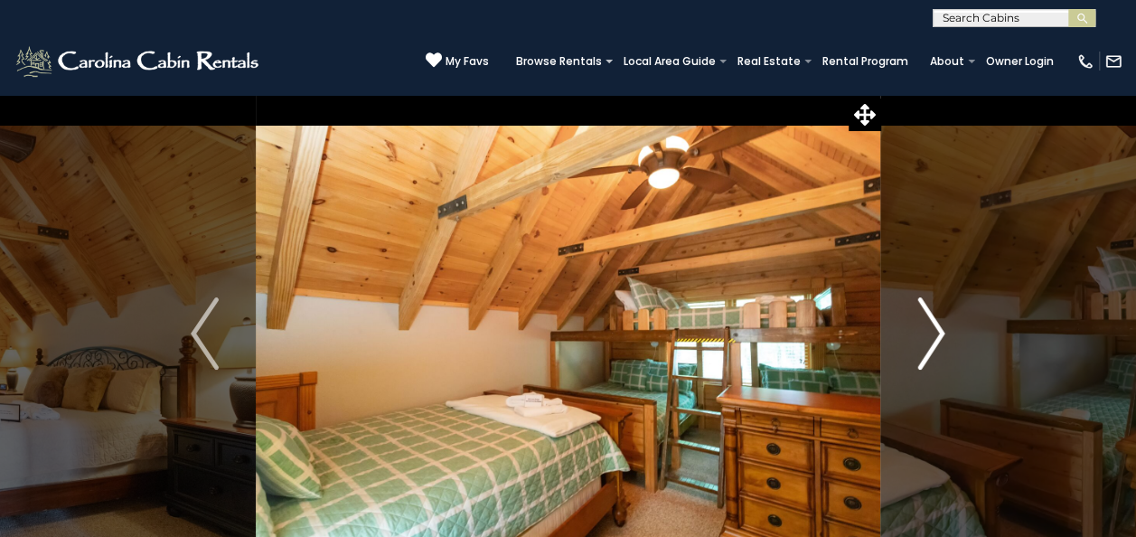
click at [941, 330] on img "Next" at bounding box center [930, 333] width 27 height 72
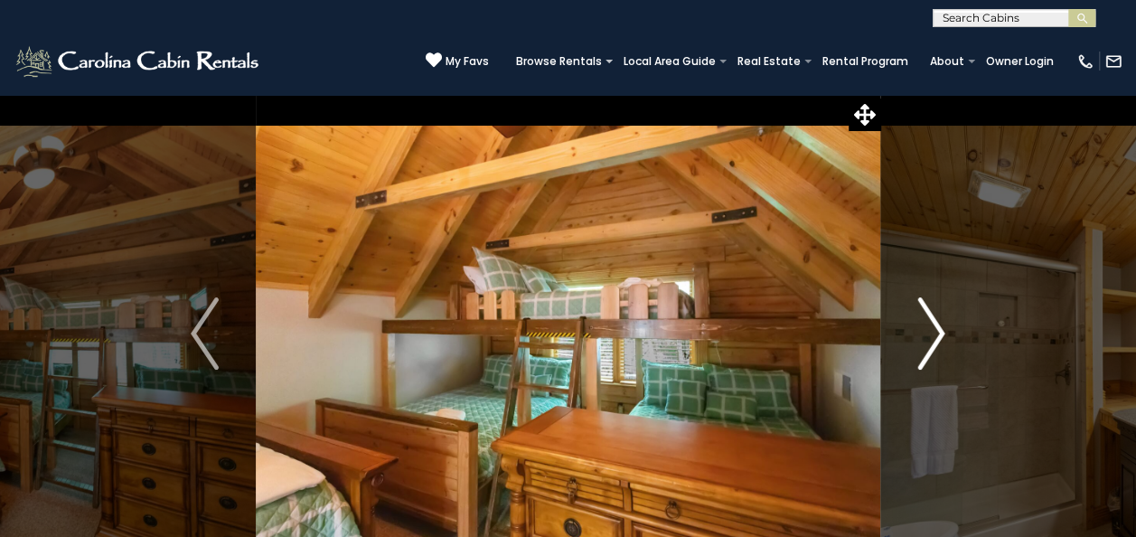
click at [935, 326] on img "Next" at bounding box center [930, 333] width 27 height 72
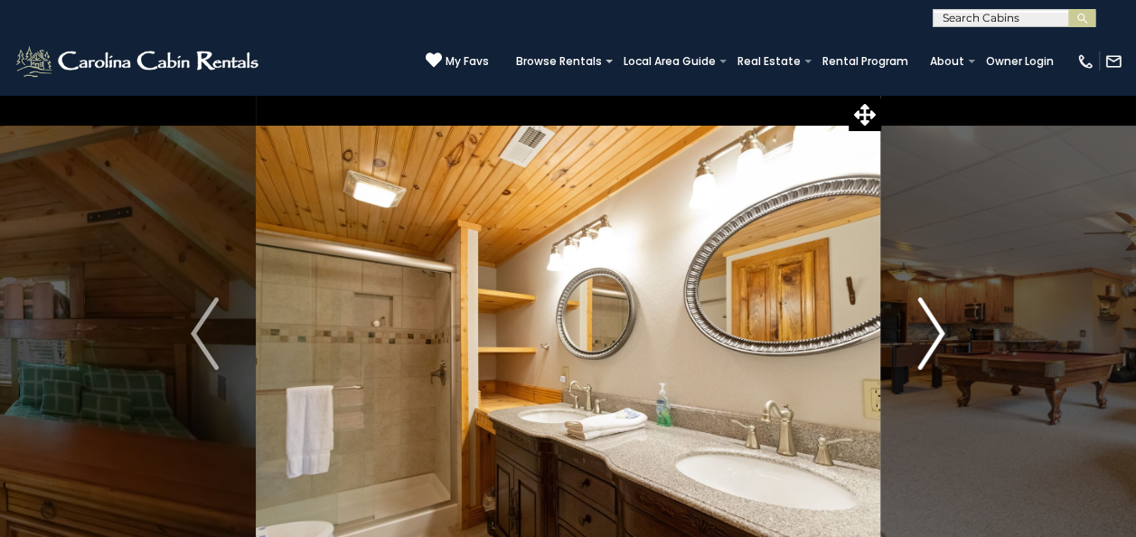
click at [936, 326] on img "Next" at bounding box center [930, 333] width 27 height 72
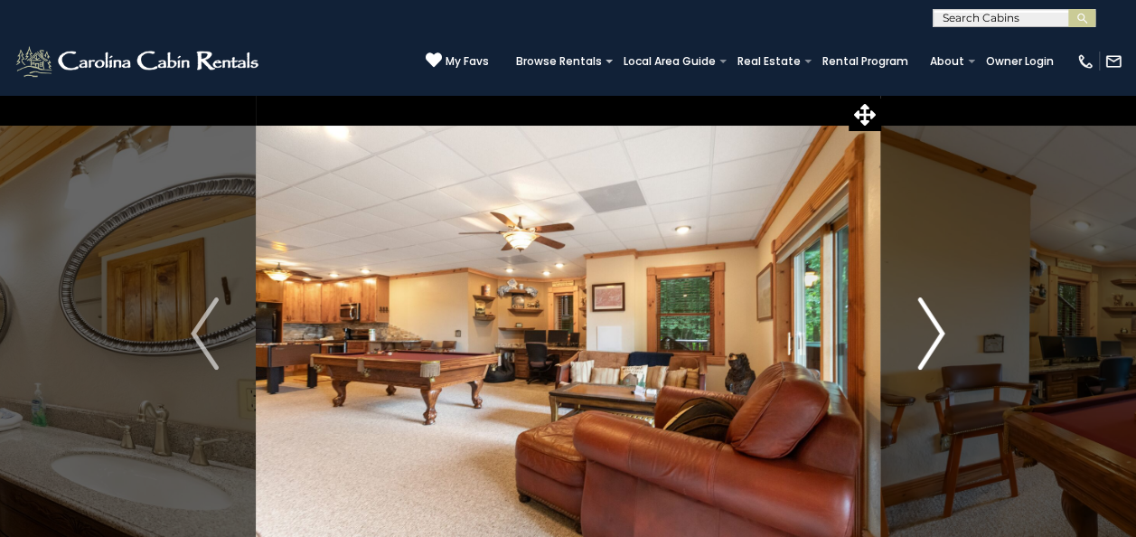
click at [936, 326] on img "Next" at bounding box center [930, 333] width 27 height 72
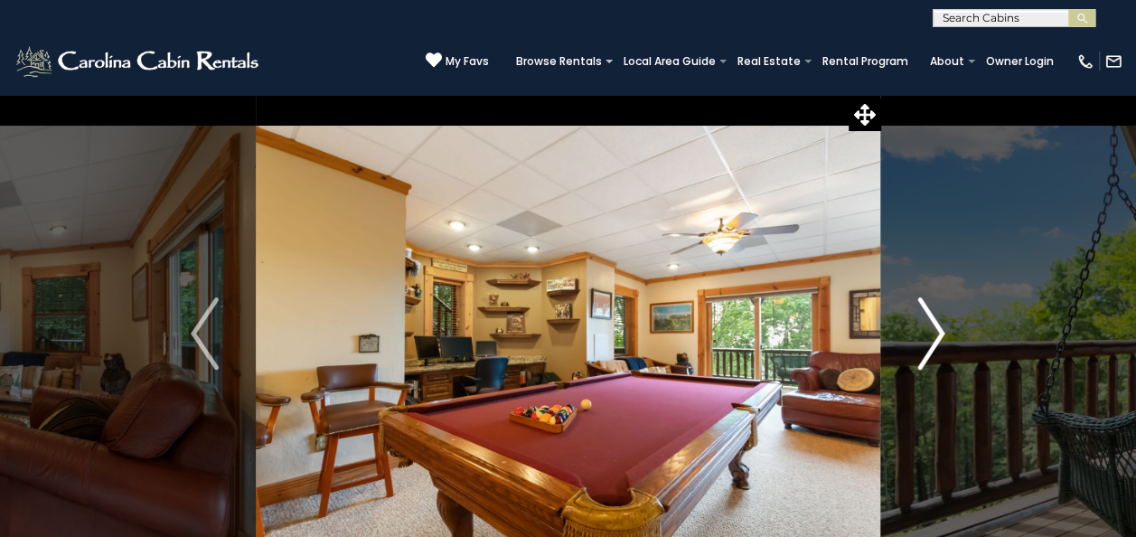
click at [936, 326] on img "Next" at bounding box center [930, 333] width 27 height 72
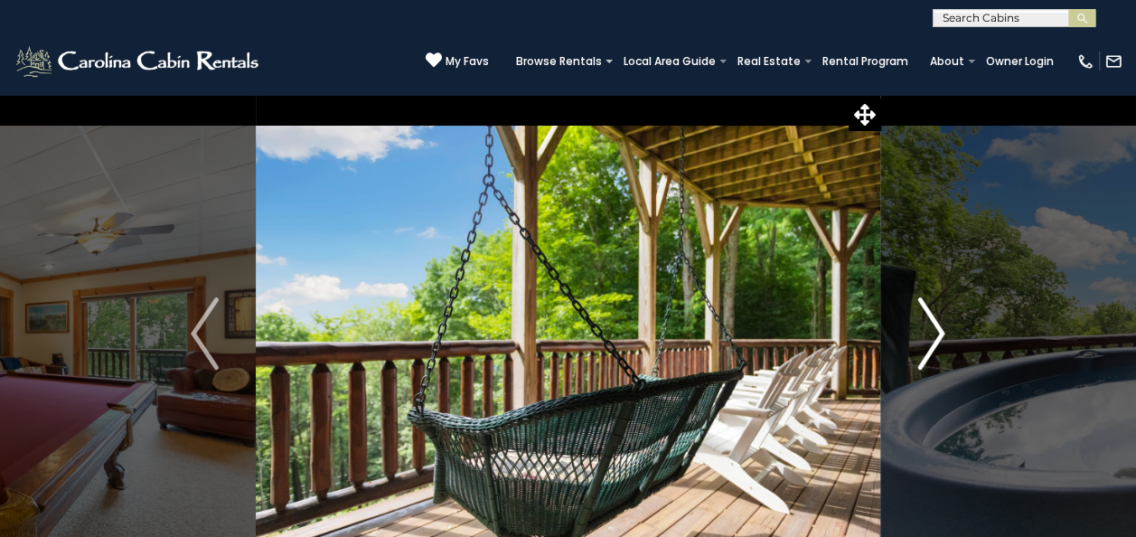
click at [936, 326] on img "Next" at bounding box center [930, 333] width 27 height 72
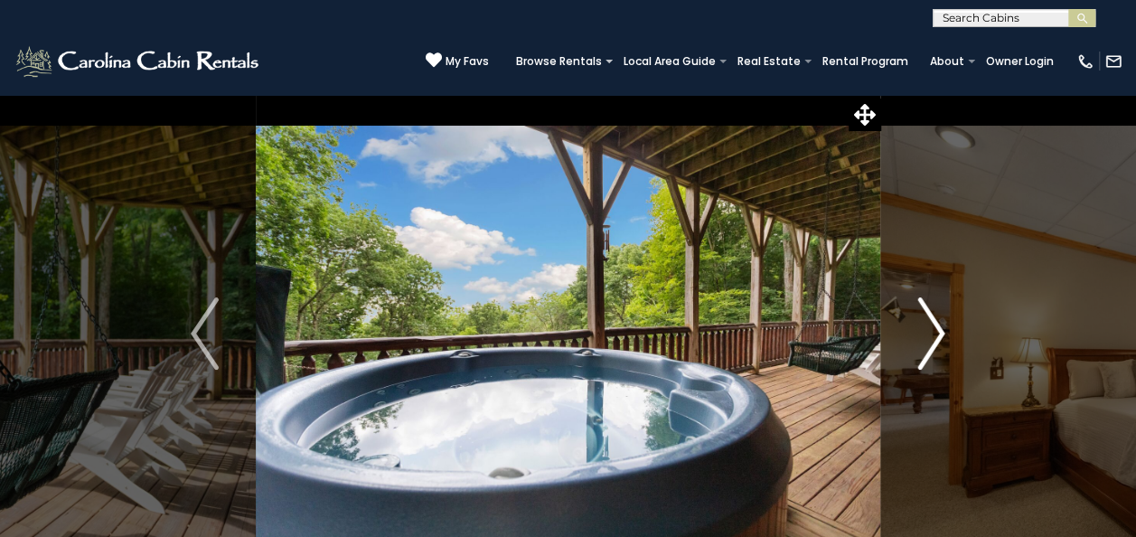
click at [936, 326] on img "Next" at bounding box center [930, 333] width 27 height 72
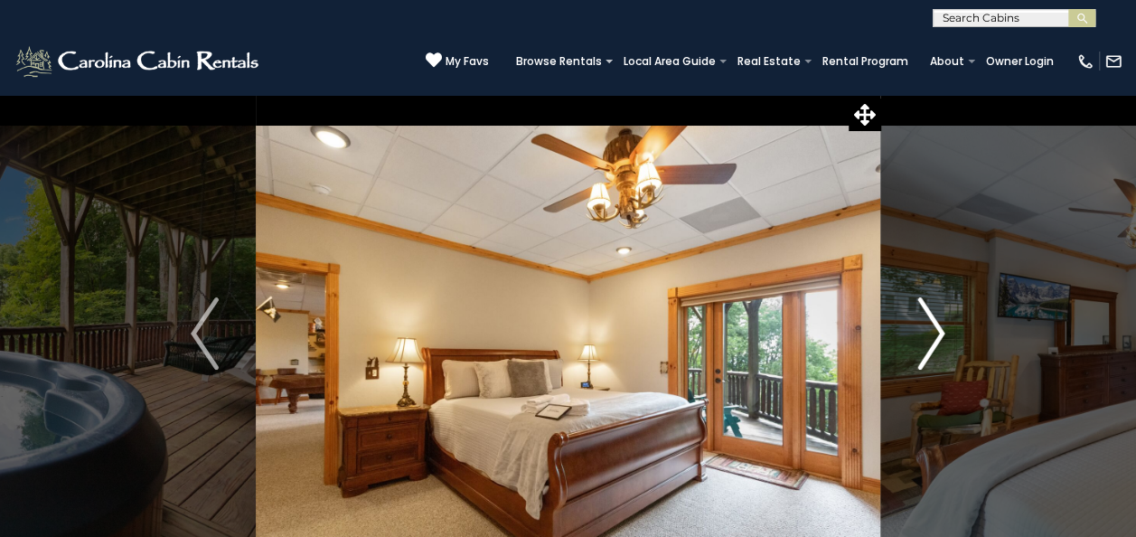
click at [936, 326] on img "Next" at bounding box center [930, 333] width 27 height 72
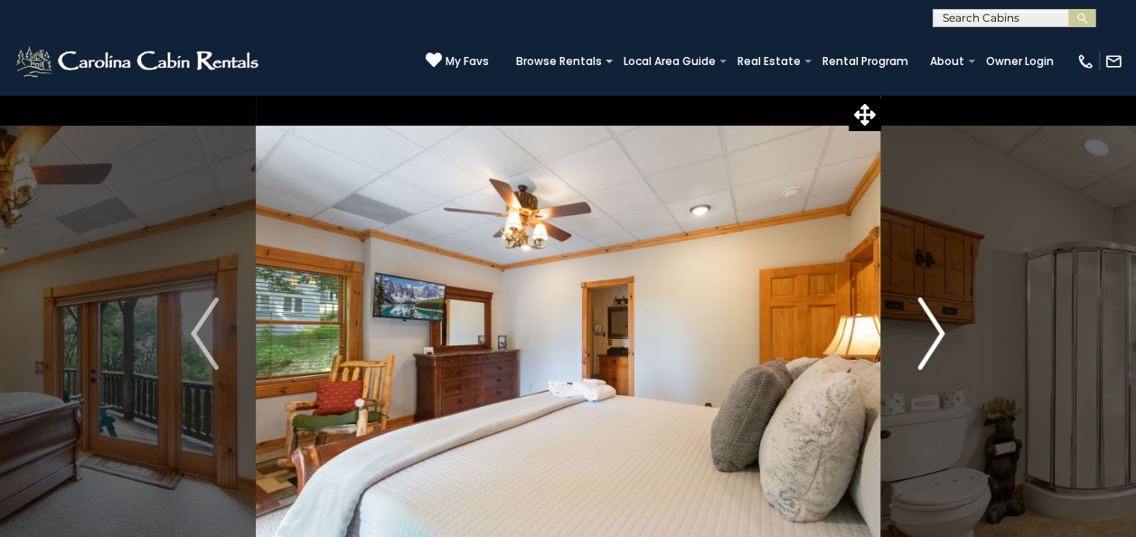
click at [936, 325] on img "Next" at bounding box center [930, 333] width 27 height 72
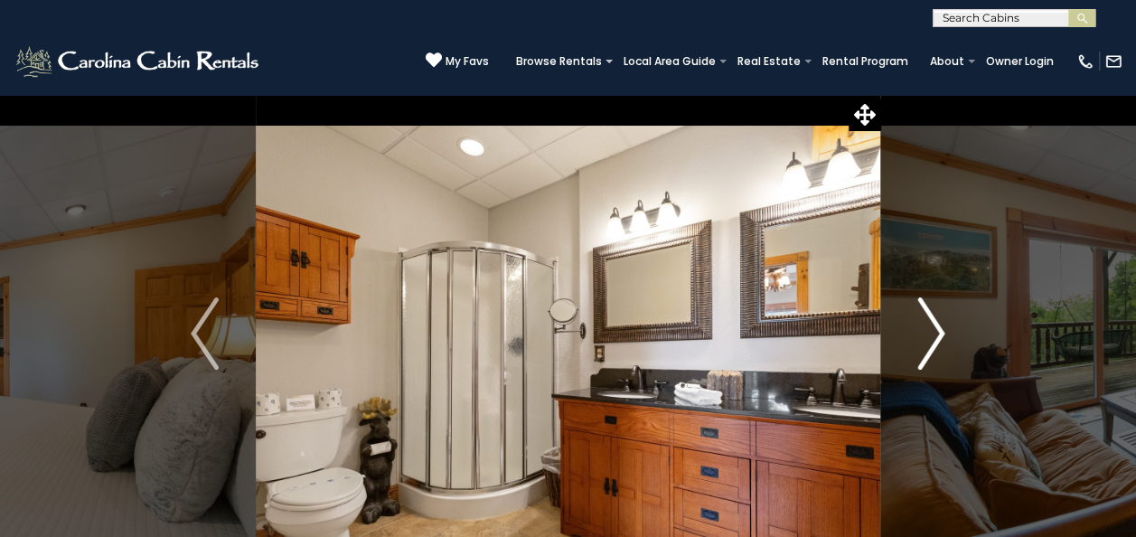
click at [938, 320] on img "Next" at bounding box center [930, 333] width 27 height 72
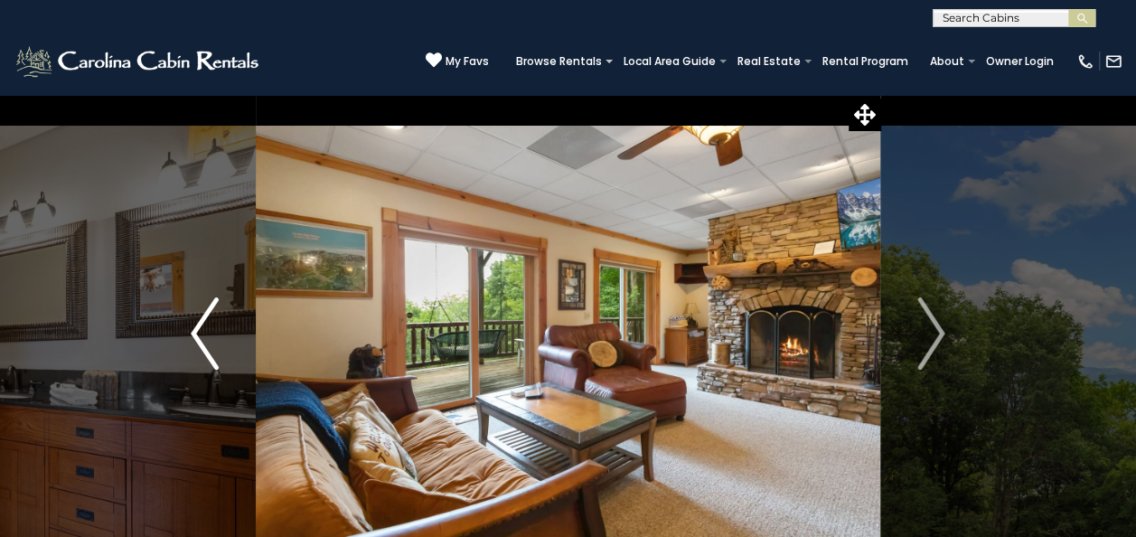
click at [188, 323] on button "Previous" at bounding box center [204, 333] width 101 height 479
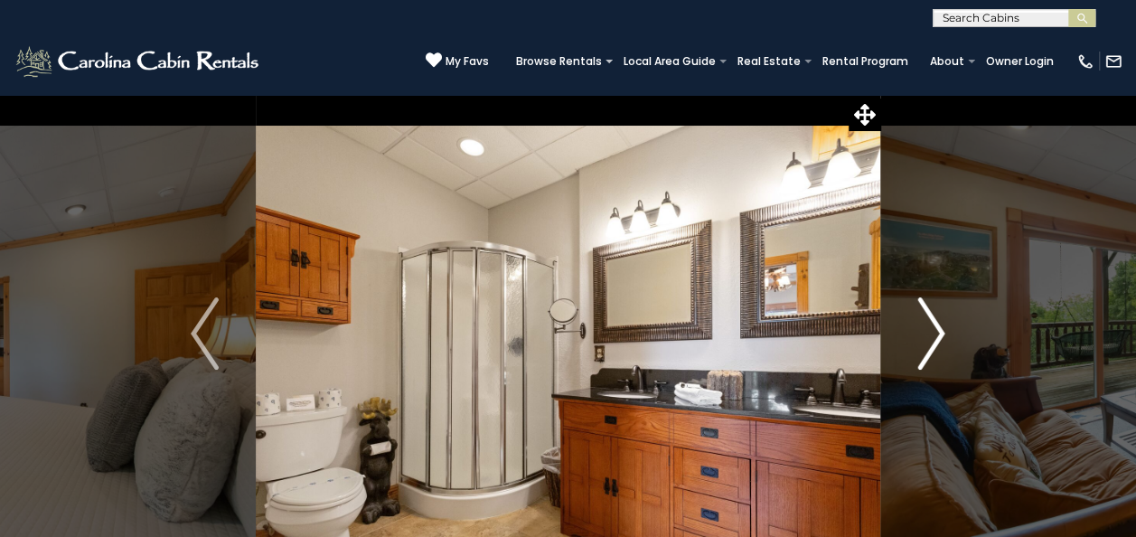
click at [936, 325] on img "Next" at bounding box center [930, 333] width 27 height 72
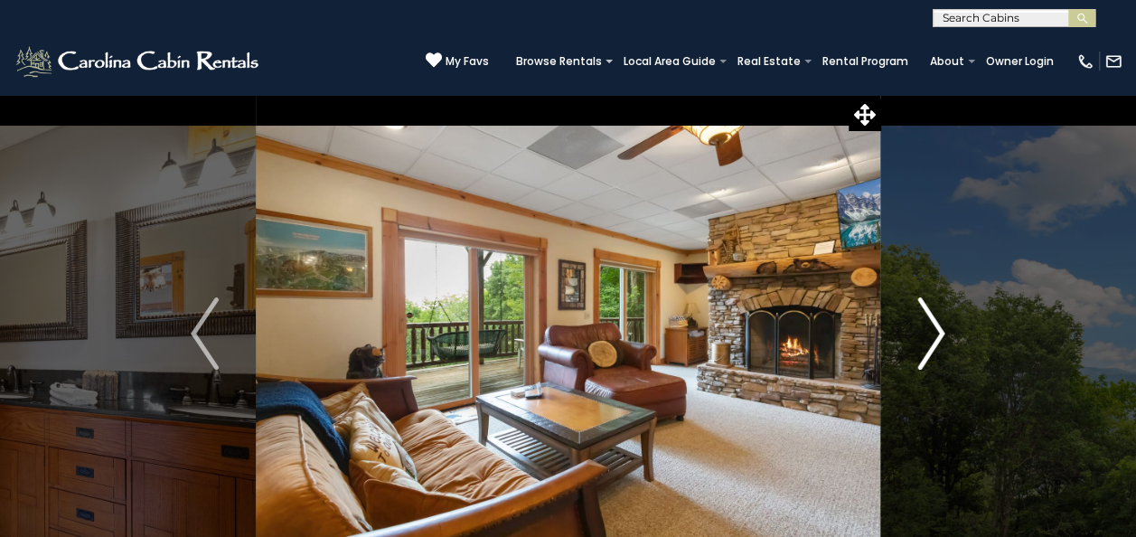
click at [936, 325] on img "Next" at bounding box center [930, 333] width 27 height 72
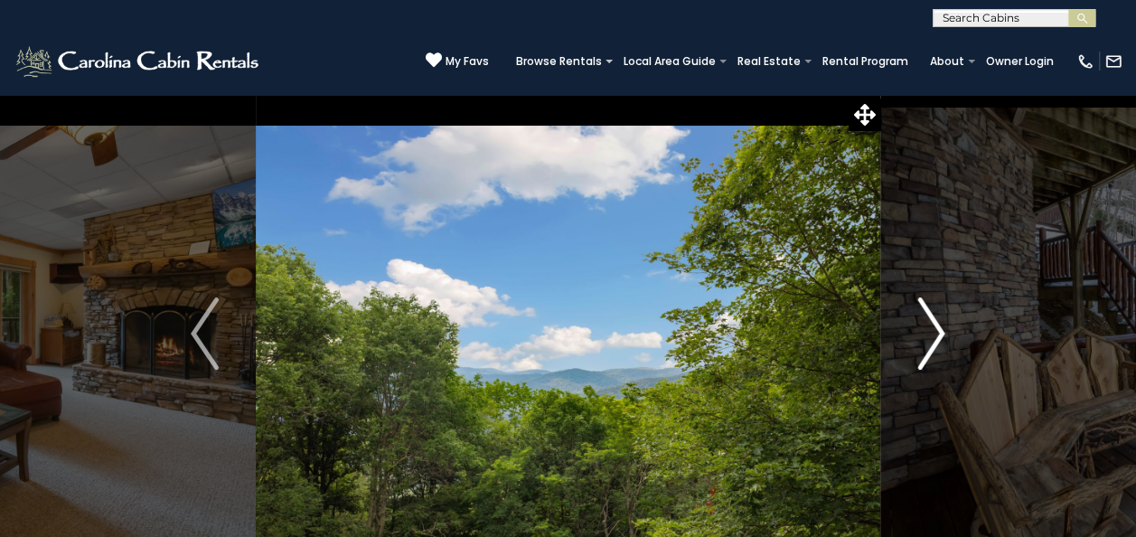
click at [936, 325] on img "Next" at bounding box center [930, 333] width 27 height 72
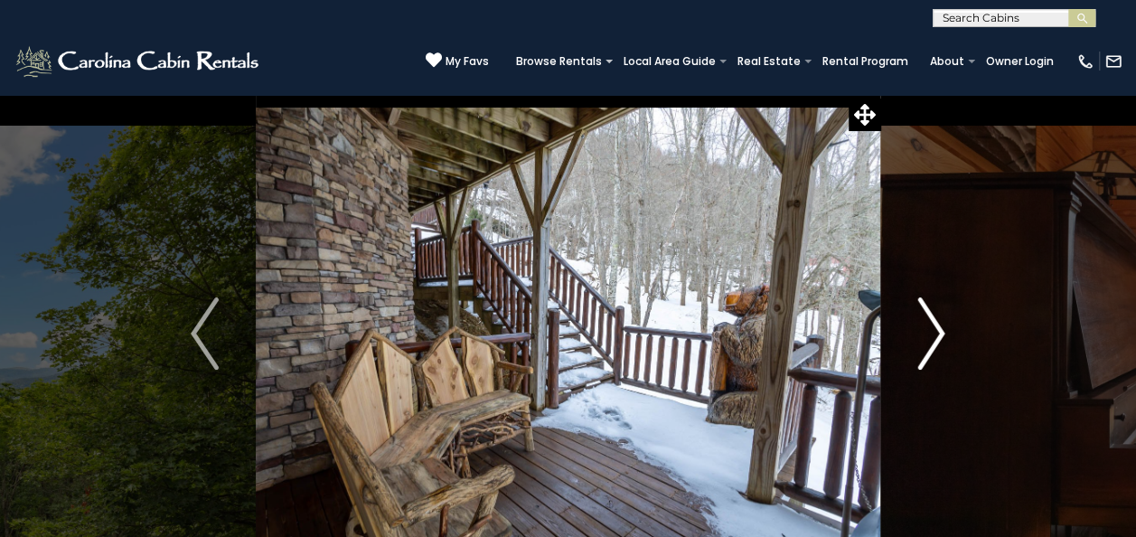
click at [938, 325] on img "Next" at bounding box center [930, 333] width 27 height 72
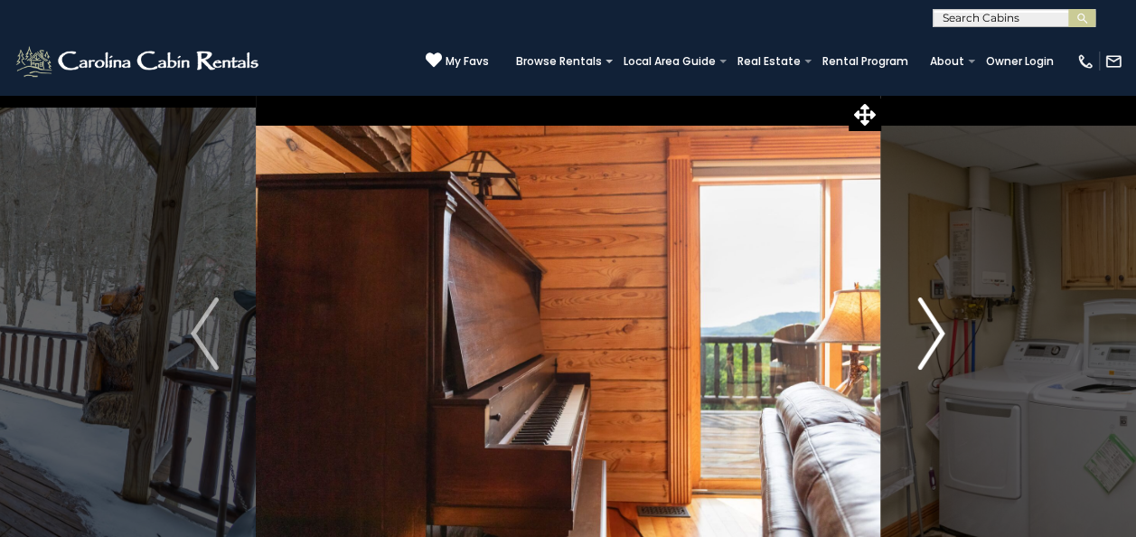
click at [938, 325] on img "Next" at bounding box center [930, 333] width 27 height 72
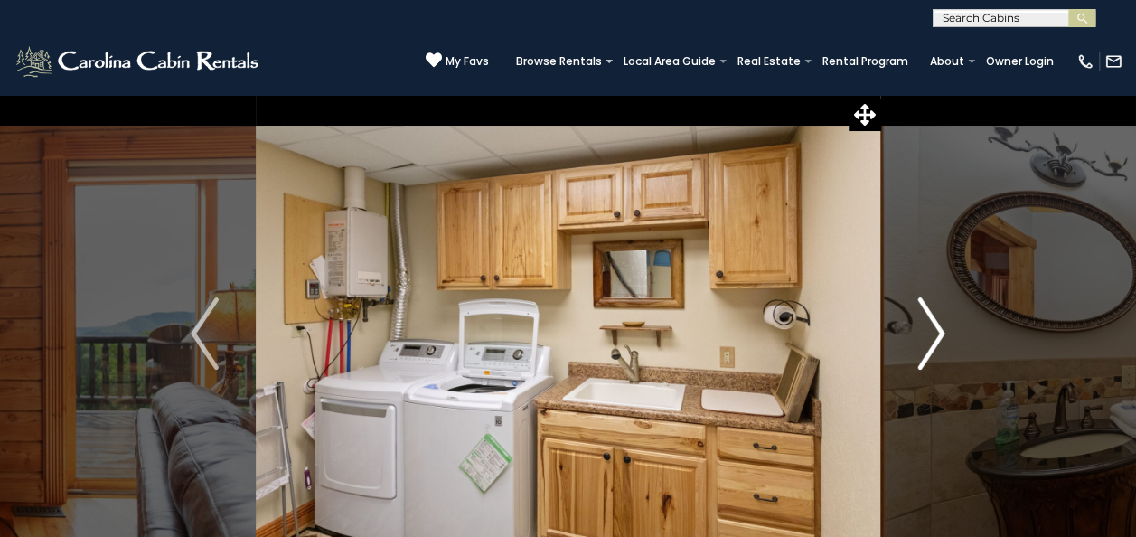
click at [938, 325] on img "Next" at bounding box center [930, 333] width 27 height 72
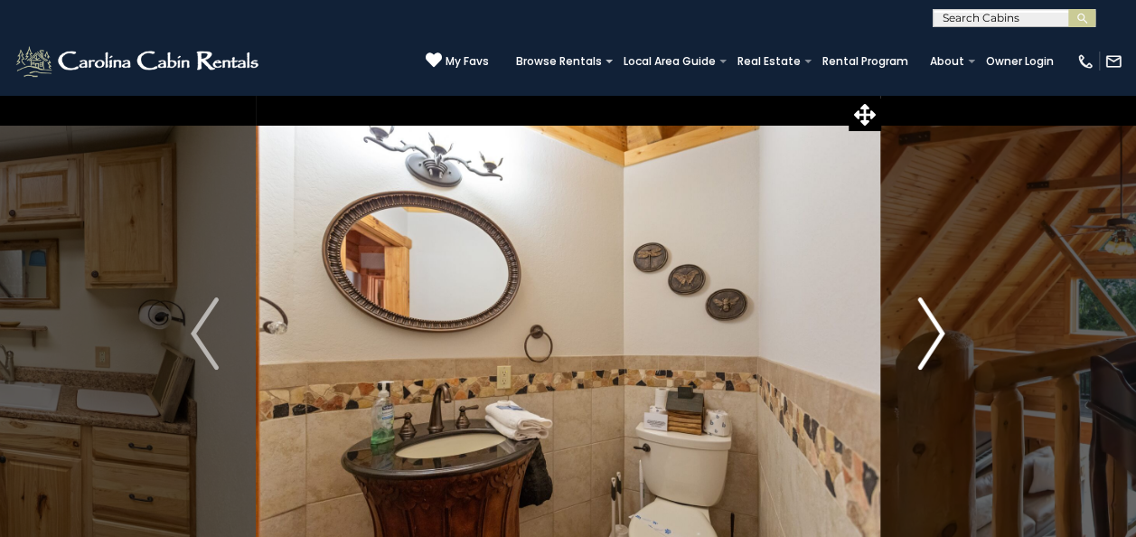
click at [938, 325] on img "Next" at bounding box center [930, 333] width 27 height 72
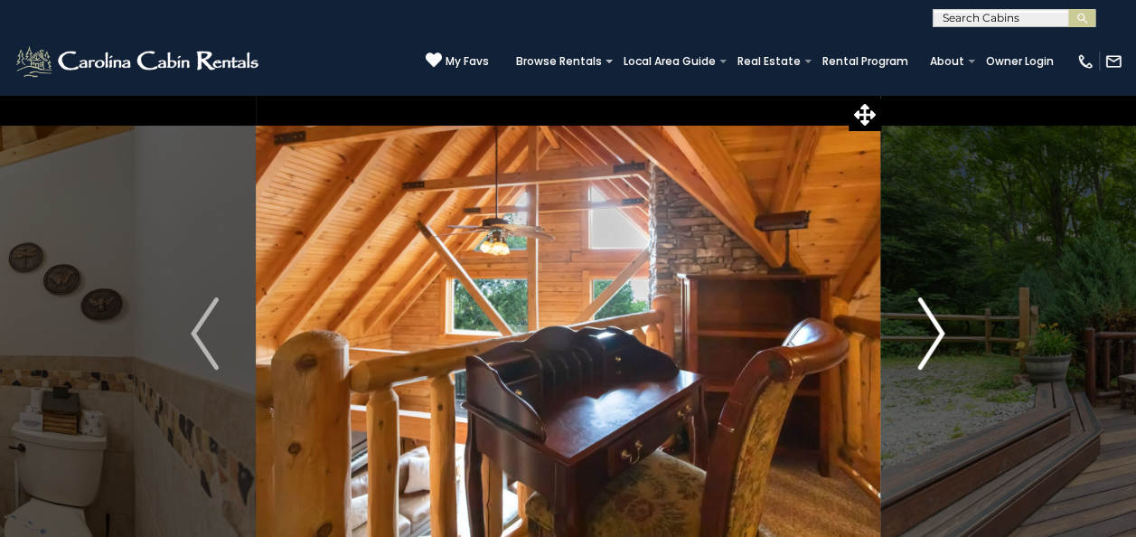
click at [936, 324] on img "Next" at bounding box center [930, 333] width 27 height 72
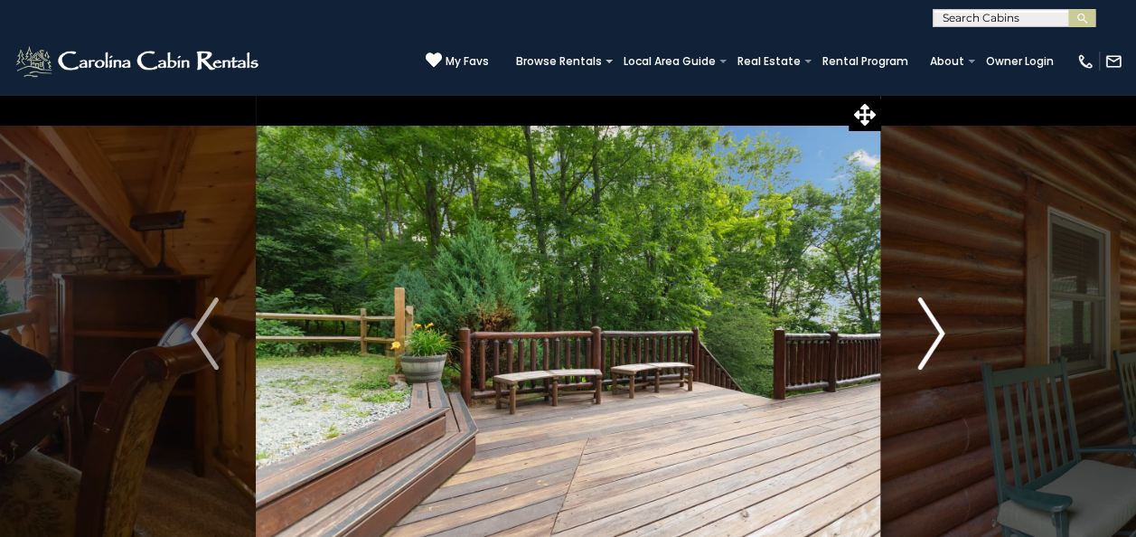
click at [936, 324] on img "Next" at bounding box center [930, 333] width 27 height 72
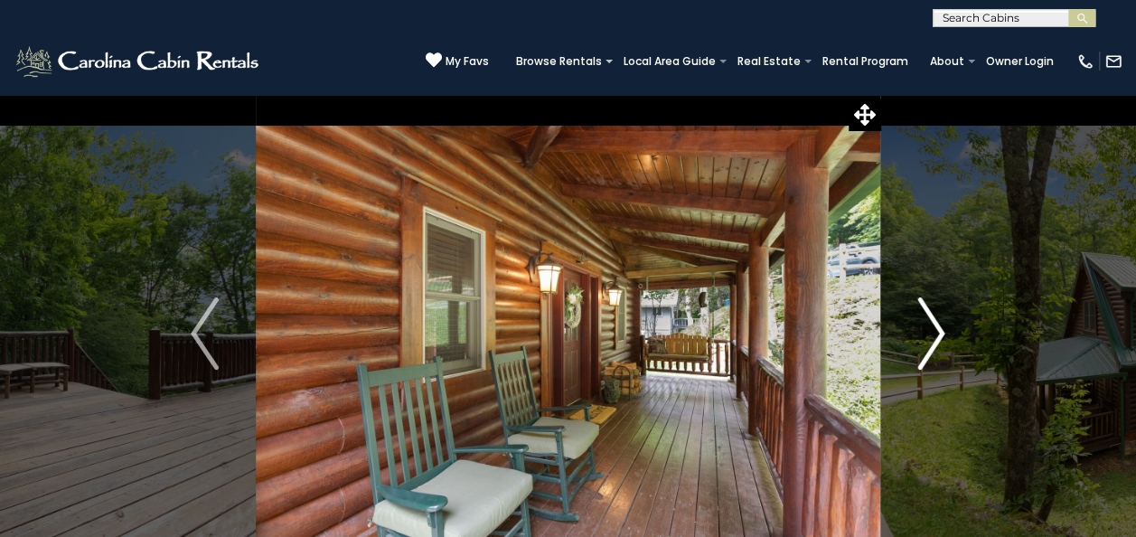
click at [940, 327] on img "Next" at bounding box center [930, 333] width 27 height 72
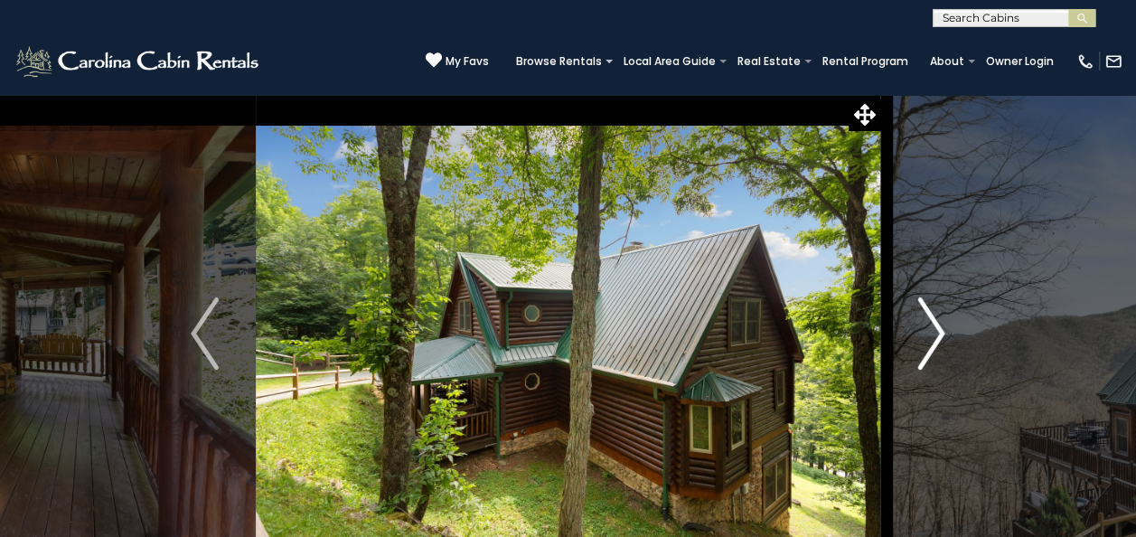
click at [940, 327] on img "Next" at bounding box center [930, 333] width 27 height 72
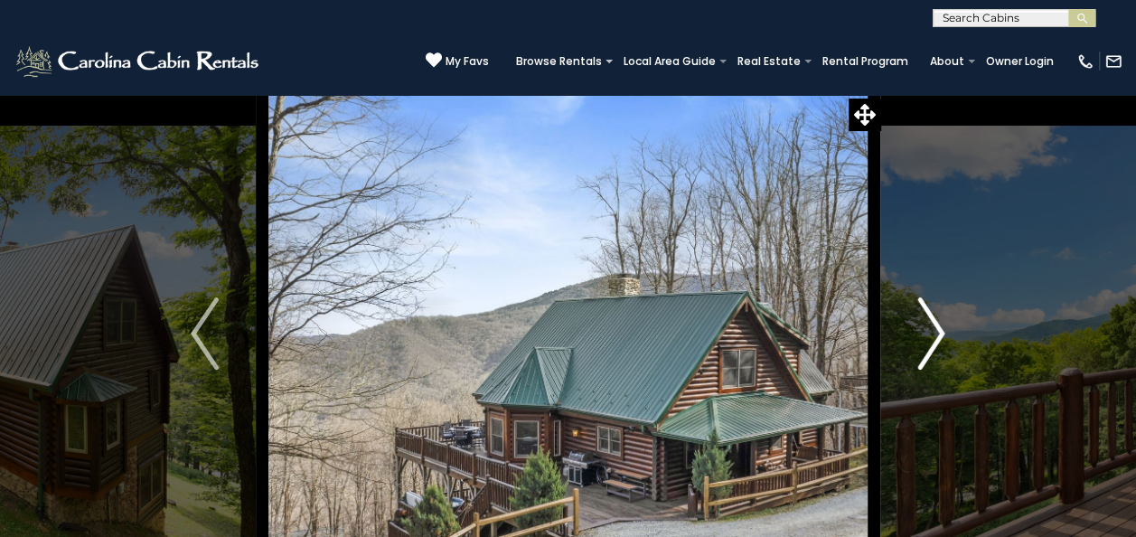
click at [935, 329] on img "Next" at bounding box center [930, 333] width 27 height 72
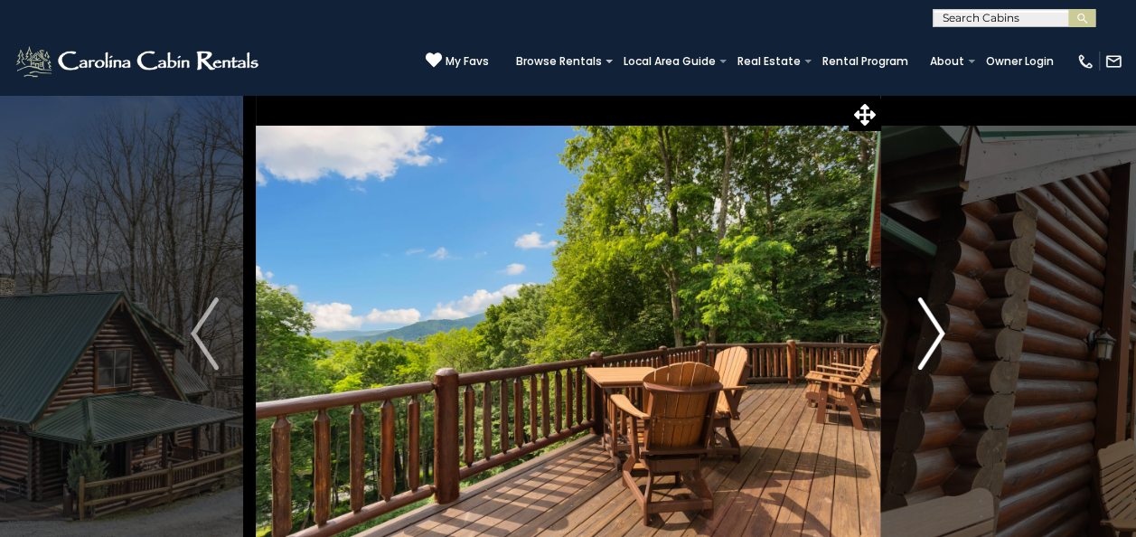
click at [944, 327] on img "Next" at bounding box center [930, 333] width 27 height 72
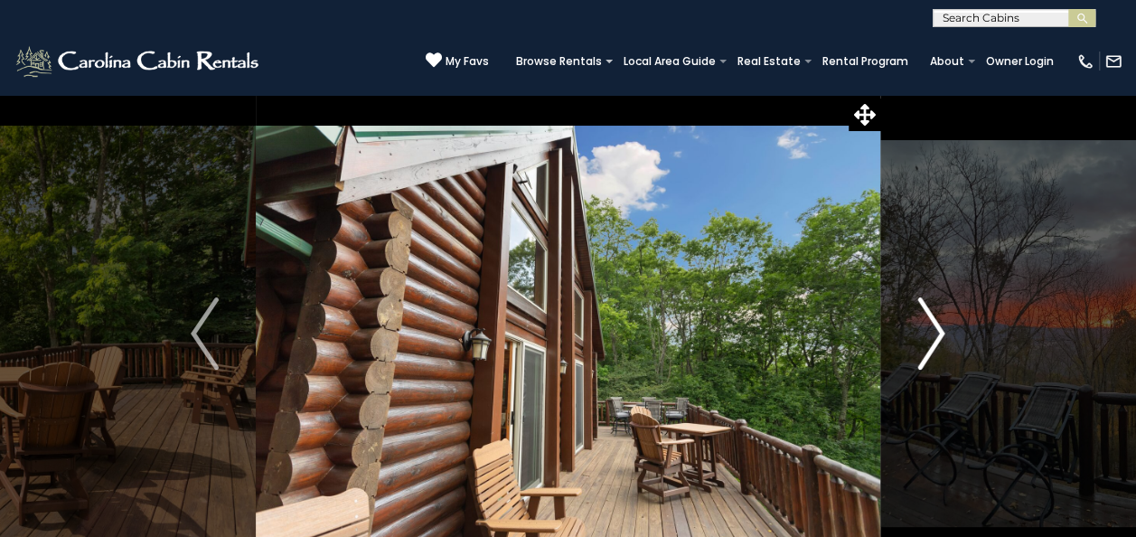
click at [944, 327] on img "Next" at bounding box center [930, 333] width 27 height 72
